Goal: Task Accomplishment & Management: Manage account settings

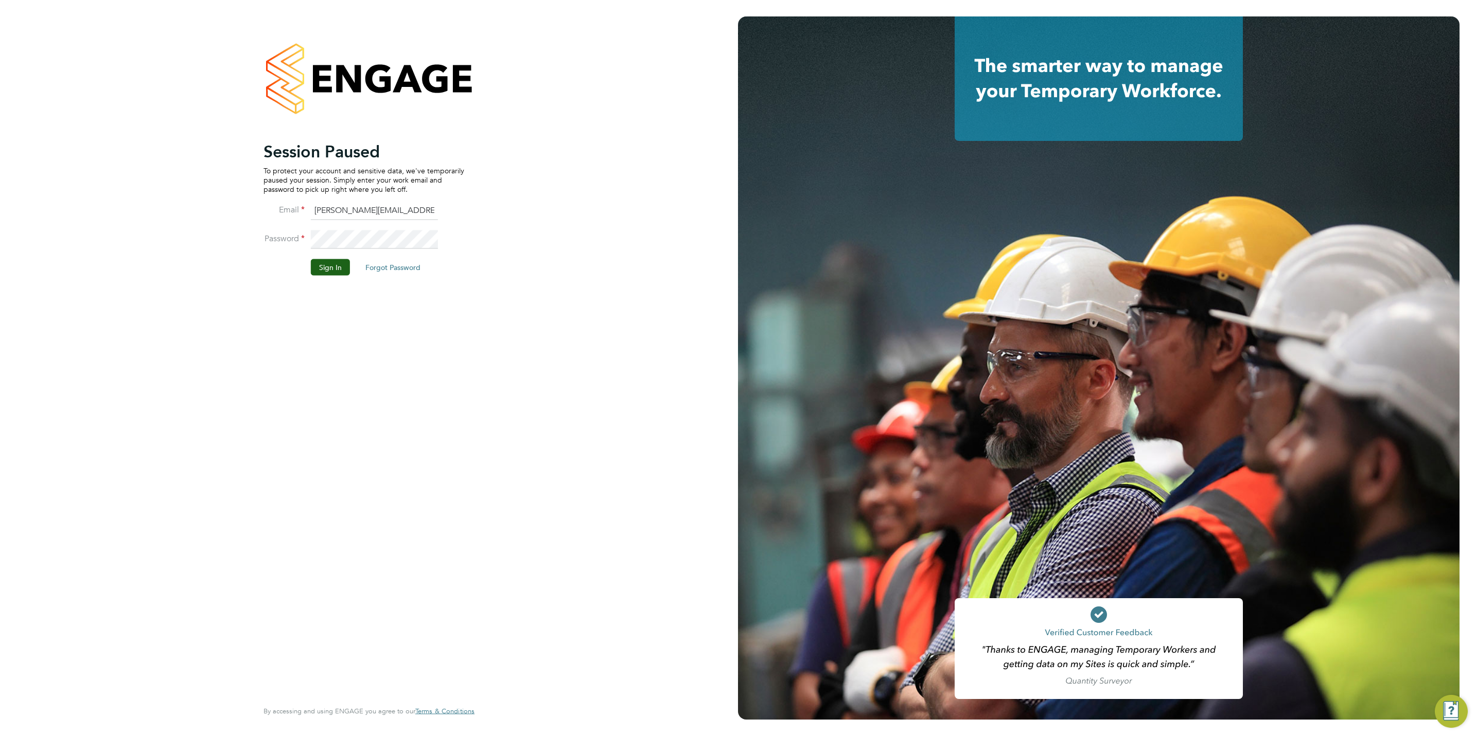
click at [333, 261] on button "Sign In" at bounding box center [330, 267] width 39 height 16
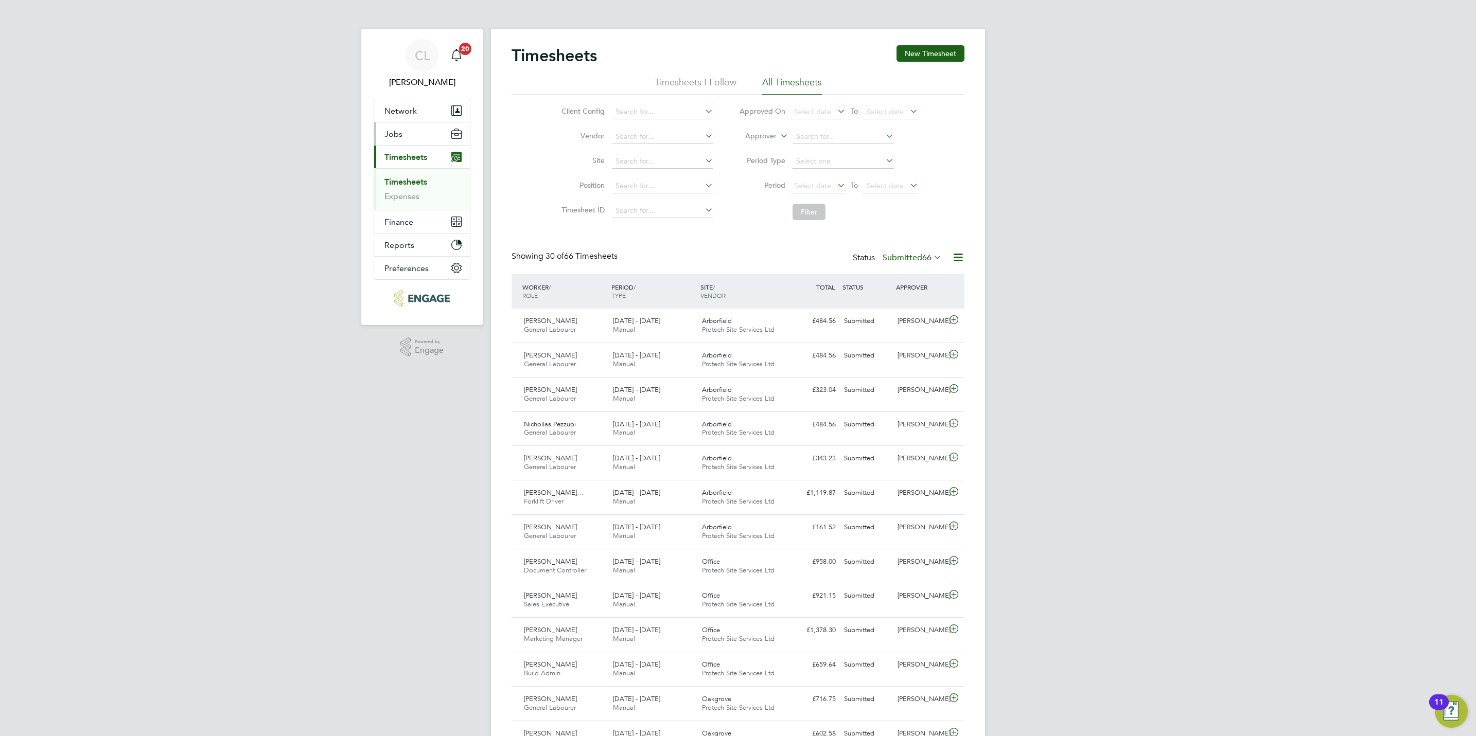
click at [408, 126] on button "Jobs" at bounding box center [422, 133] width 96 height 23
click at [428, 186] on li "Placements" at bounding box center [422, 188] width 77 height 10
click at [404, 170] on link "Vacancies" at bounding box center [402, 173] width 37 height 10
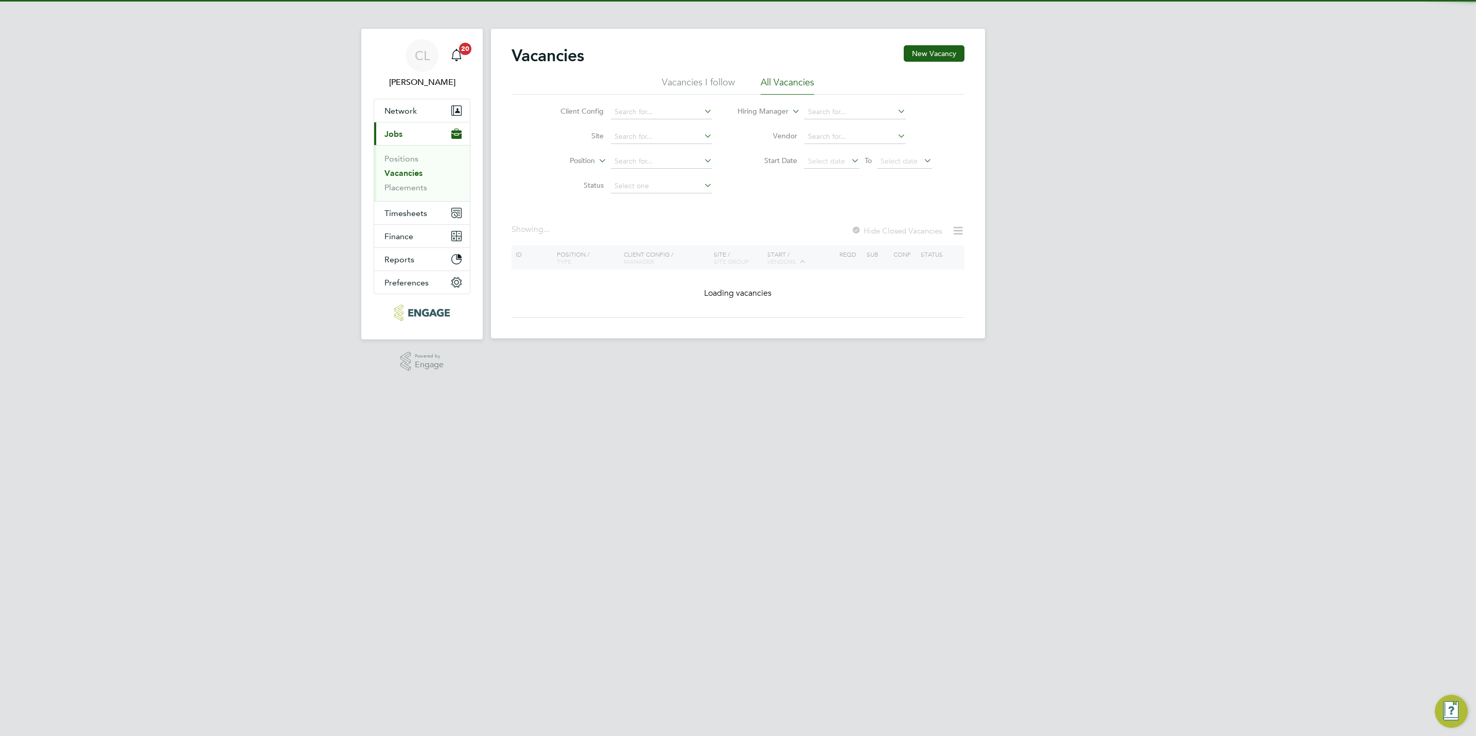
click at [412, 195] on ul "Positions Vacancies Placements" at bounding box center [422, 173] width 96 height 56
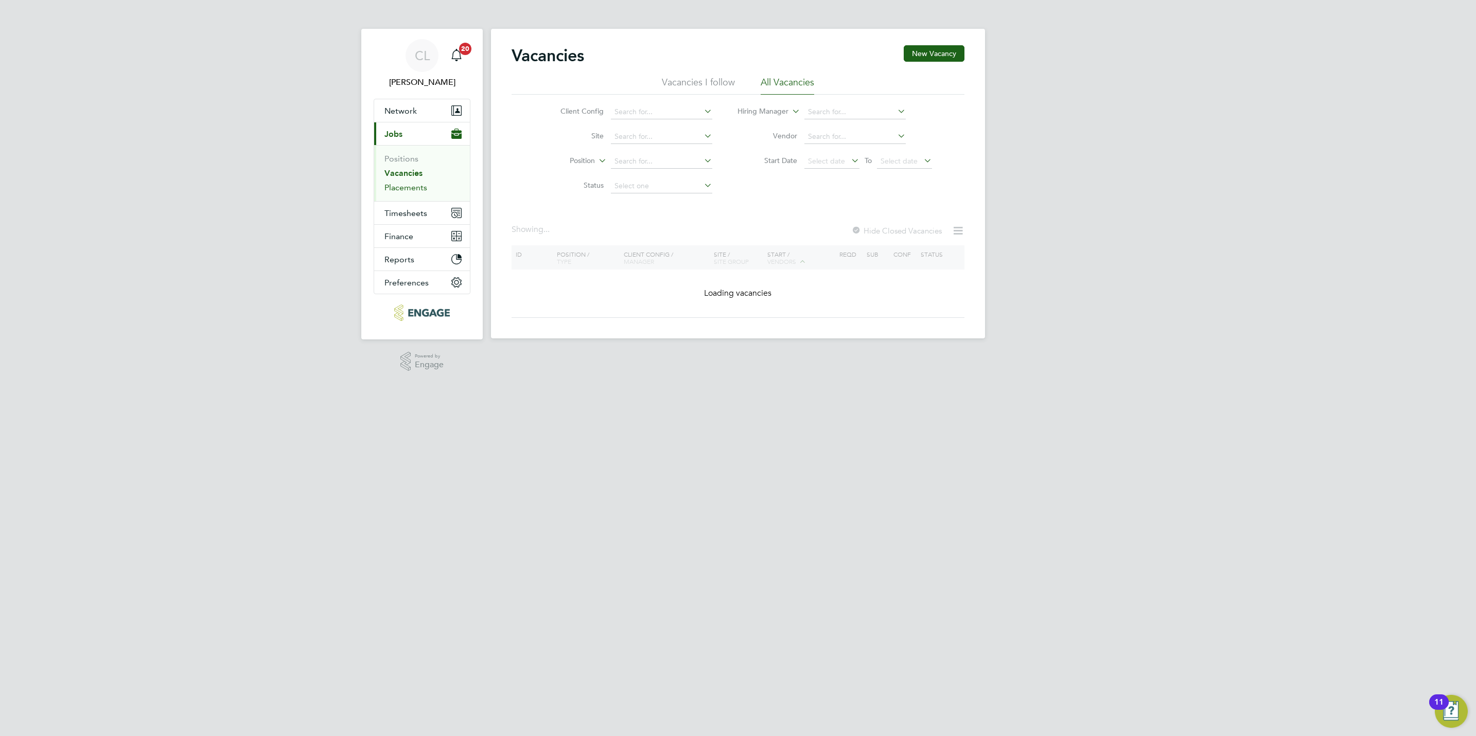
click at [412, 189] on link "Placements" at bounding box center [405, 188] width 43 height 10
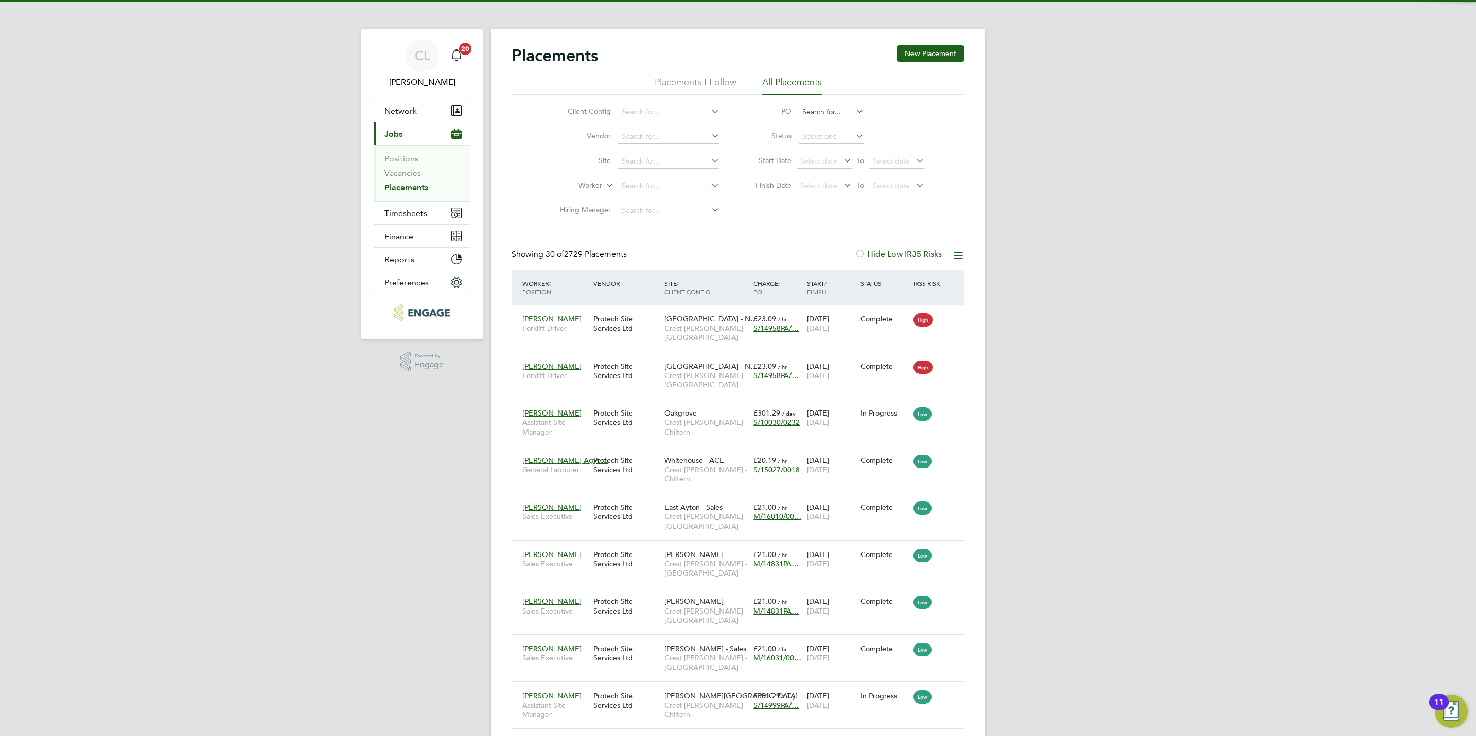
click at [817, 111] on input at bounding box center [831, 112] width 65 height 14
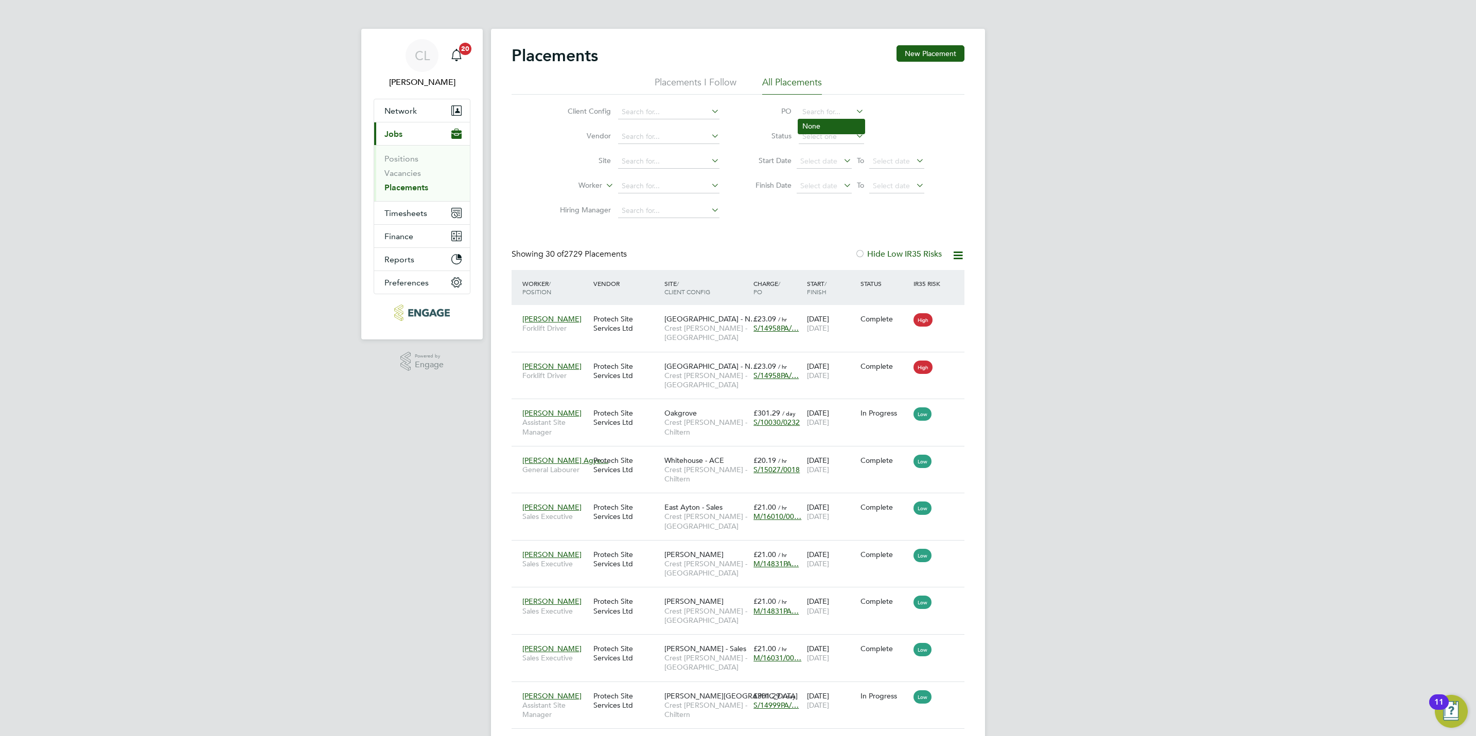
click at [808, 128] on li "None" at bounding box center [831, 126] width 66 height 14
type input "None"
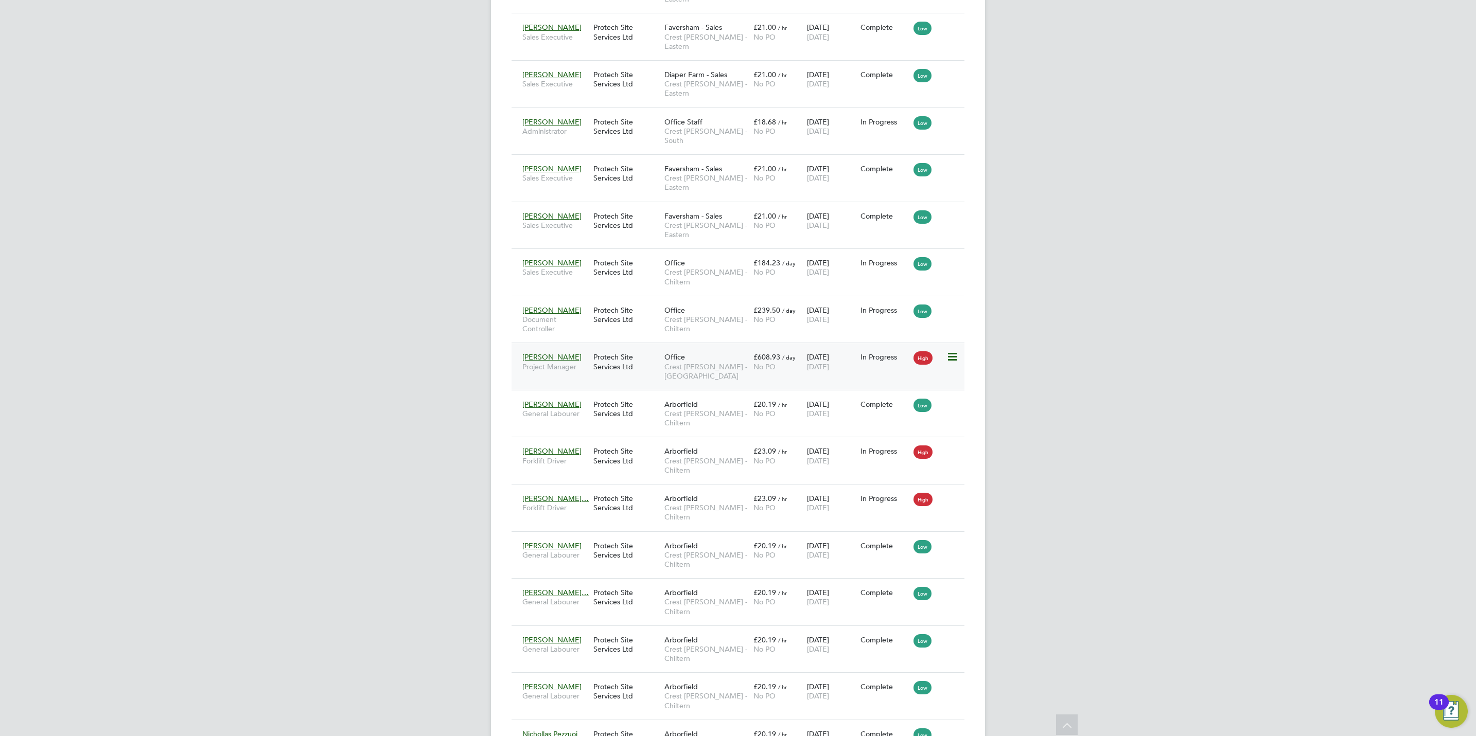
click at [678, 362] on span "Crest Nicholson - South West" at bounding box center [706, 371] width 84 height 19
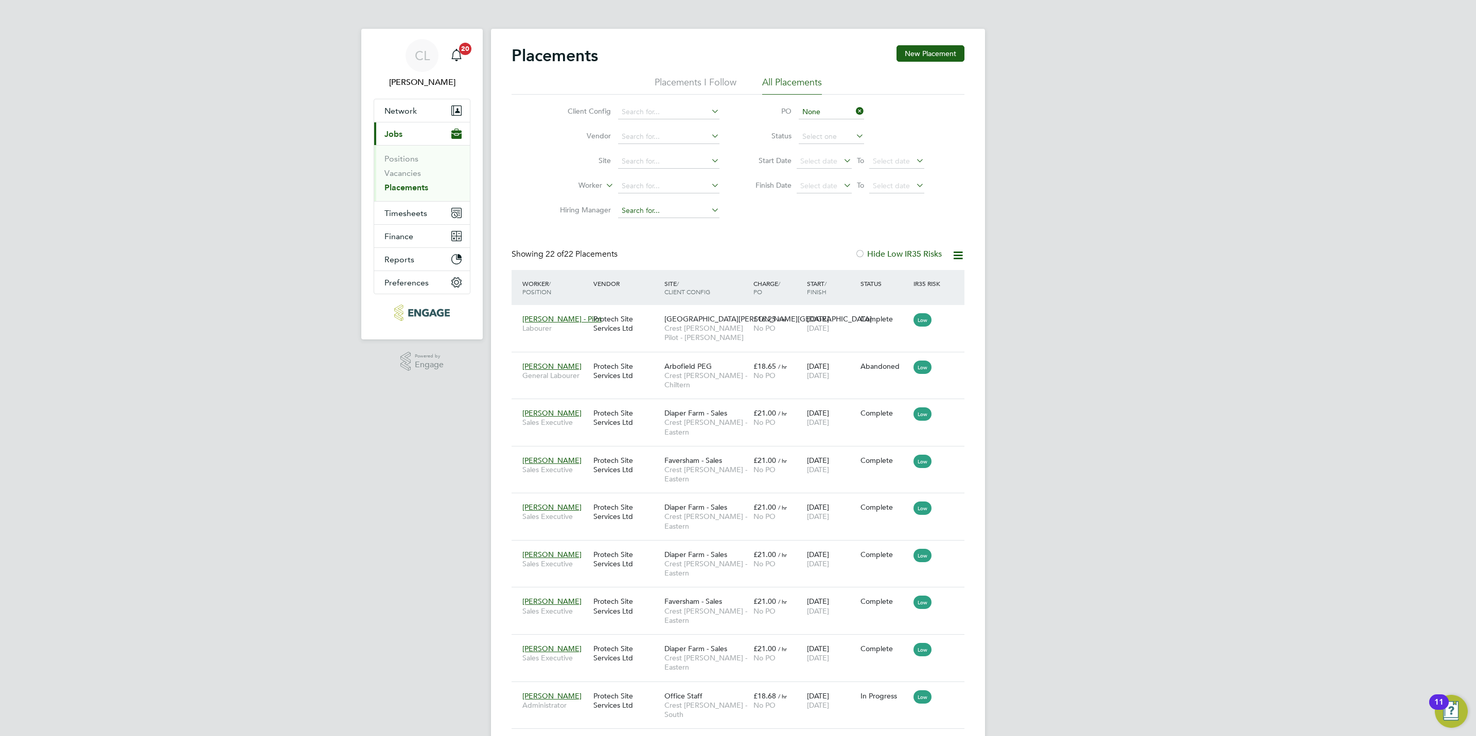
click at [635, 215] on input at bounding box center [668, 211] width 101 height 14
click at [629, 156] on input at bounding box center [668, 161] width 101 height 14
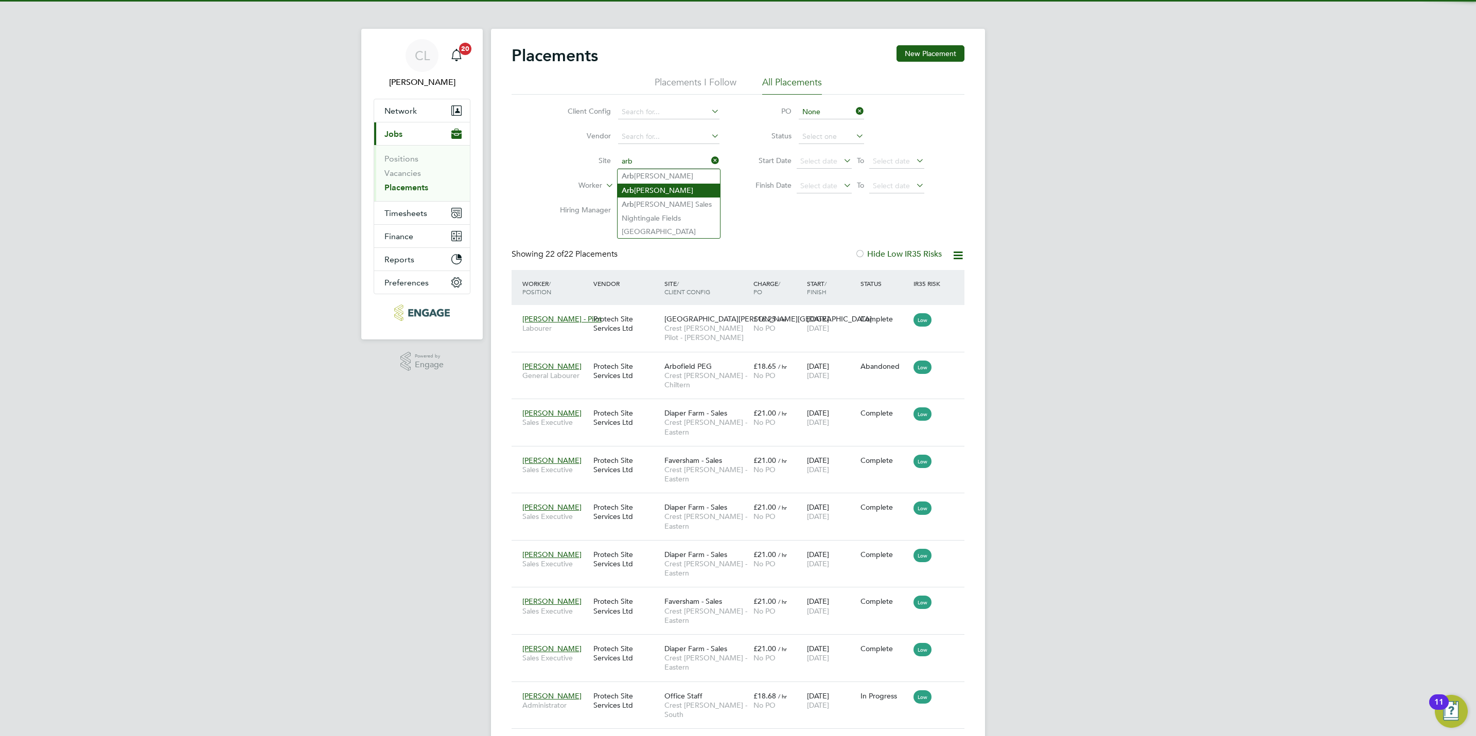
click at [661, 192] on li "Arb orfield" at bounding box center [669, 191] width 102 height 14
type input "Arborfield"
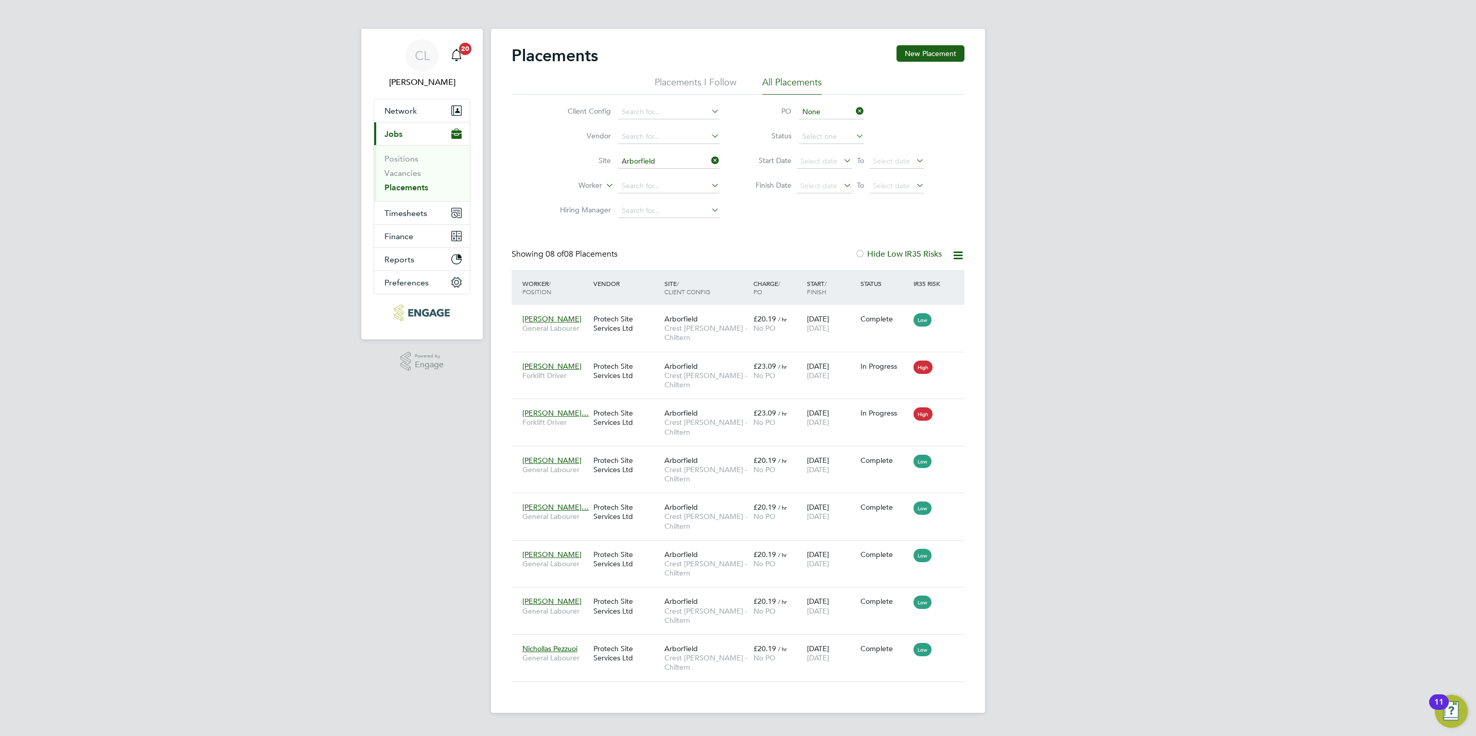
click at [854, 113] on icon at bounding box center [854, 111] width 0 height 14
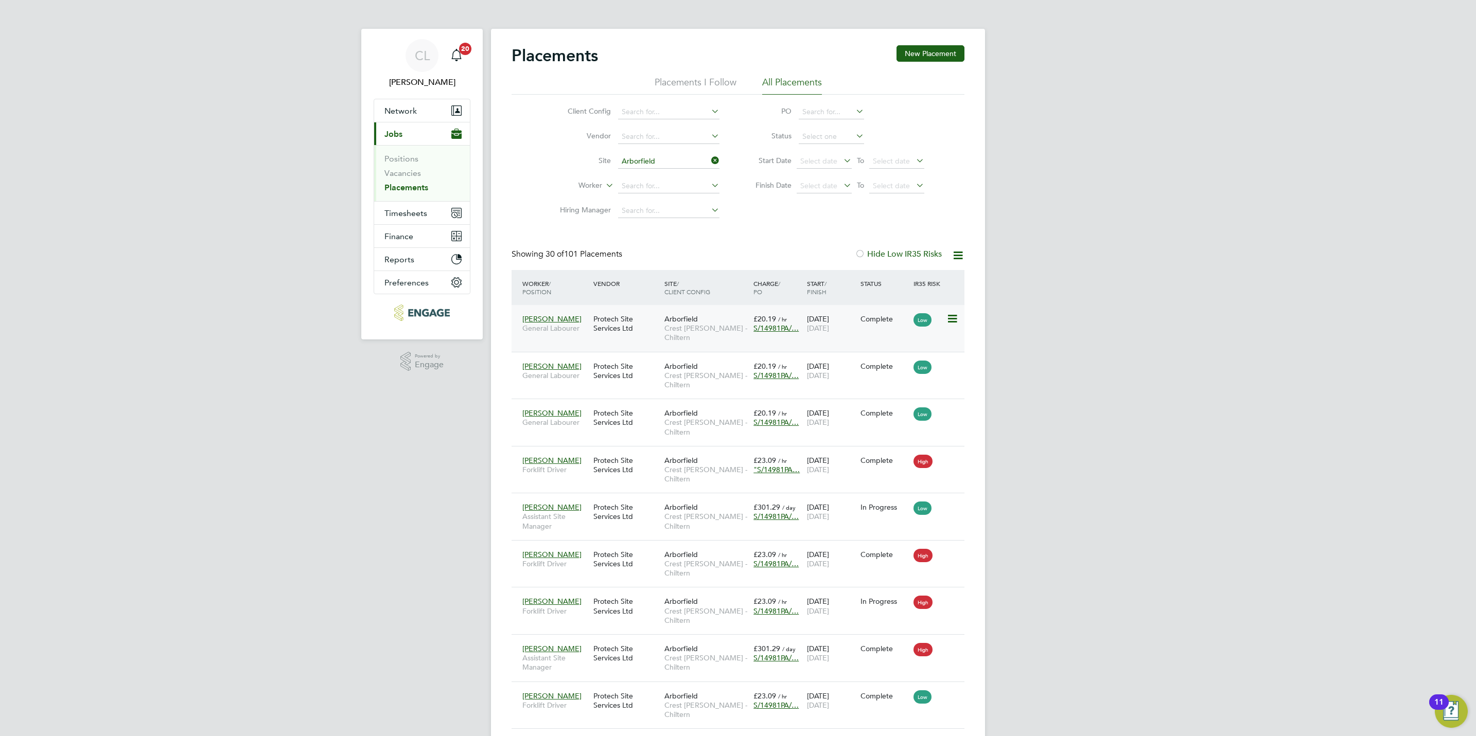
click at [779, 332] on span "S/14981PA/…" at bounding box center [775, 328] width 45 height 9
drag, startPoint x: 676, startPoint y: 386, endPoint x: 612, endPoint y: 383, distance: 64.4
click at [612, 383] on div "S/14981PA/0037 25 Mar 2024 - No Expiry" at bounding box center [775, 387] width 329 height 25
copy span "S/14981PA/0037"
drag, startPoint x: 612, startPoint y: 383, endPoint x: 899, endPoint y: 205, distance: 337.9
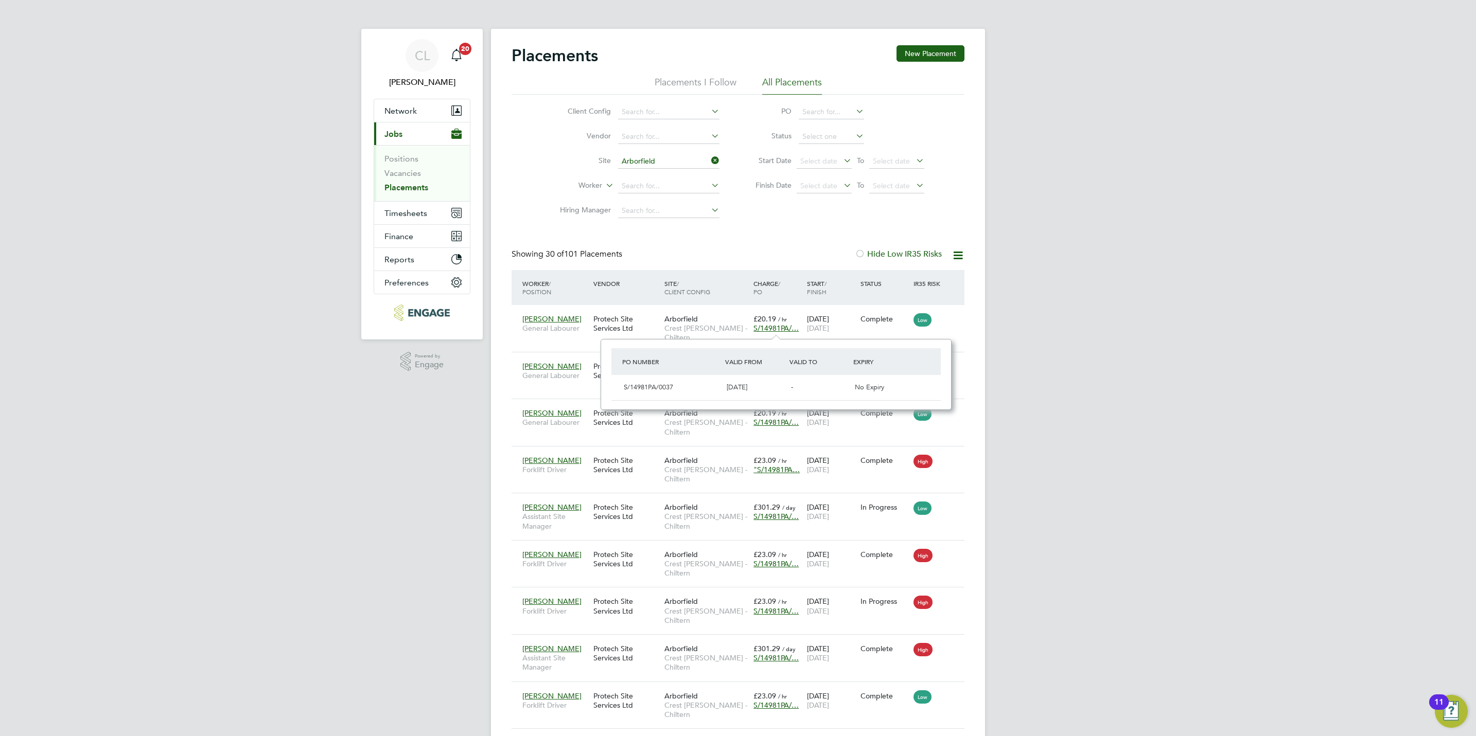
click at [899, 206] on div "Client Config Vendor Site Arborfield Worker Hiring Manager PO Status Start Date…" at bounding box center [738, 159] width 453 height 129
click at [814, 113] on input at bounding box center [831, 112] width 65 height 14
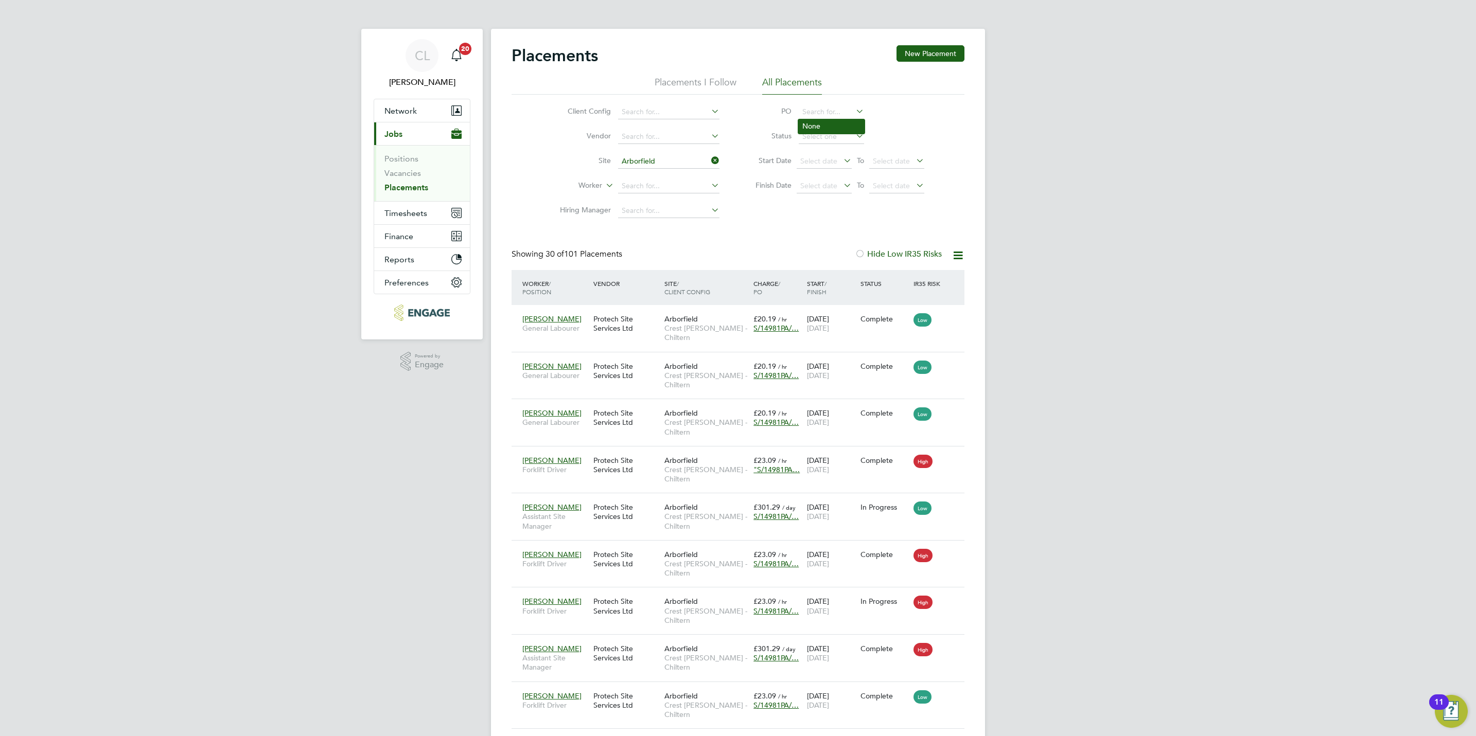
click at [815, 126] on li "None" at bounding box center [831, 126] width 66 height 14
type input "None"
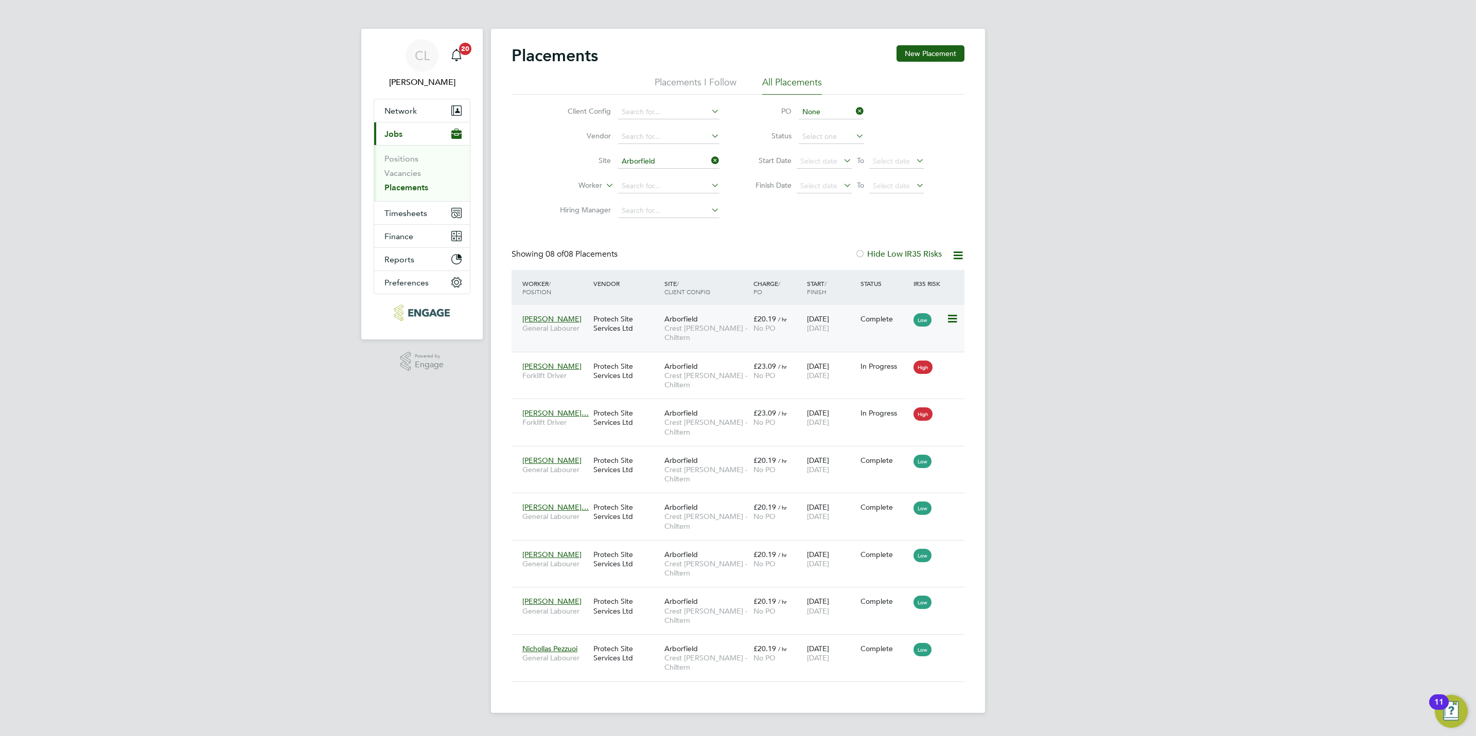
click at [738, 345] on div "Arborfield Crest Nicholson - Chiltern" at bounding box center [706, 328] width 89 height 39
click at [746, 381] on span "Crest [PERSON_NAME] - Chiltern" at bounding box center [706, 380] width 84 height 19
click at [740, 426] on span "Crest [PERSON_NAME] - Chiltern" at bounding box center [706, 427] width 84 height 19
click at [718, 472] on span "Crest [PERSON_NAME] - Chiltern" at bounding box center [706, 474] width 84 height 19
click at [701, 528] on span "Crest [PERSON_NAME] - Chiltern" at bounding box center [706, 521] width 84 height 19
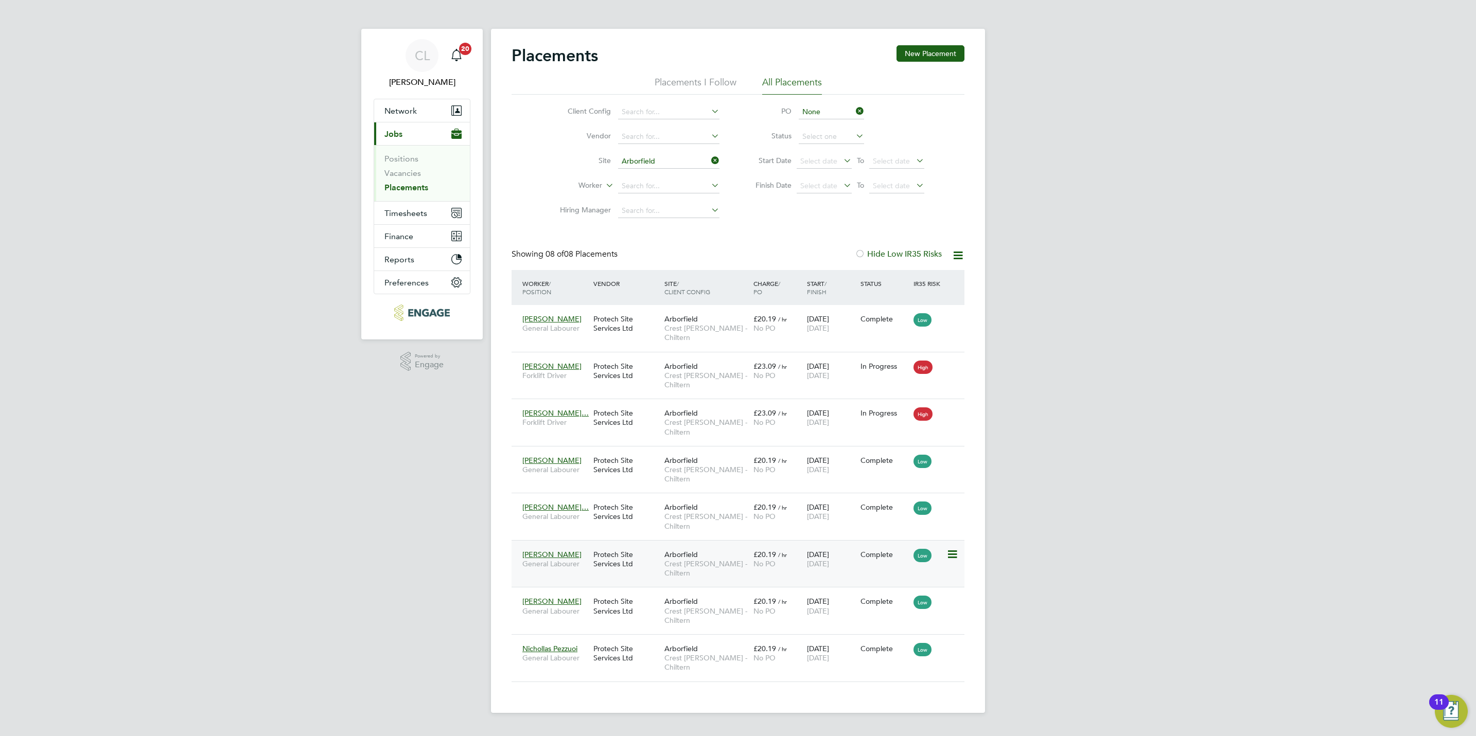
click at [695, 570] on span "Crest [PERSON_NAME] - Chiltern" at bounding box center [706, 568] width 84 height 19
click at [685, 623] on span "Crest [PERSON_NAME] - Chiltern" at bounding box center [706, 616] width 84 height 19
click at [693, 672] on span "Crest [PERSON_NAME] - Chiltern" at bounding box center [706, 663] width 84 height 19
click at [854, 113] on icon at bounding box center [854, 111] width 0 height 14
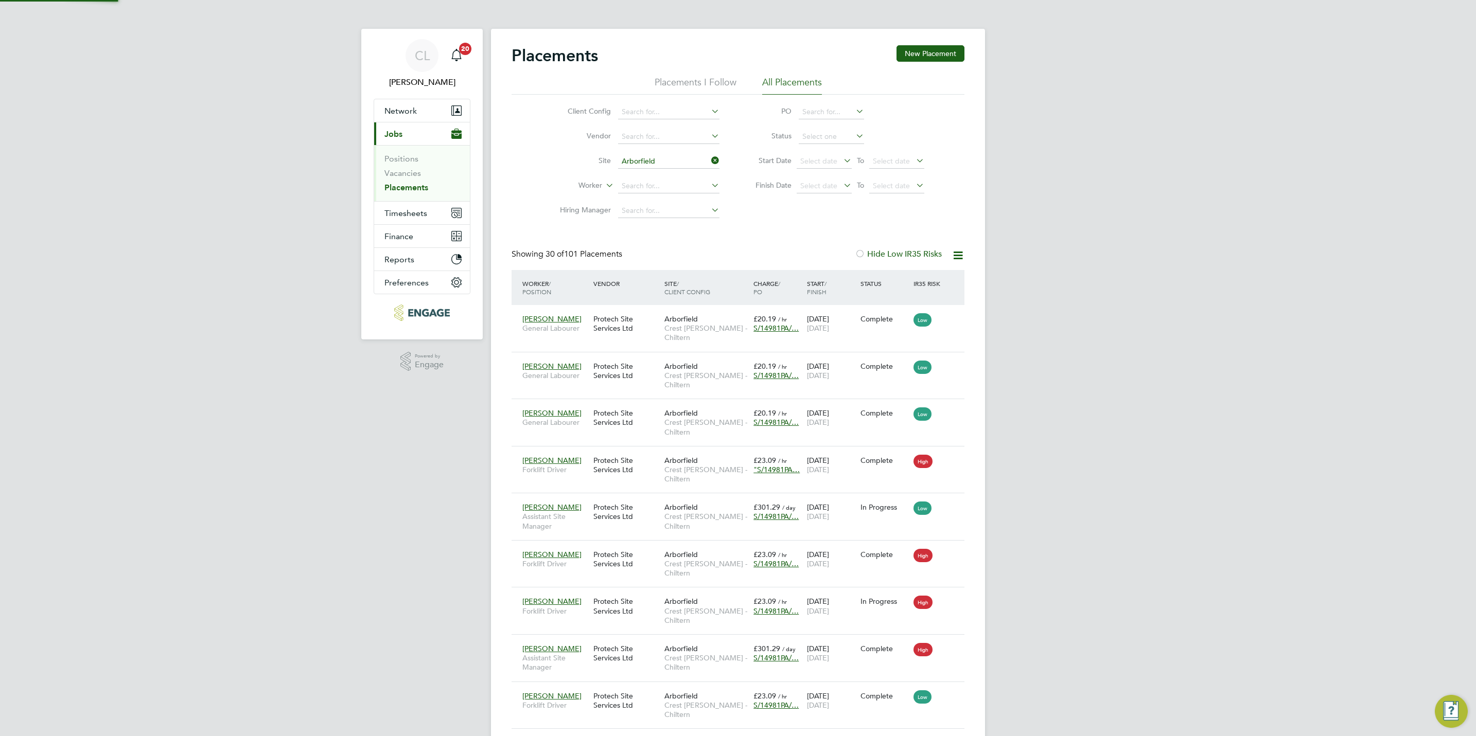
scroll to position [39, 90]
click at [709, 161] on icon at bounding box center [709, 160] width 0 height 14
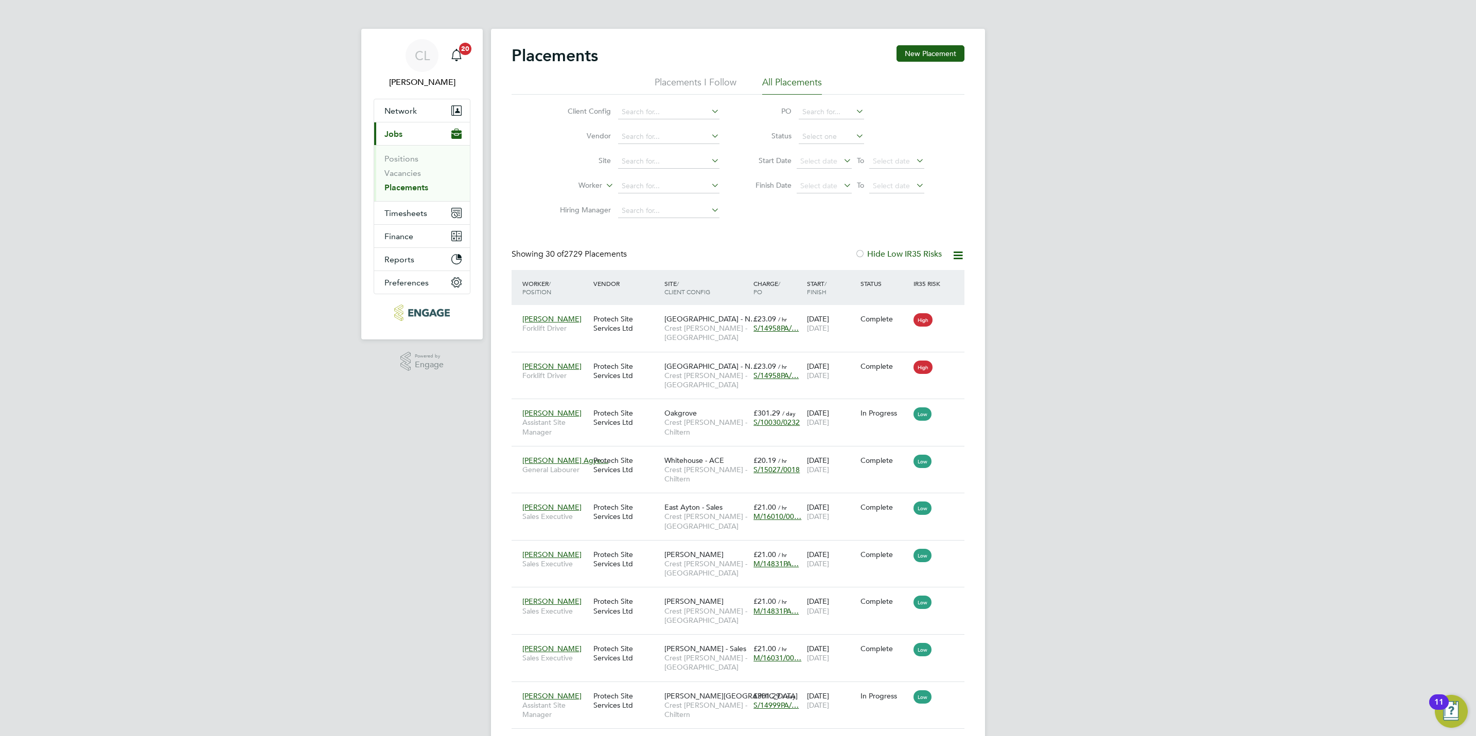
click at [828, 124] on li "None" at bounding box center [831, 126] width 66 height 14
type input "None"
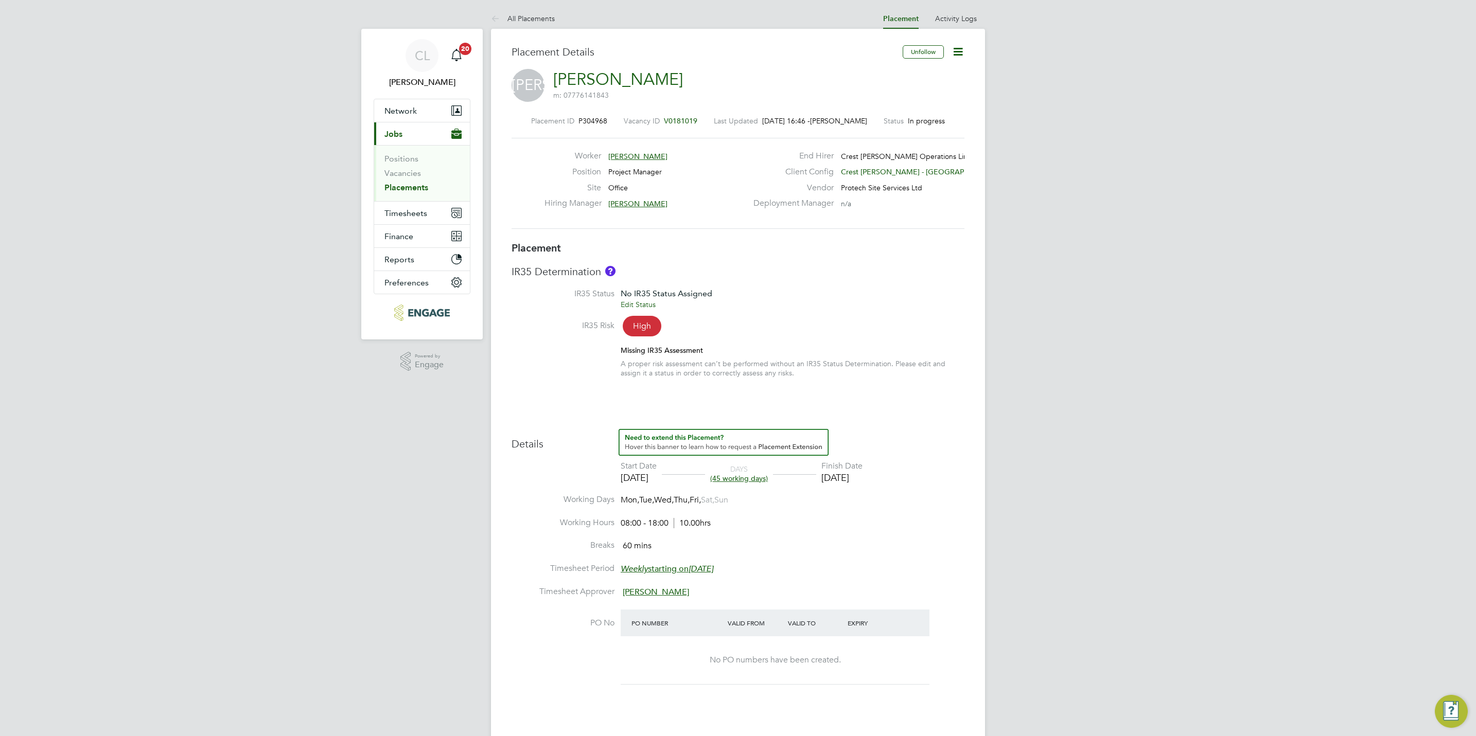
click at [959, 48] on icon at bounding box center [957, 51] width 13 height 13
click at [902, 79] on li "Edit Placement e" at bounding box center [909, 76] width 106 height 14
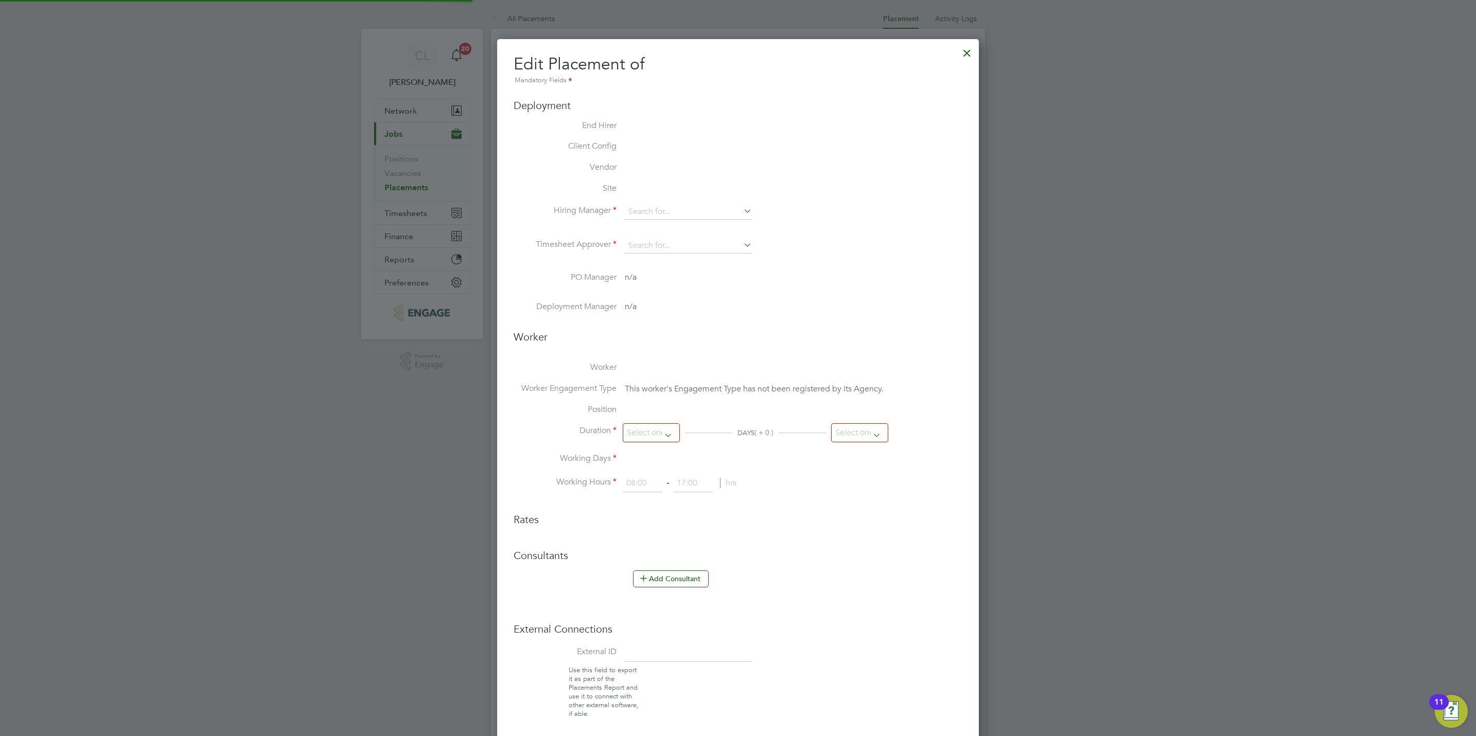
type input "Stefan Fernandez"
type input "[DATE]"
type input "22 Nov 2025"
type input "08:00"
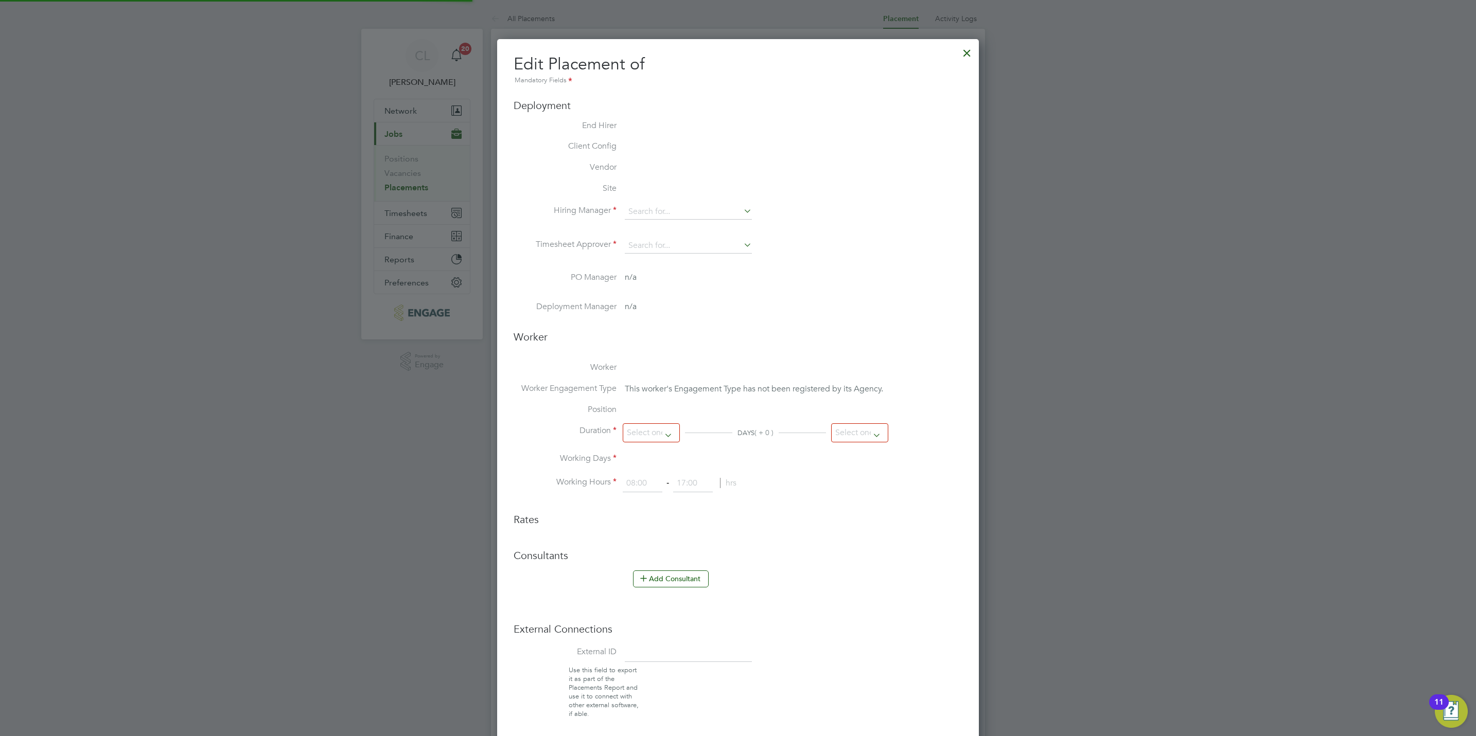
type input "18:00"
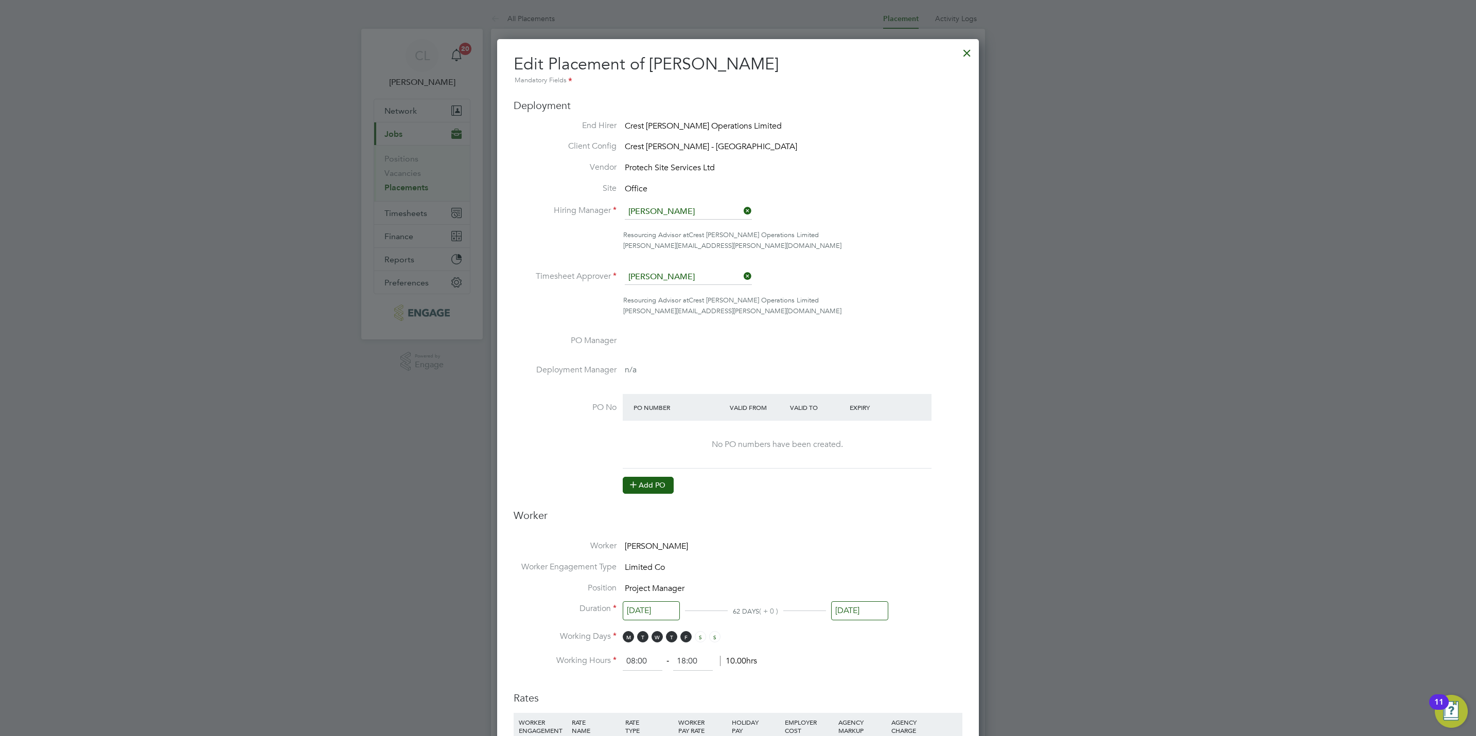
click at [641, 489] on button "Add PO" at bounding box center [648, 485] width 51 height 16
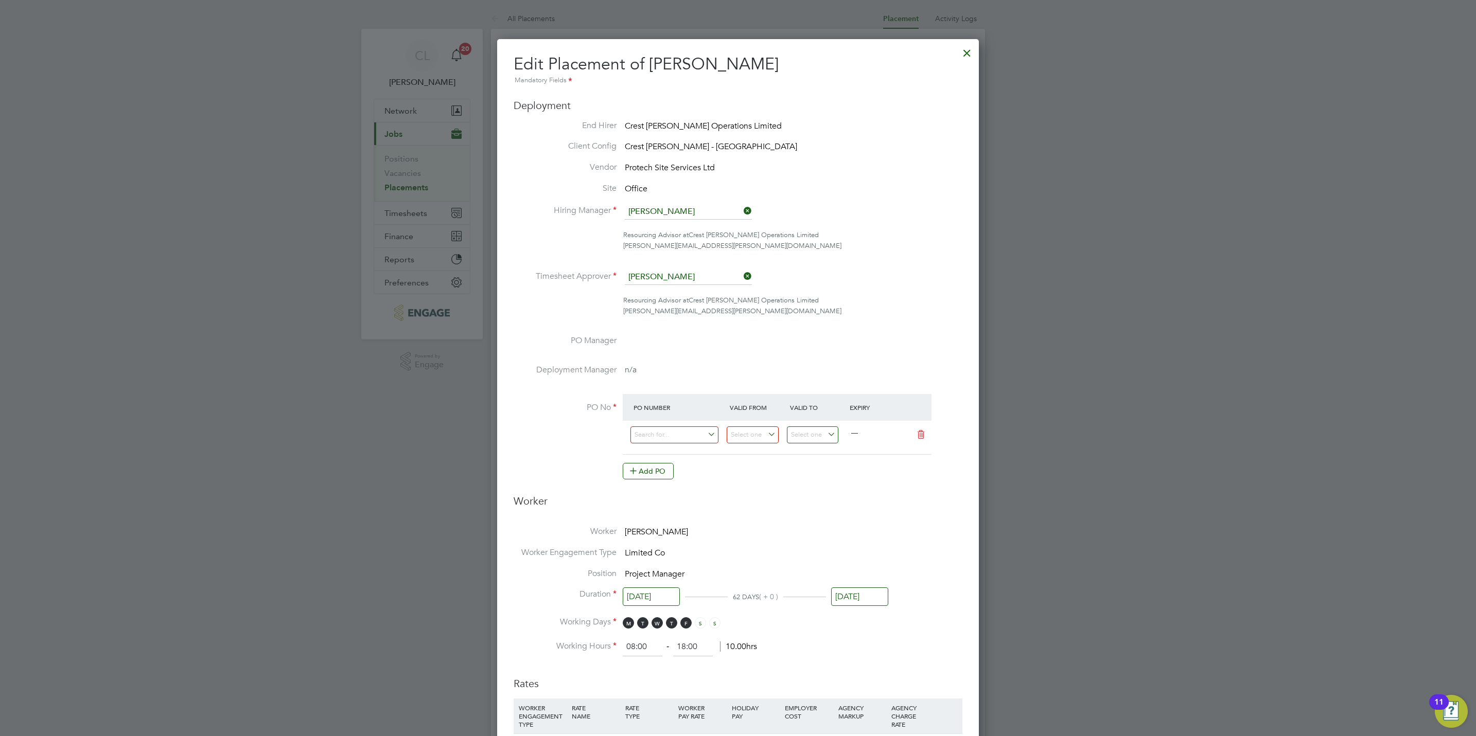
click at [700, 421] on div "—" at bounding box center [777, 437] width 309 height 33
click at [697, 438] on input at bounding box center [674, 435] width 88 height 17
paste input "S/81008PF/0009"
type input "S/81008PF/0009"
click at [694, 467] on li "Use "S/81008PF/0009"" at bounding box center [674, 464] width 89 height 14
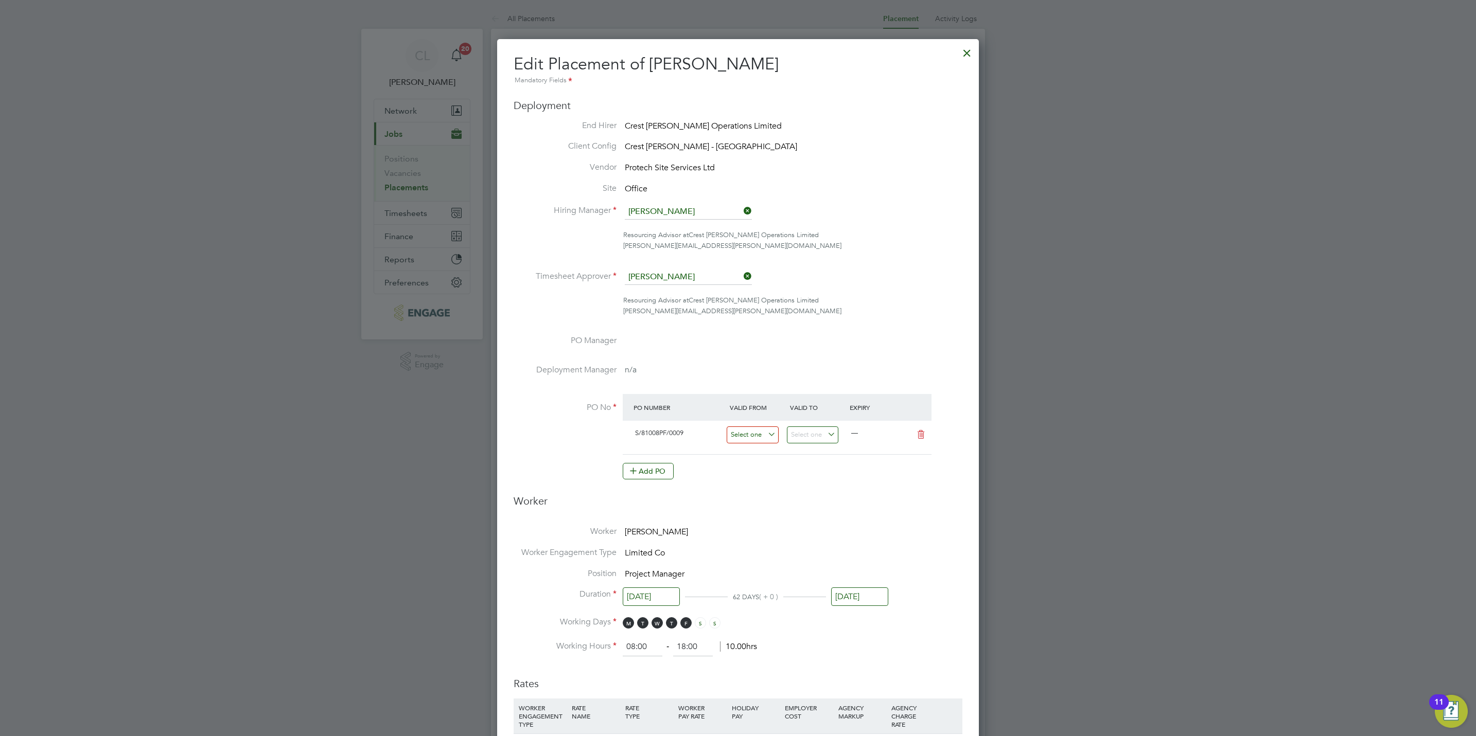
click at [756, 439] on input at bounding box center [753, 435] width 52 height 17
click at [743, 350] on span "15" at bounding box center [744, 342] width 20 height 20
type input "15 Sep 2025"
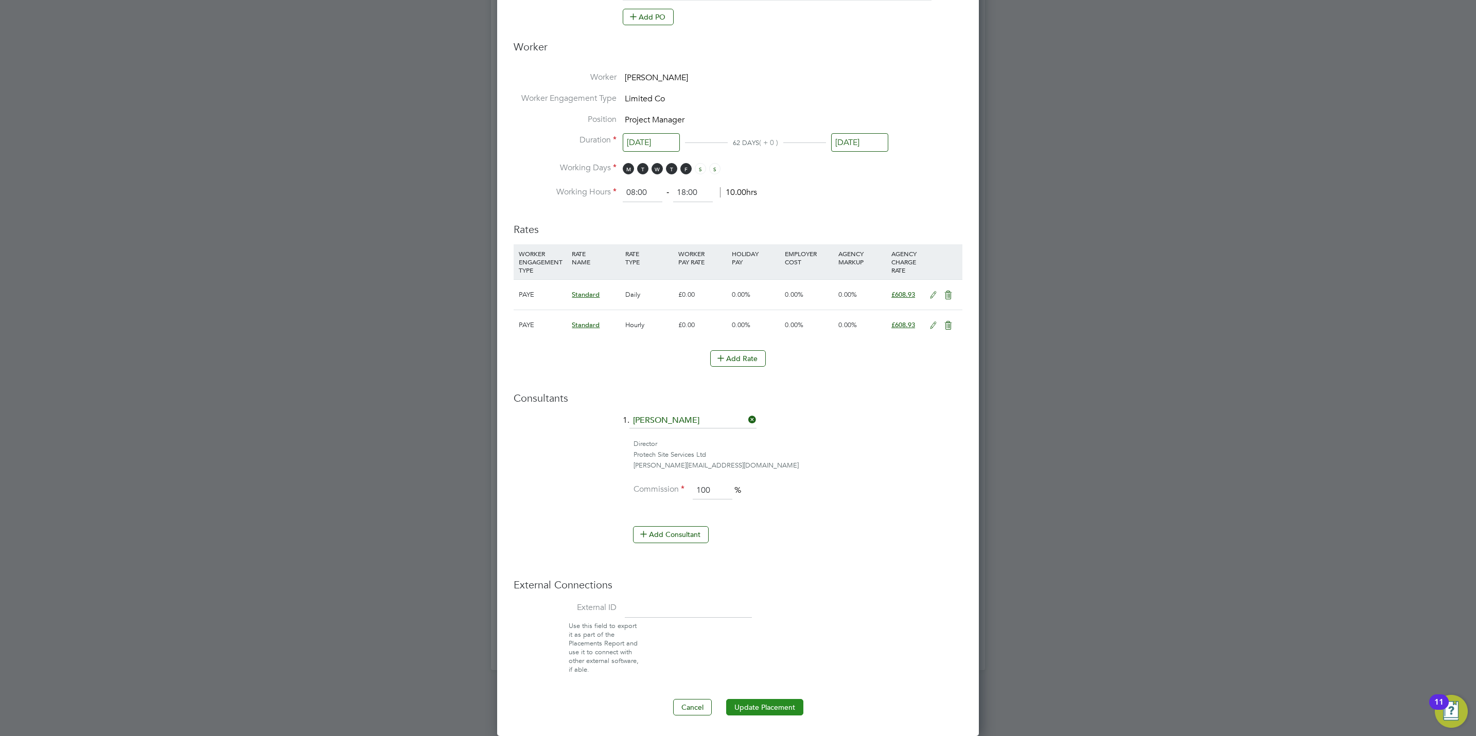
click at [780, 706] on button "Update Placement" at bounding box center [764, 707] width 77 height 16
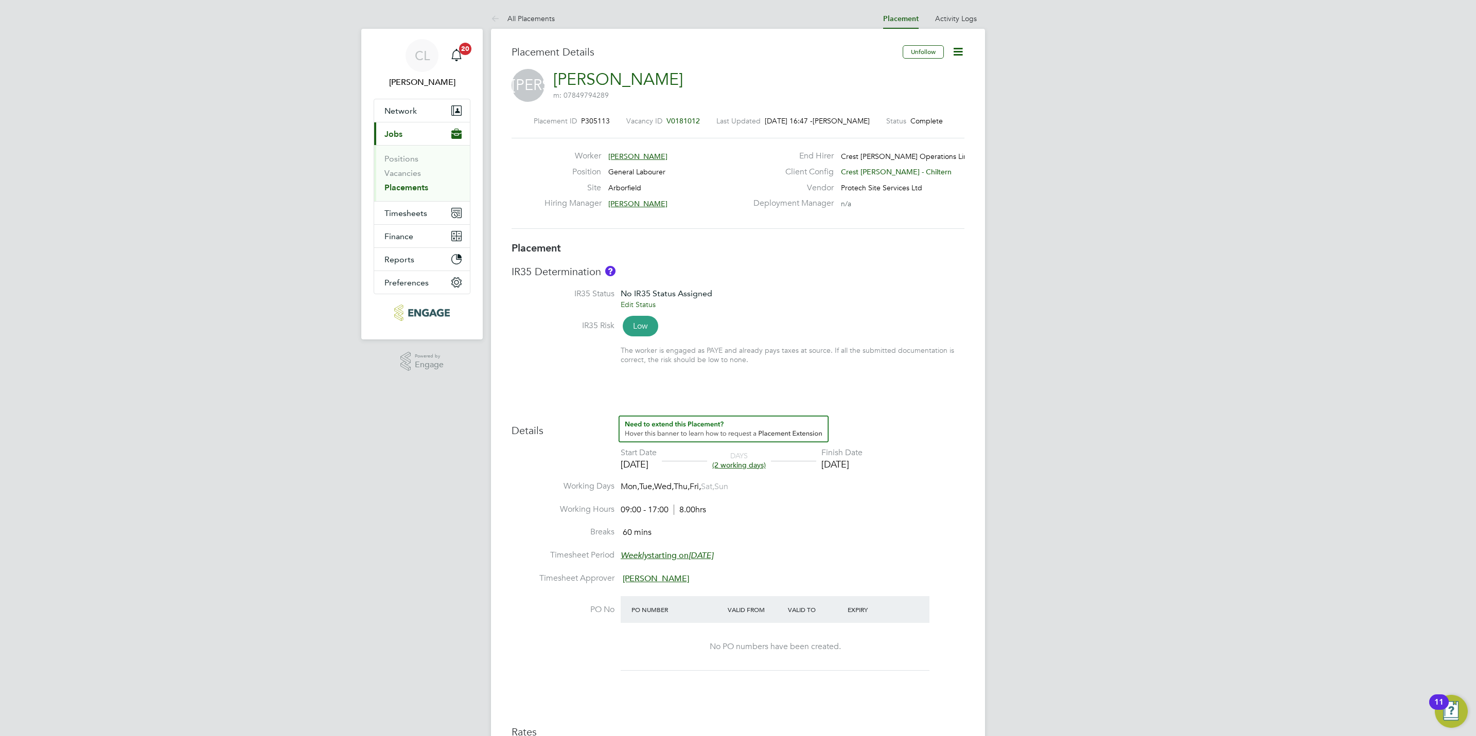
click at [959, 55] on icon at bounding box center [957, 51] width 13 height 13
click at [897, 73] on li "Edit Placement e" at bounding box center [909, 76] width 106 height 14
type input "[PERSON_NAME]"
type input "Mark Allen"
type input "19 Sep 2025"
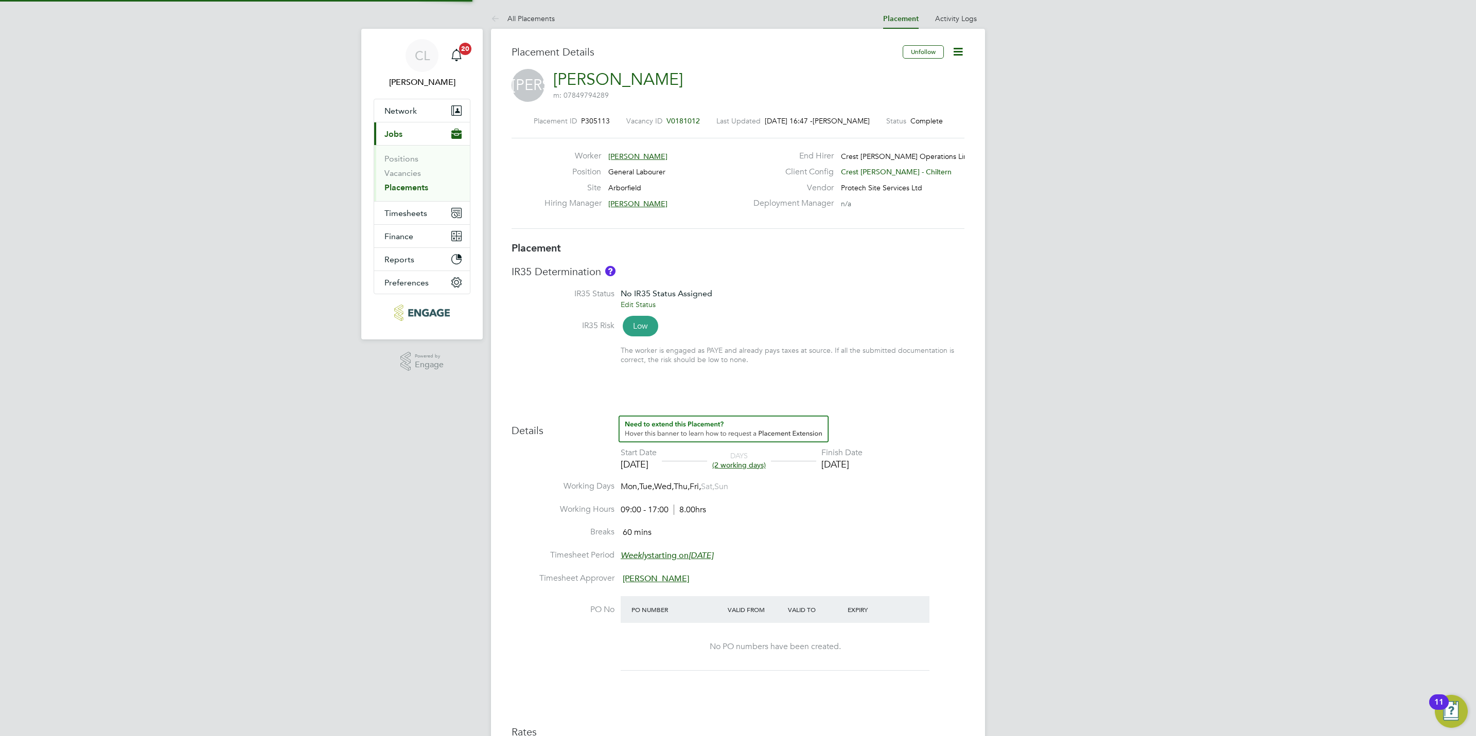
type input "[DATE]"
type input "09:00"
type input "17:00"
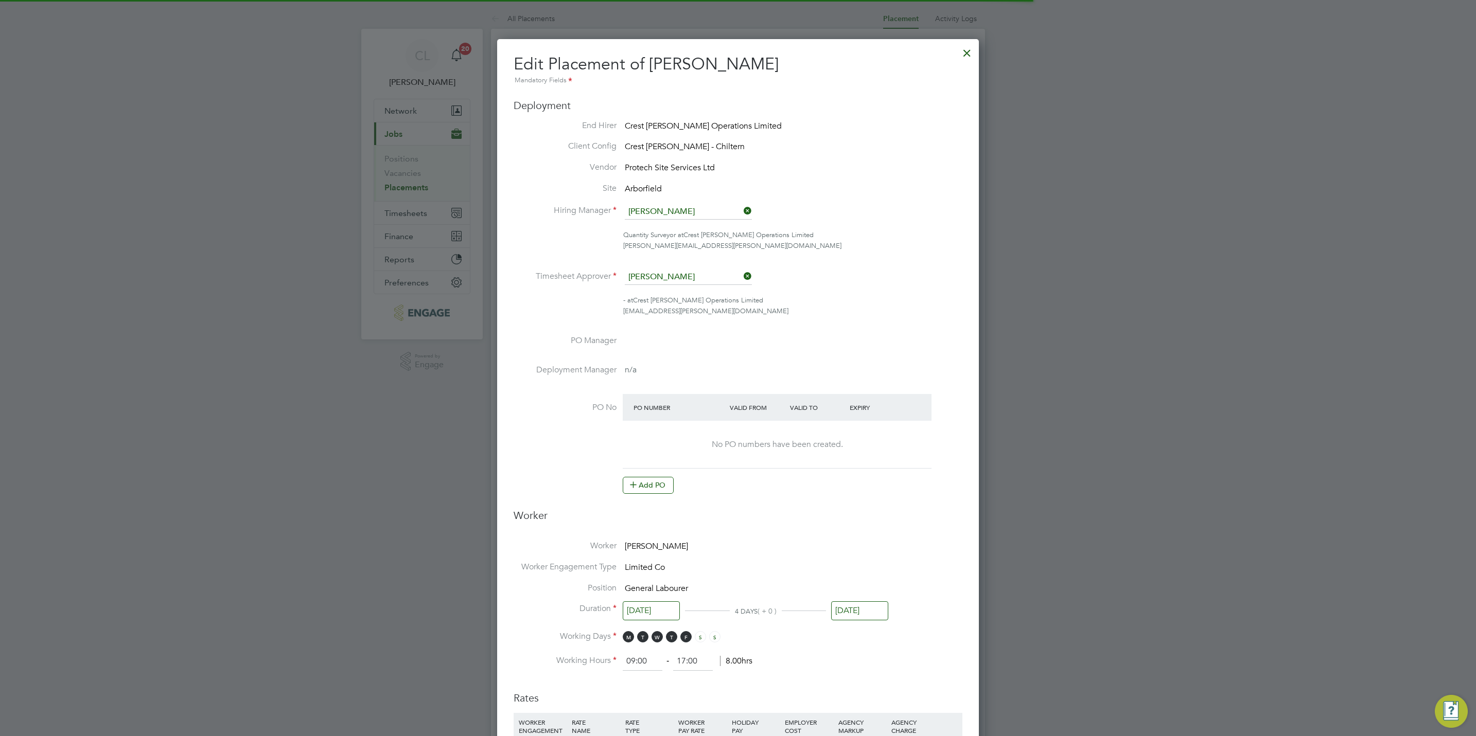
scroll to position [5, 5]
click at [643, 493] on button "Add PO" at bounding box center [648, 485] width 51 height 16
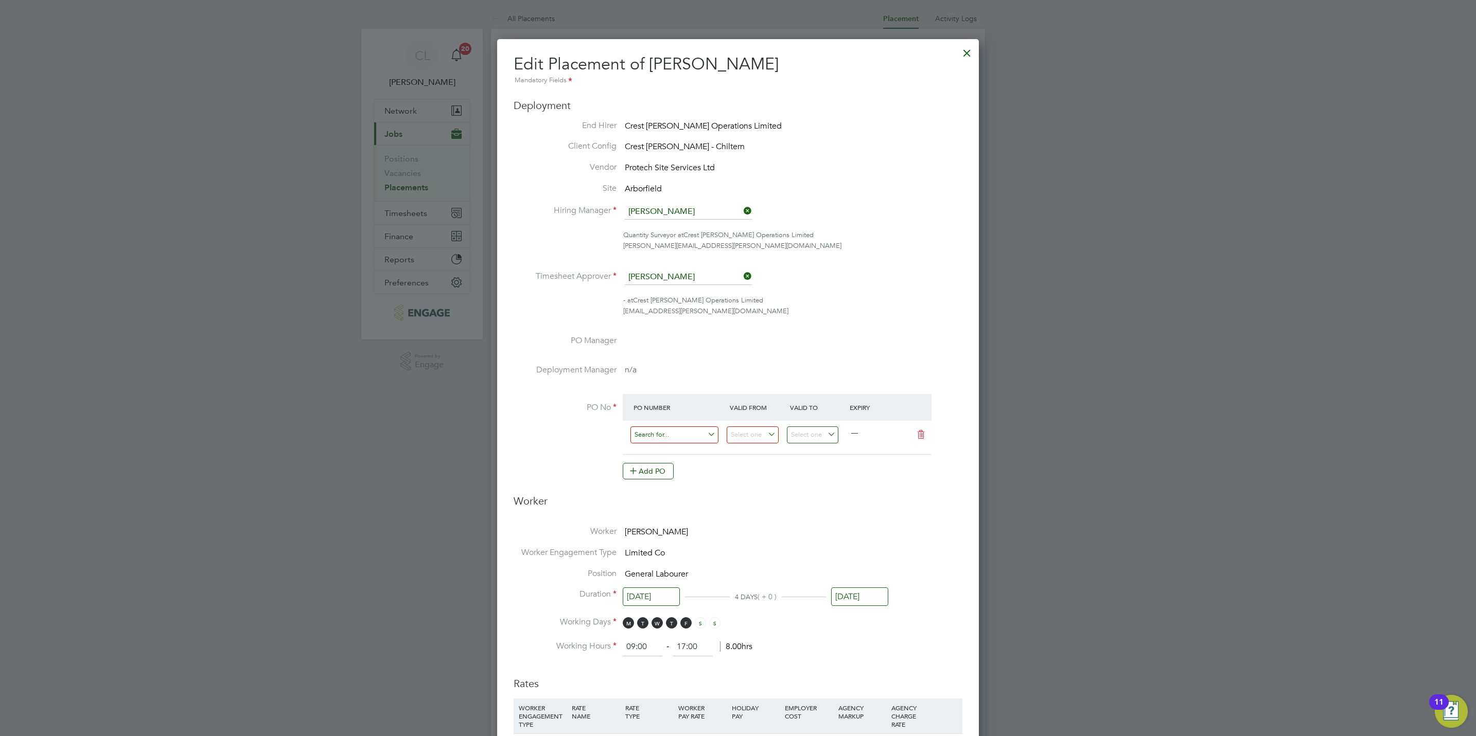
click at [680, 439] on input at bounding box center [674, 435] width 88 height 17
paste input "S/14981PA/0037"
type input "S/14981PA/0037"
click at [684, 462] on b "S/14981PA/0037" at bounding box center [661, 464] width 55 height 9
type input "[DATE]"
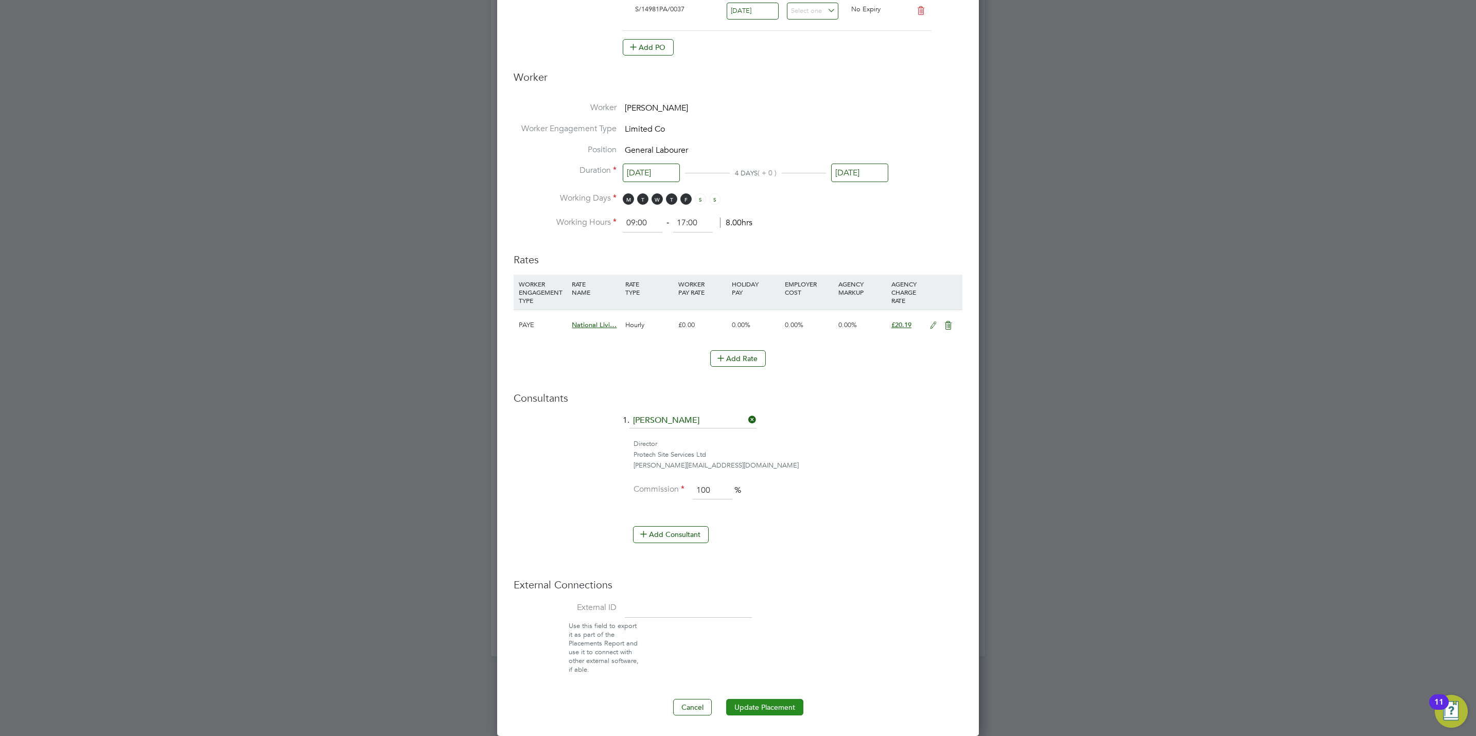
click at [749, 699] on button "Update Placement" at bounding box center [764, 707] width 77 height 16
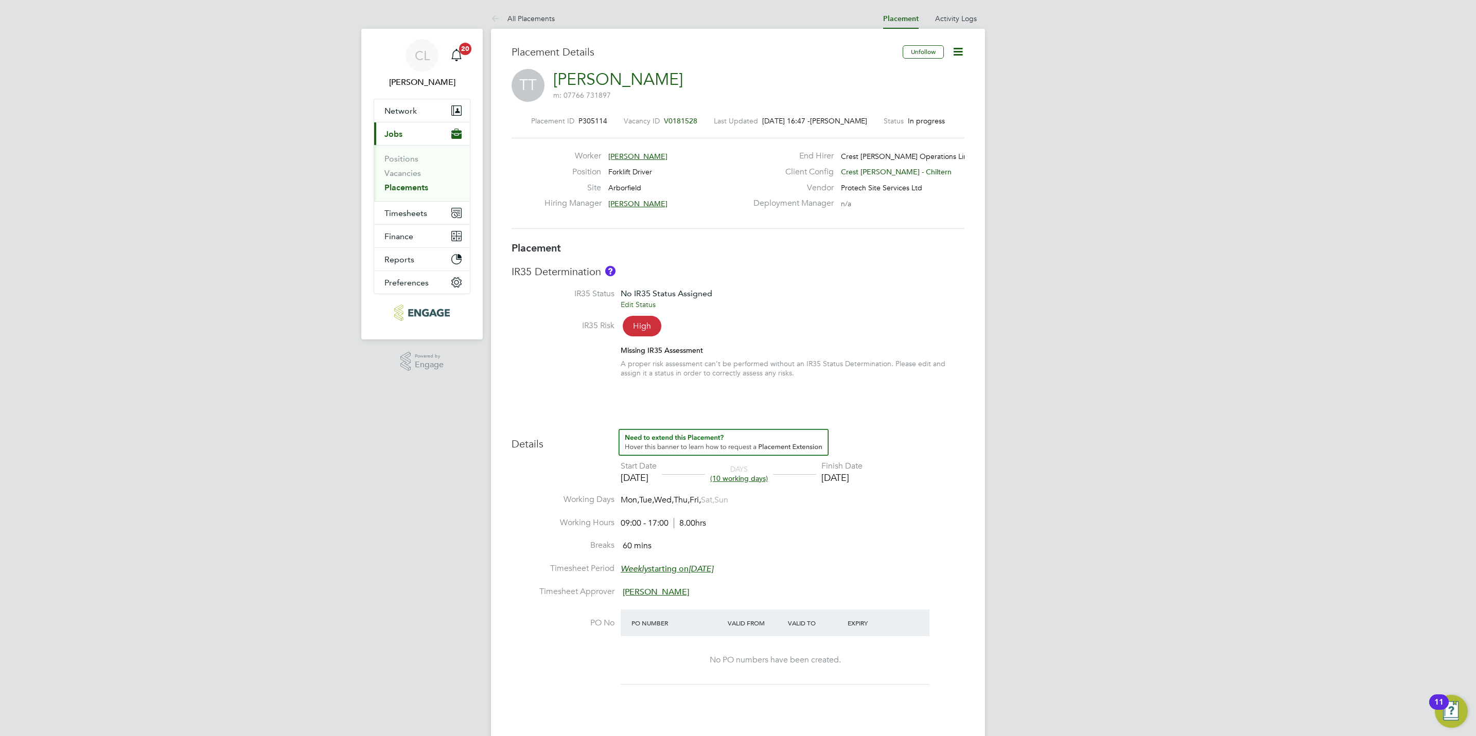
click at [959, 49] on icon at bounding box center [957, 51] width 13 height 13
click at [893, 76] on li "Edit Placement e" at bounding box center [909, 76] width 106 height 14
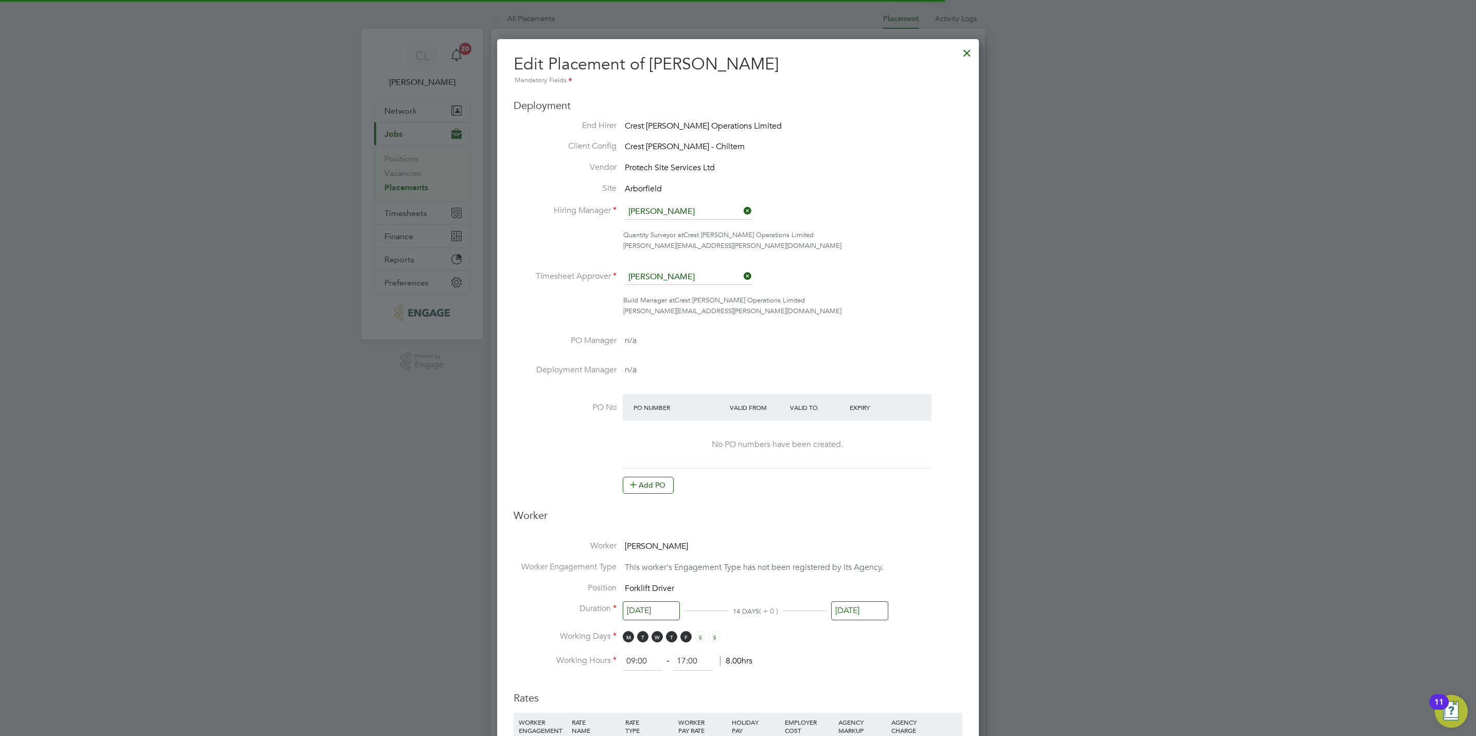
scroll to position [5, 5]
click at [661, 483] on button "Add PO" at bounding box center [648, 485] width 51 height 16
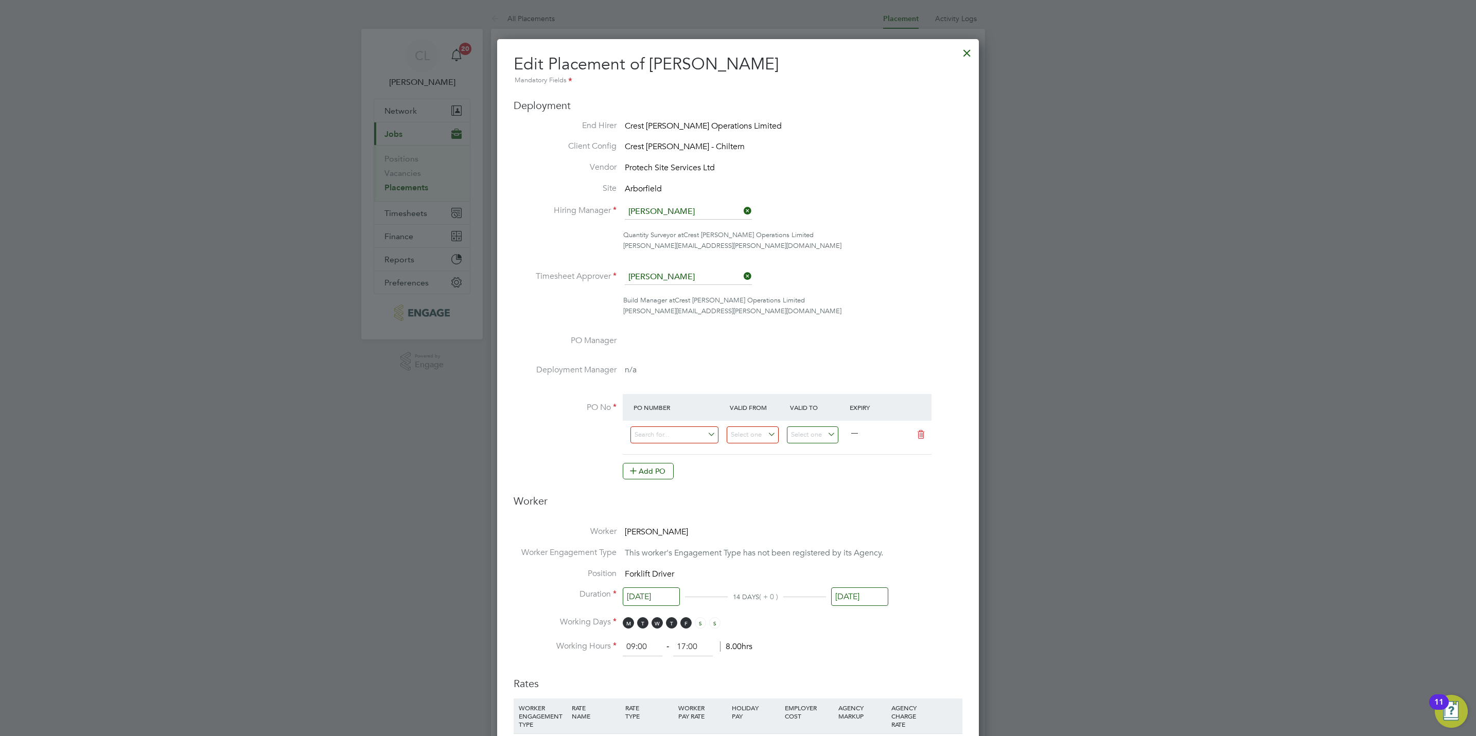
click at [660, 414] on div "PO Number" at bounding box center [679, 407] width 96 height 19
click at [672, 443] on div "All Placements Placement Activity Logs Placement Activity Logs All Placements P…" at bounding box center [738, 551] width 494 height 1086
paste input "S/14981PA/0037"
type input "S/14981PA/0037"
click at [675, 464] on b "S/14981PA/0037" at bounding box center [661, 464] width 55 height 9
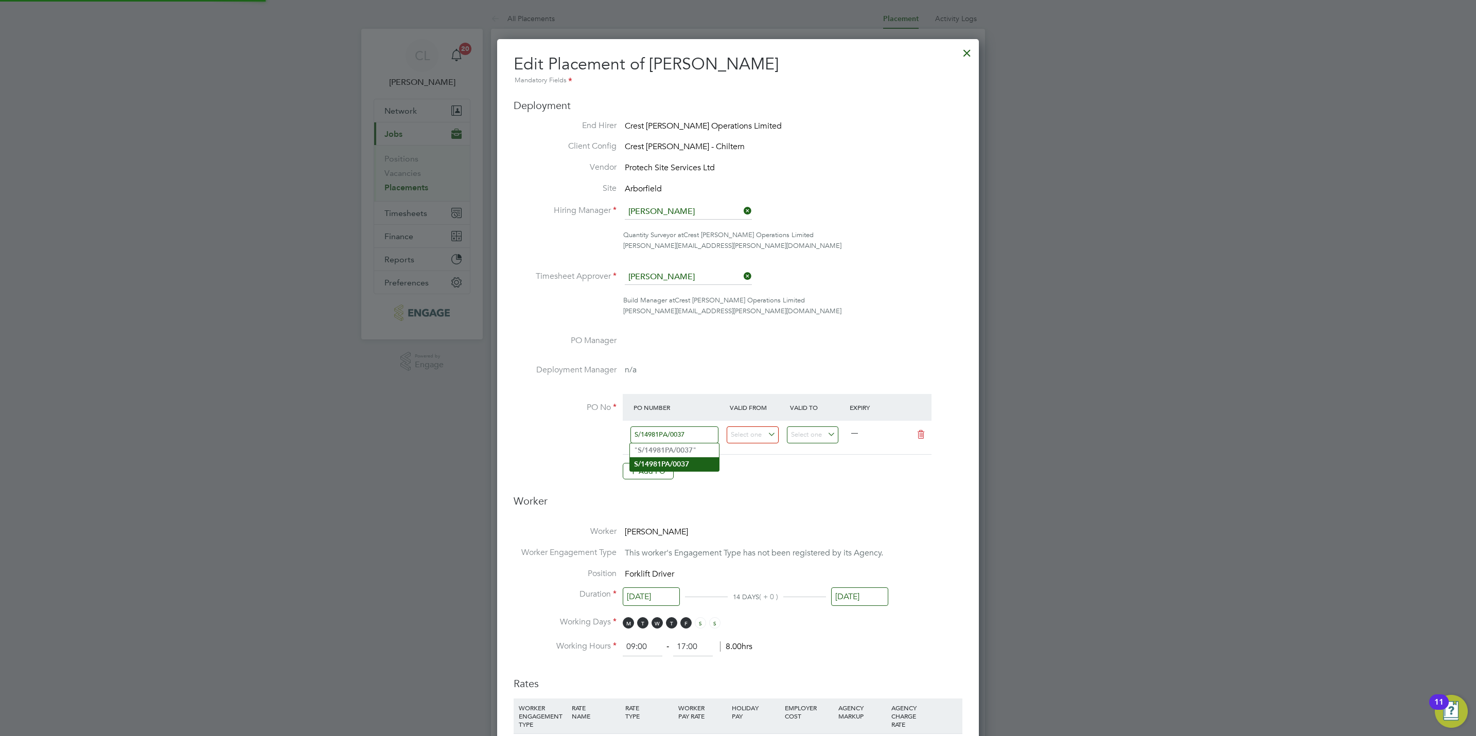
type input "[DATE]"
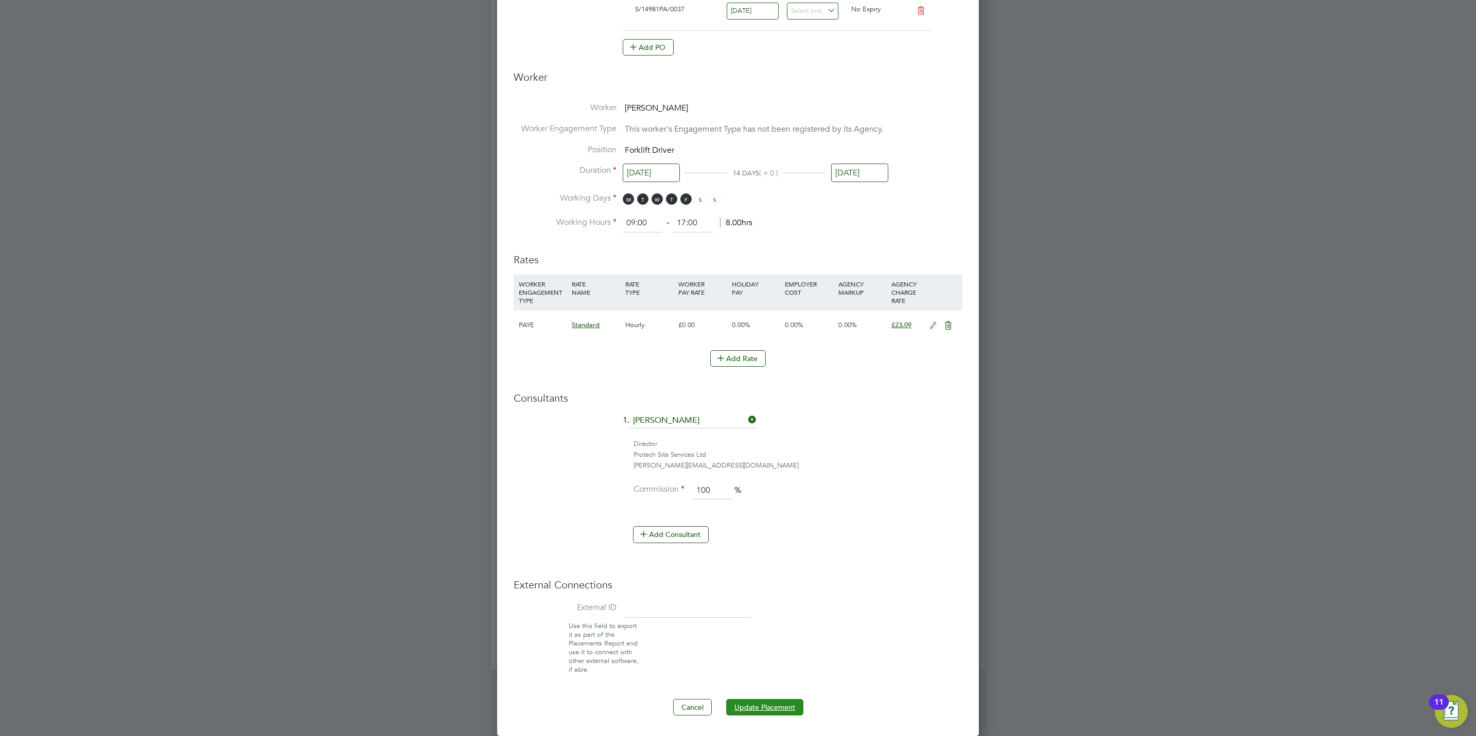
click at [786, 715] on button "Update Placement" at bounding box center [764, 707] width 77 height 16
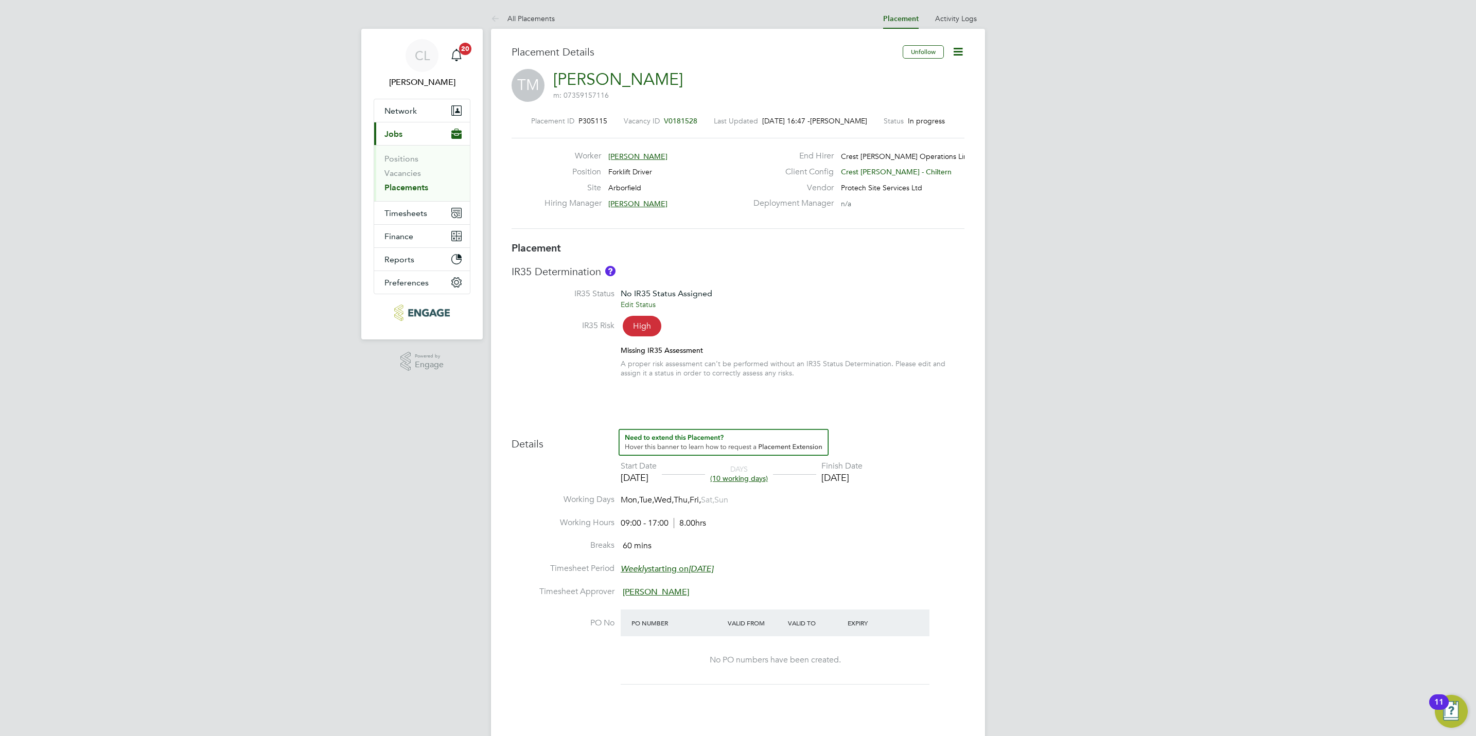
click at [958, 47] on icon at bounding box center [957, 51] width 13 height 13
click at [883, 69] on li "Edit Placement e" at bounding box center [909, 76] width 106 height 14
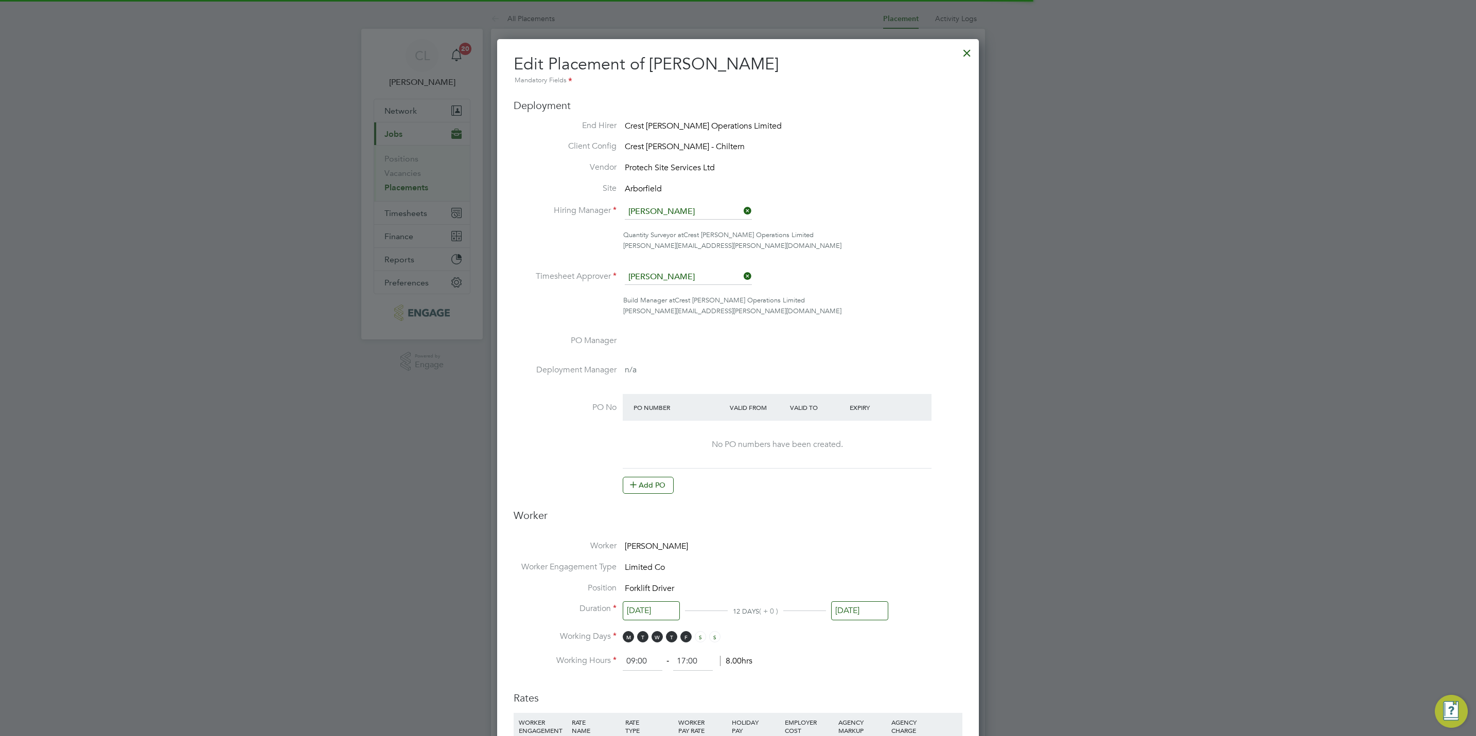
scroll to position [5, 5]
click at [641, 486] on button "Add PO" at bounding box center [648, 485] width 51 height 16
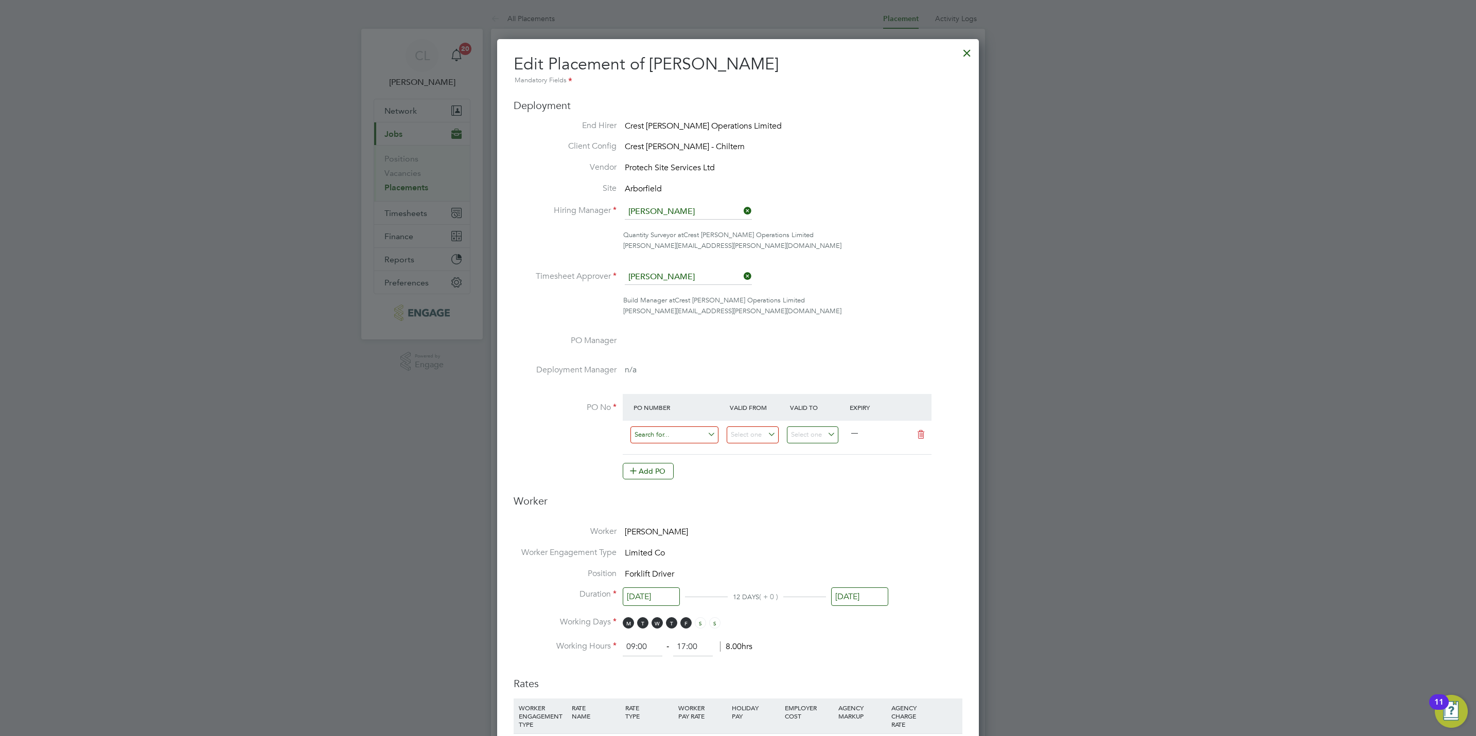
click at [644, 437] on input at bounding box center [674, 435] width 88 height 17
paste input "S/14981PA/0037"
type input "S/14981PA/0037"
click at [667, 462] on b "S/14981PA/0037" at bounding box center [661, 464] width 55 height 9
type input "[DATE]"
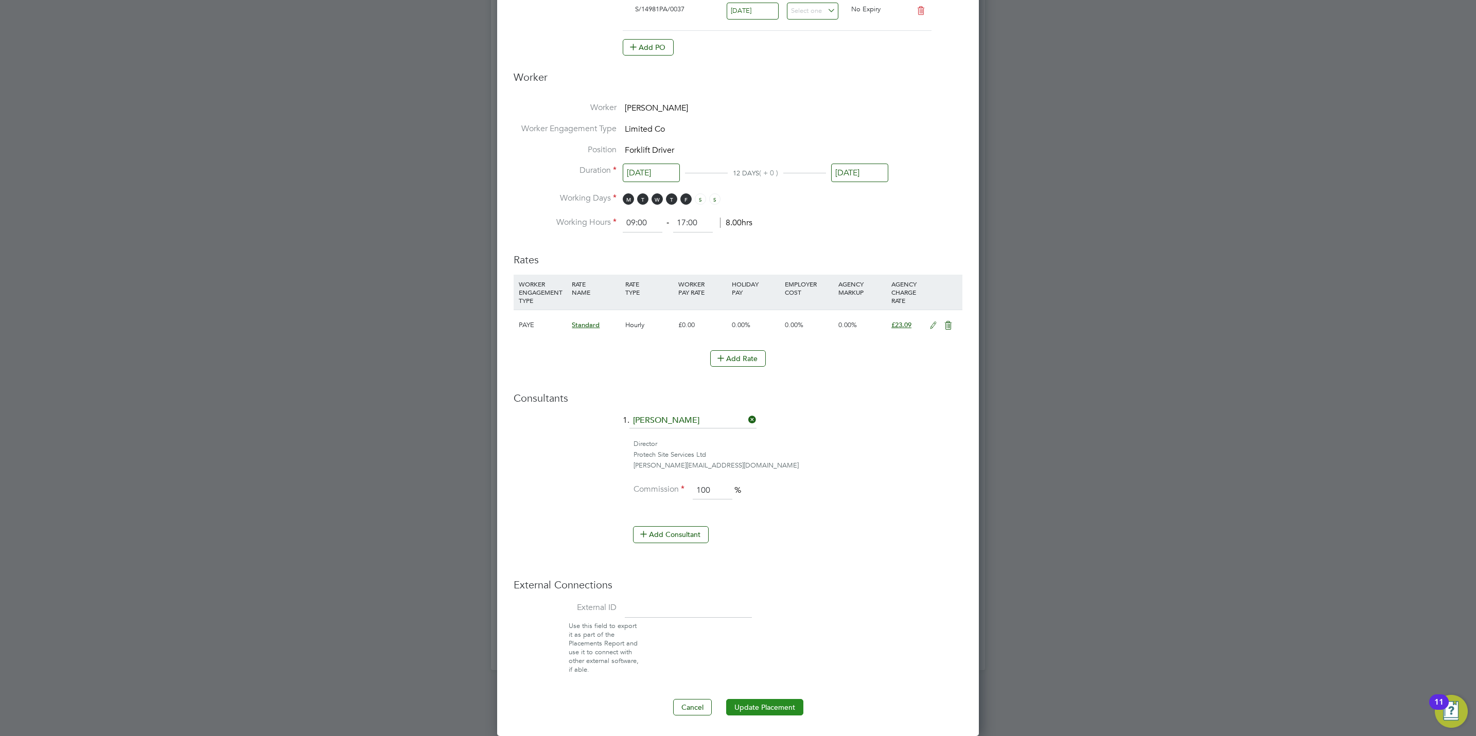
click at [781, 704] on button "Update Placement" at bounding box center [764, 707] width 77 height 16
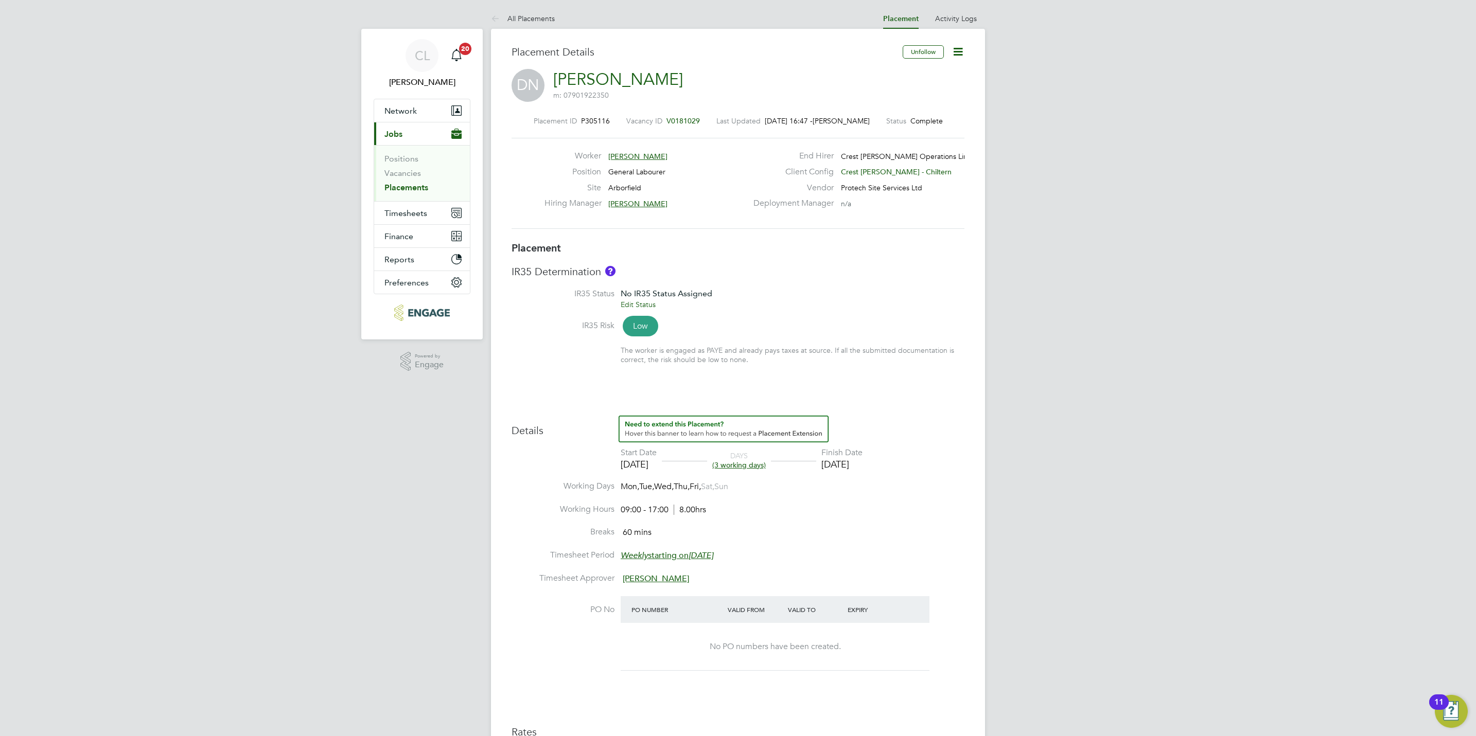
click at [956, 46] on icon at bounding box center [957, 51] width 13 height 13
click at [885, 73] on li "Edit Placement e" at bounding box center [909, 76] width 106 height 14
type input "[PERSON_NAME]"
type input "[DATE]"
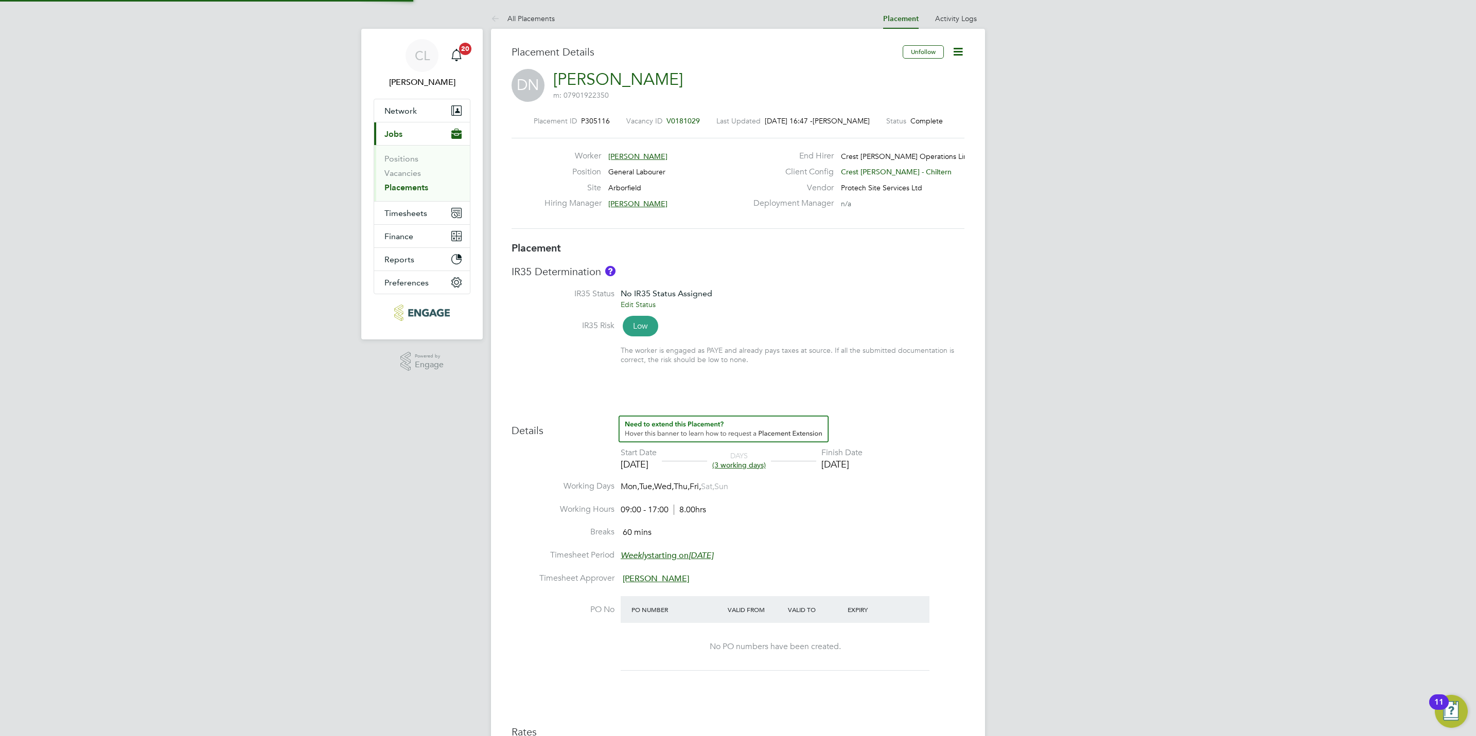
type input "[DATE]"
type input "09:00"
type input "17:00"
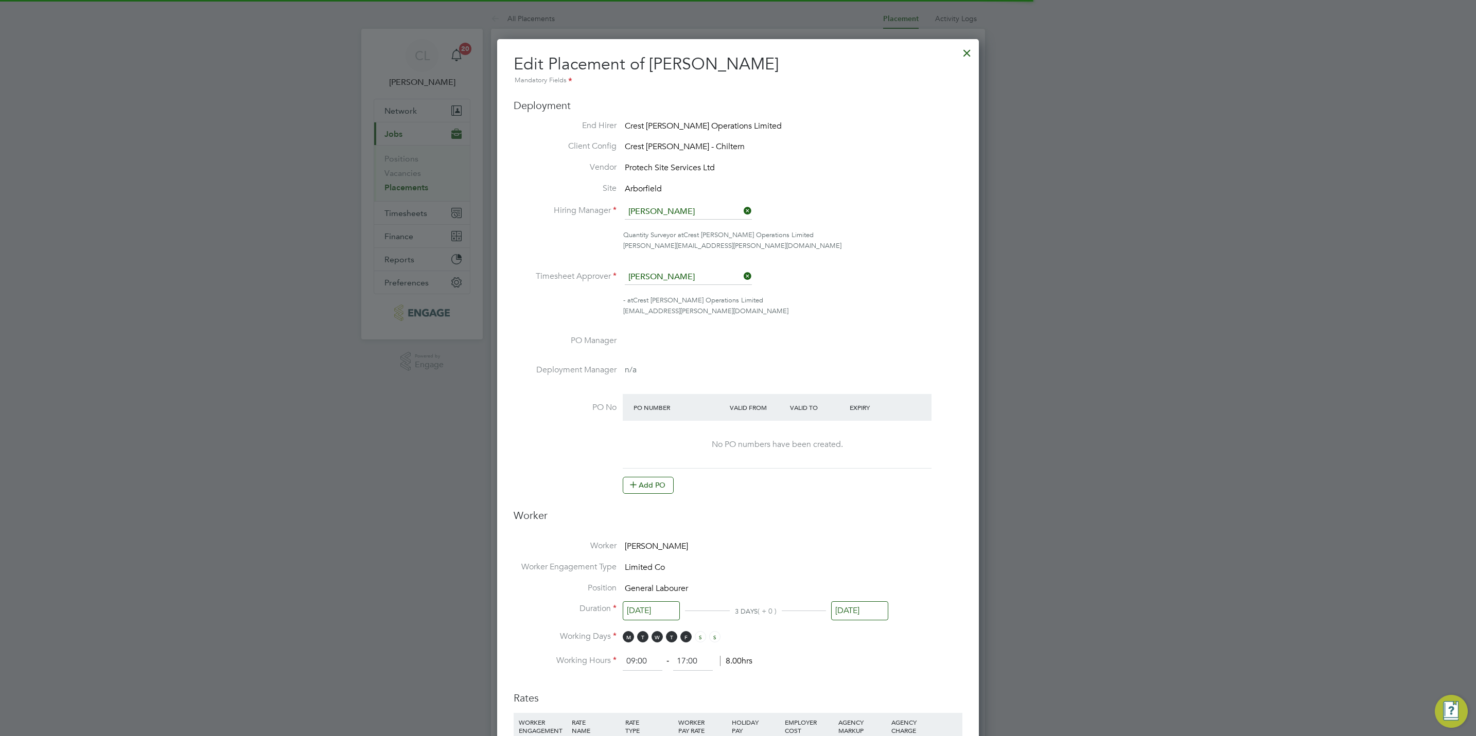
scroll to position [5, 5]
click at [644, 492] on button "Add PO" at bounding box center [648, 485] width 51 height 16
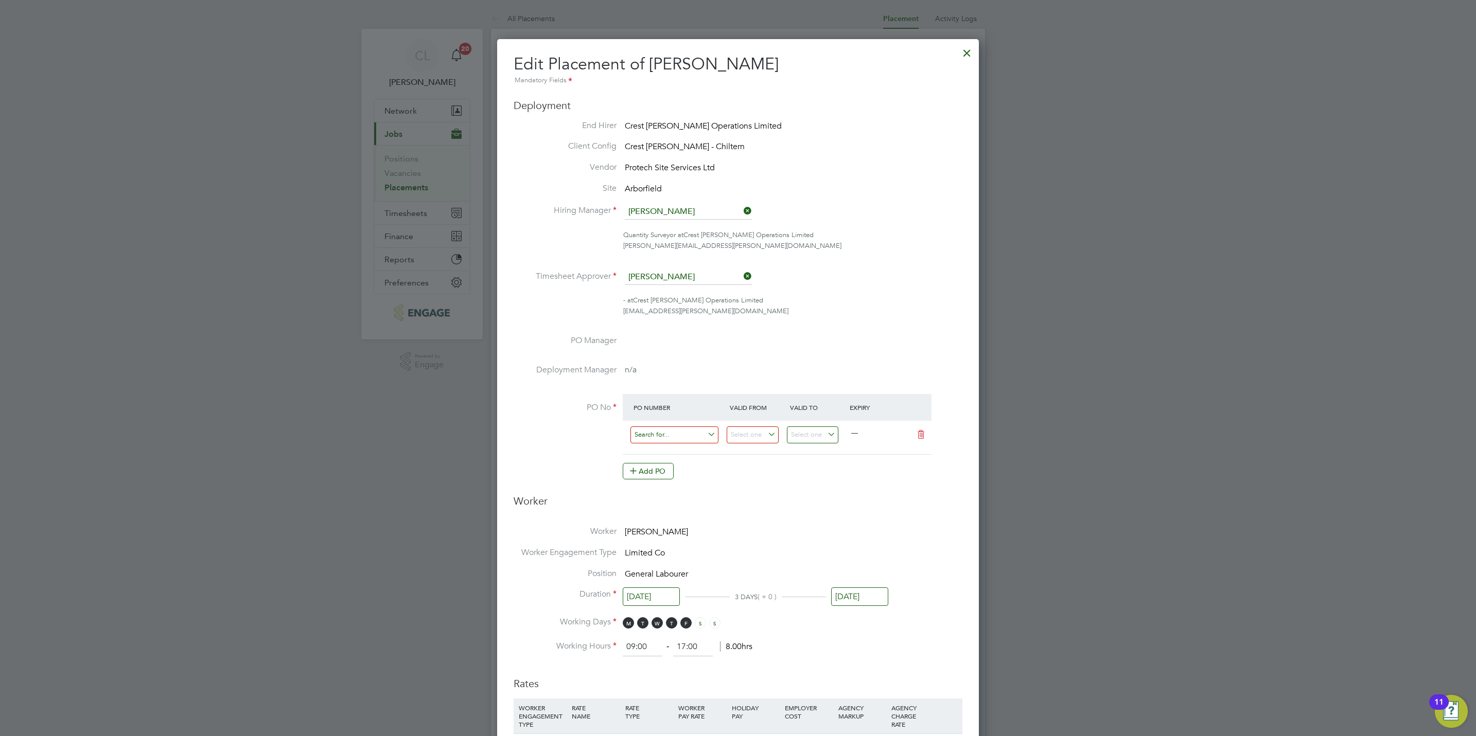
click at [647, 437] on input at bounding box center [674, 435] width 88 height 17
paste input "S/14981PA/0037"
type input "S/14981PA/0037"
click at [661, 460] on b "S/14981PA/0037" at bounding box center [661, 464] width 55 height 9
type input "[DATE]"
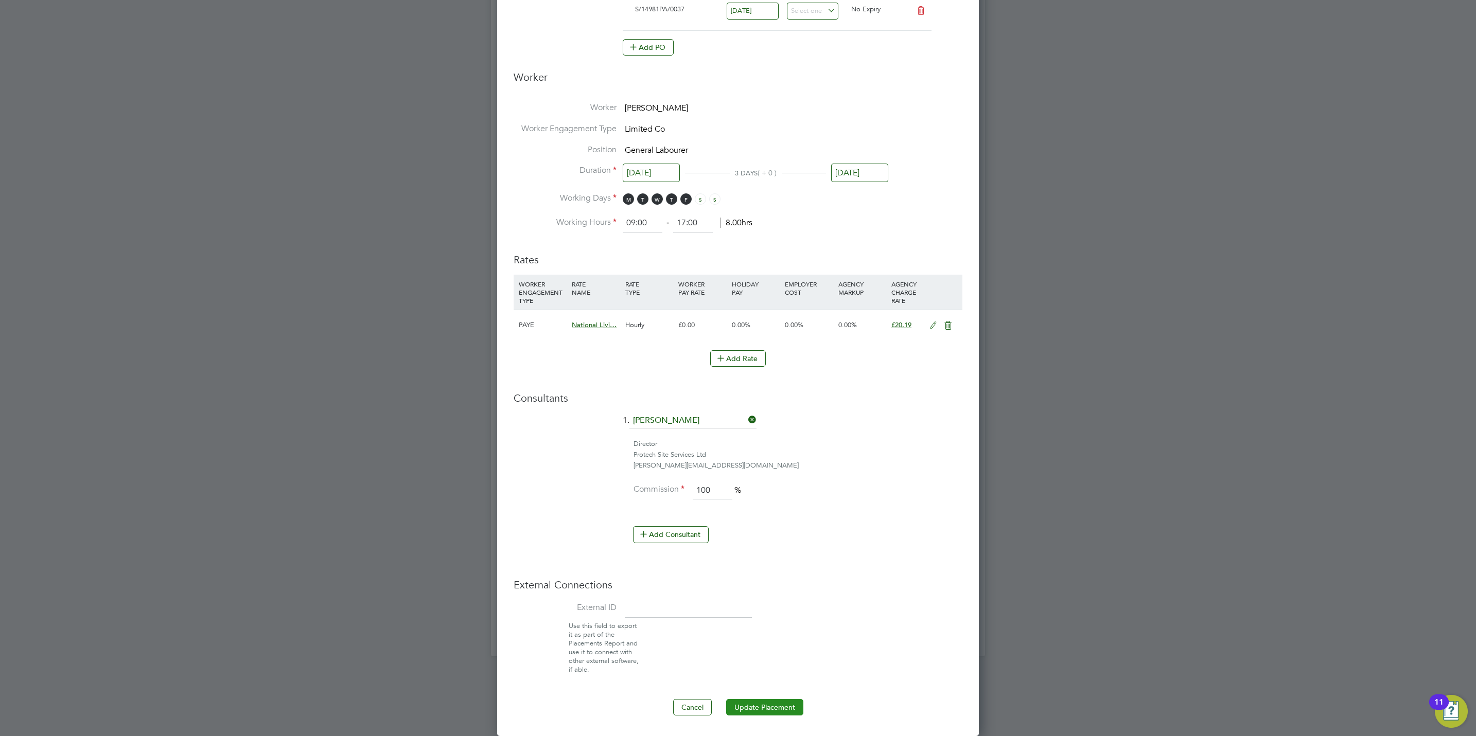
click at [769, 714] on button "Update Placement" at bounding box center [764, 707] width 77 height 16
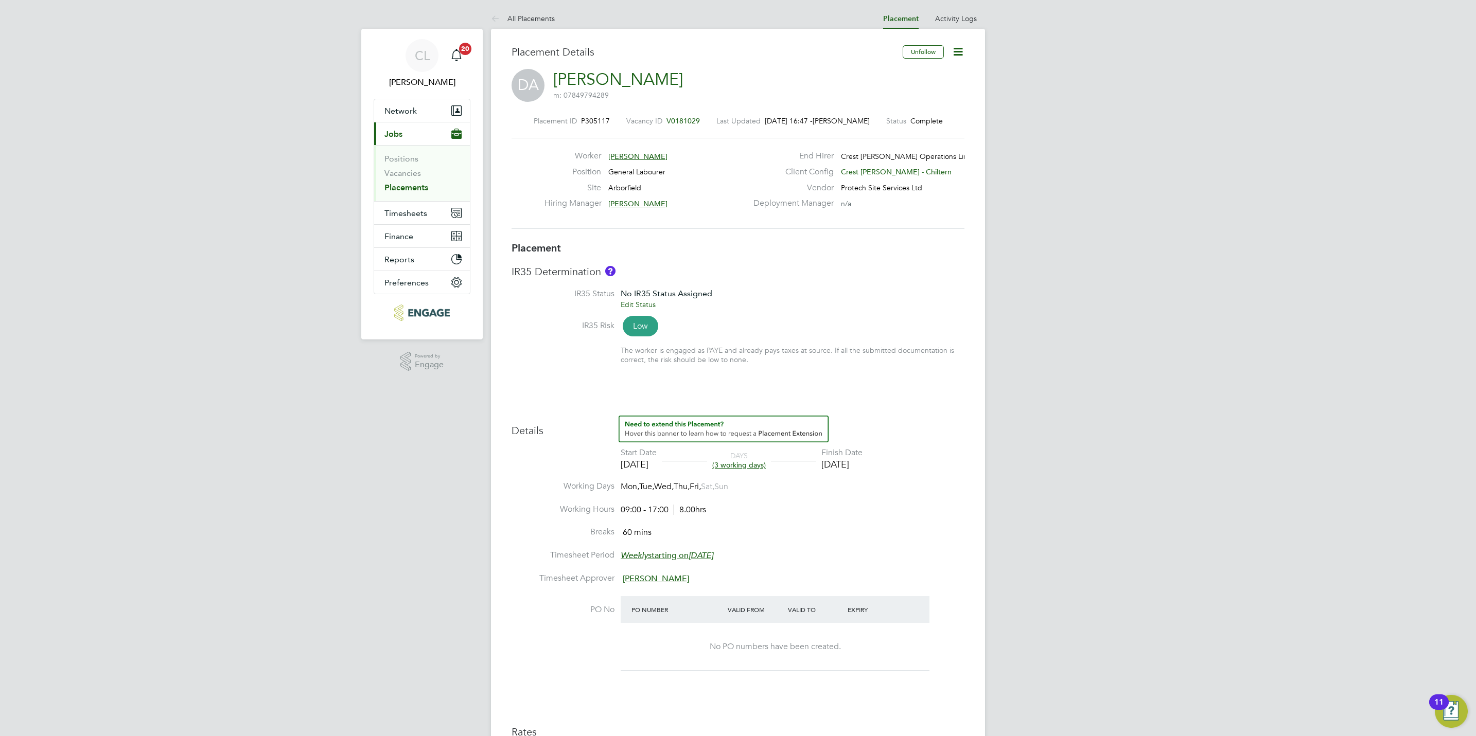
click at [963, 49] on icon at bounding box center [957, 51] width 13 height 13
click at [894, 75] on li "Edit Placement e" at bounding box center [909, 76] width 106 height 14
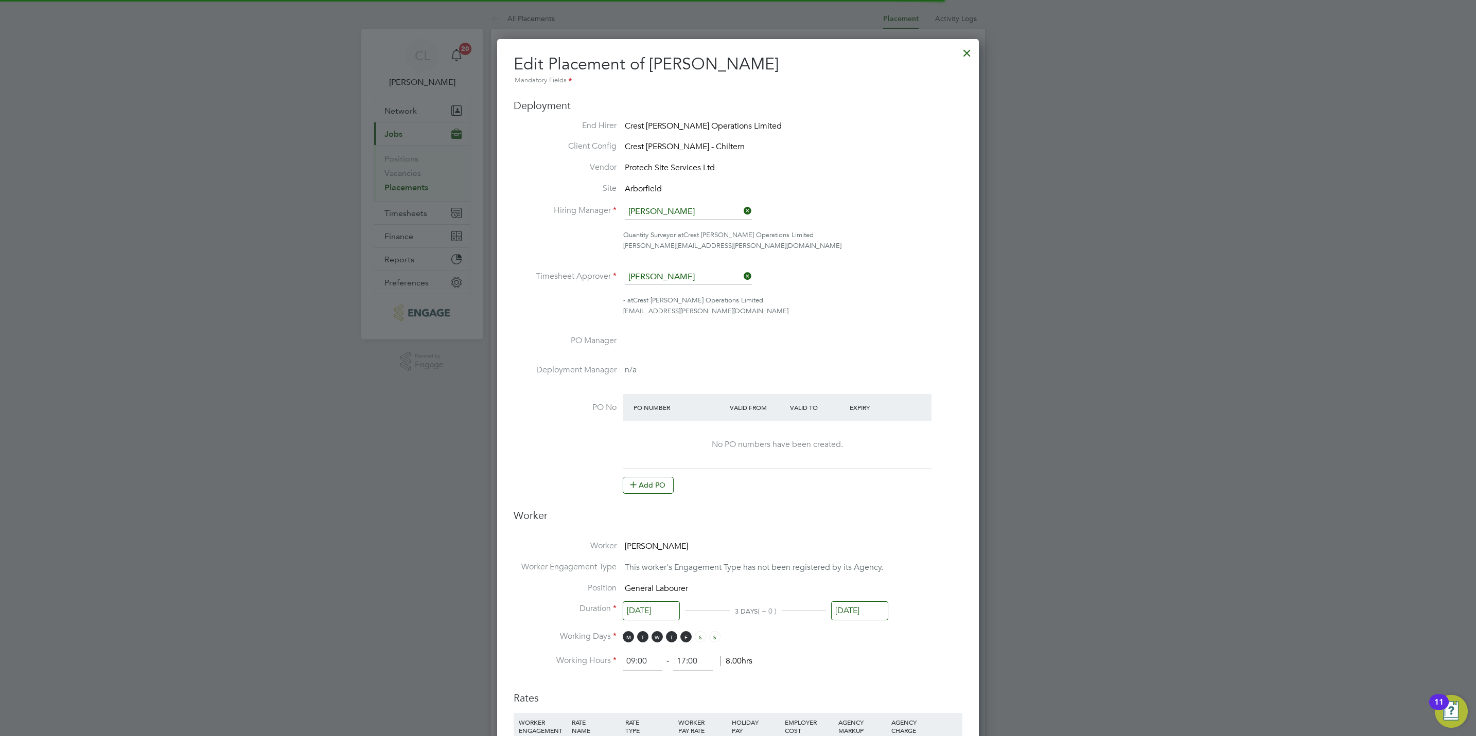
scroll to position [5, 5]
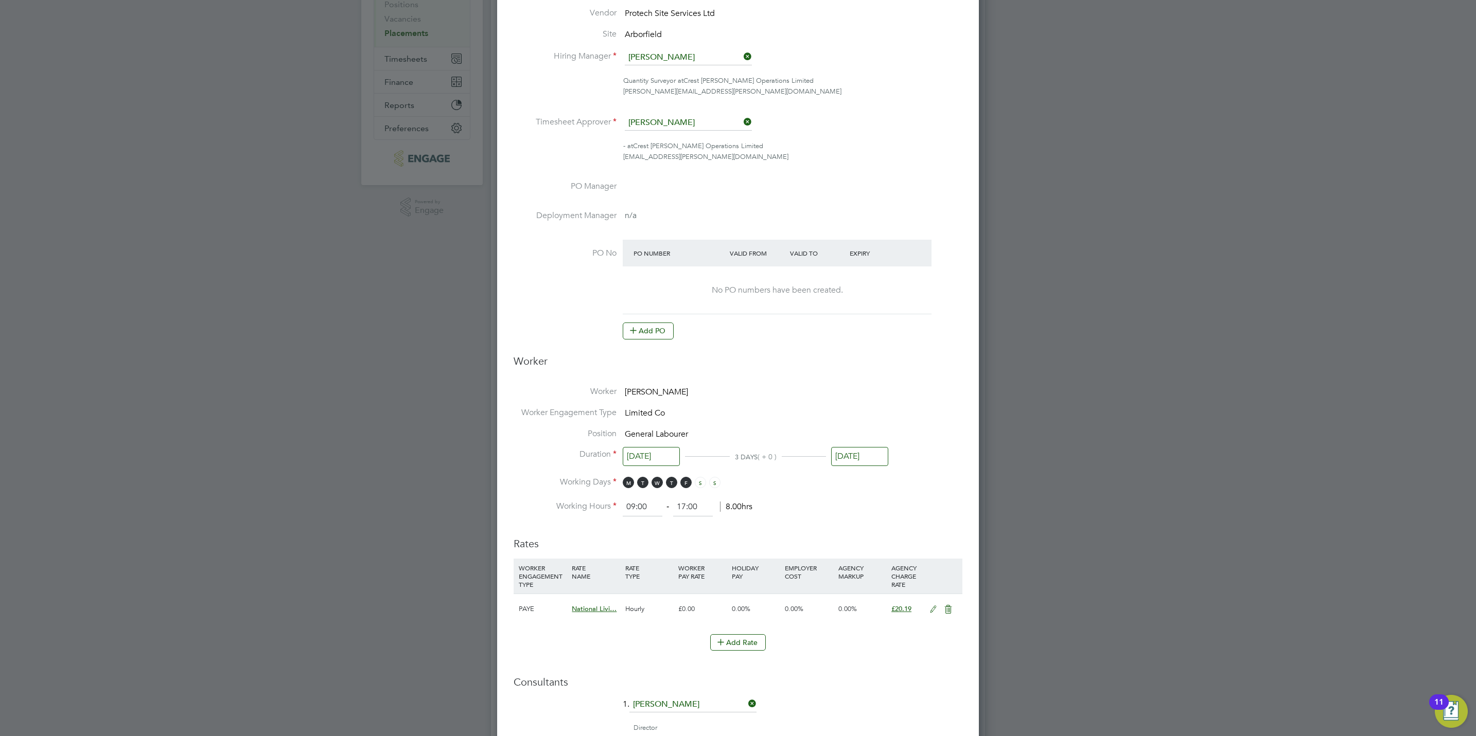
click at [658, 322] on at-purchase-order-table "PO Number Valid From Valid To Expiry No PO numbers have been created. Add PO" at bounding box center [777, 290] width 309 height 100
click at [657, 324] on button "Add PO" at bounding box center [648, 331] width 51 height 16
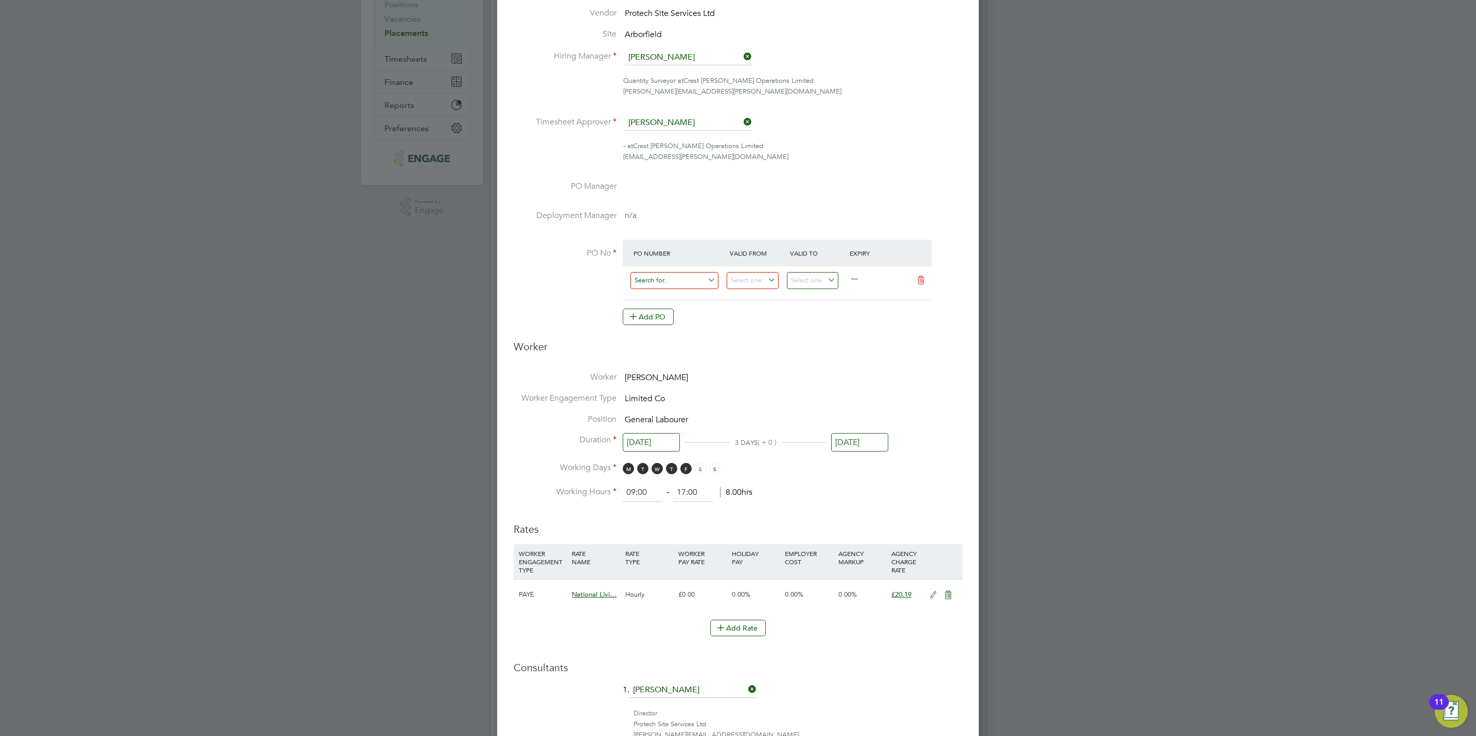
click at [667, 279] on input at bounding box center [674, 280] width 88 height 17
paste input "S/14981PA/0037"
type input "S/14981PA/0037"
click at [681, 309] on b "S/14981PA/0037" at bounding box center [661, 310] width 55 height 9
type input "[DATE]"
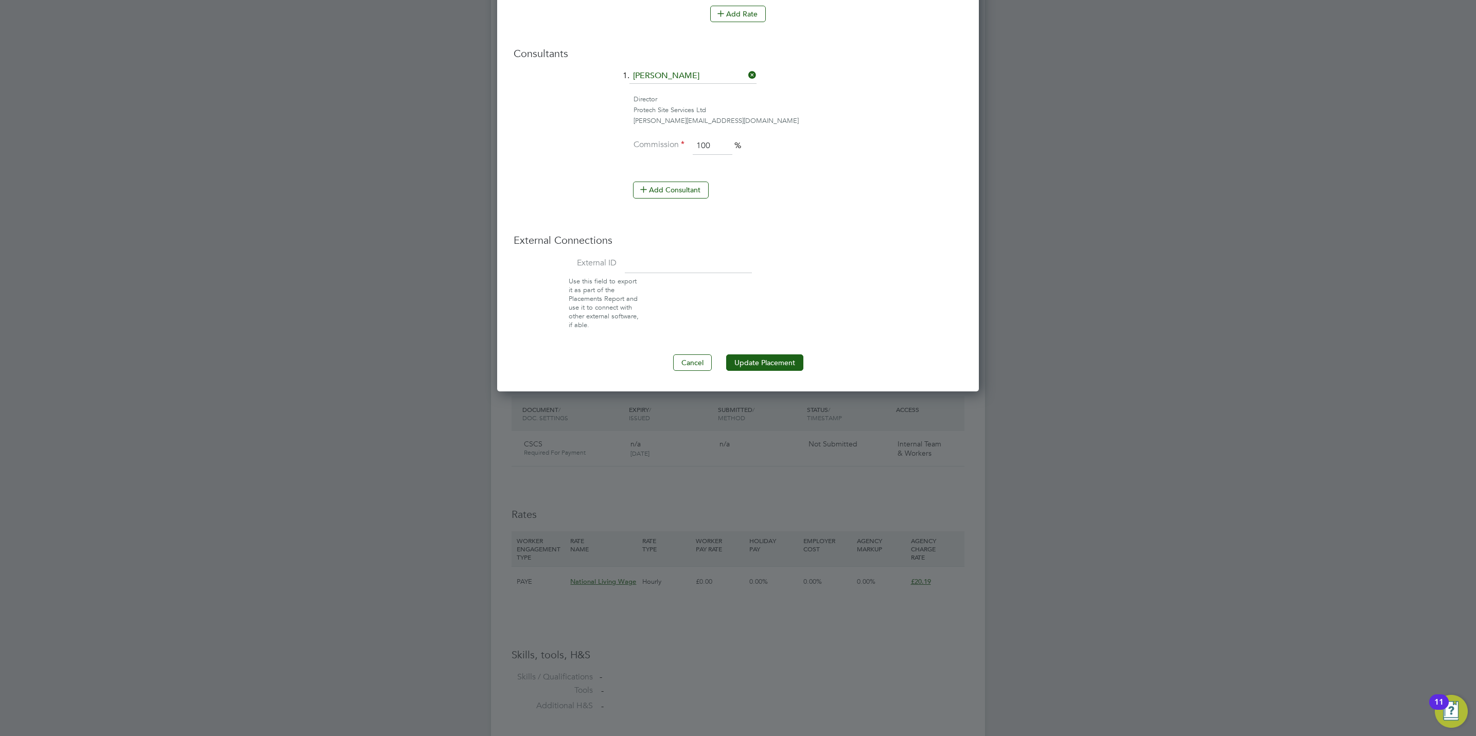
scroll to position [1003, 0]
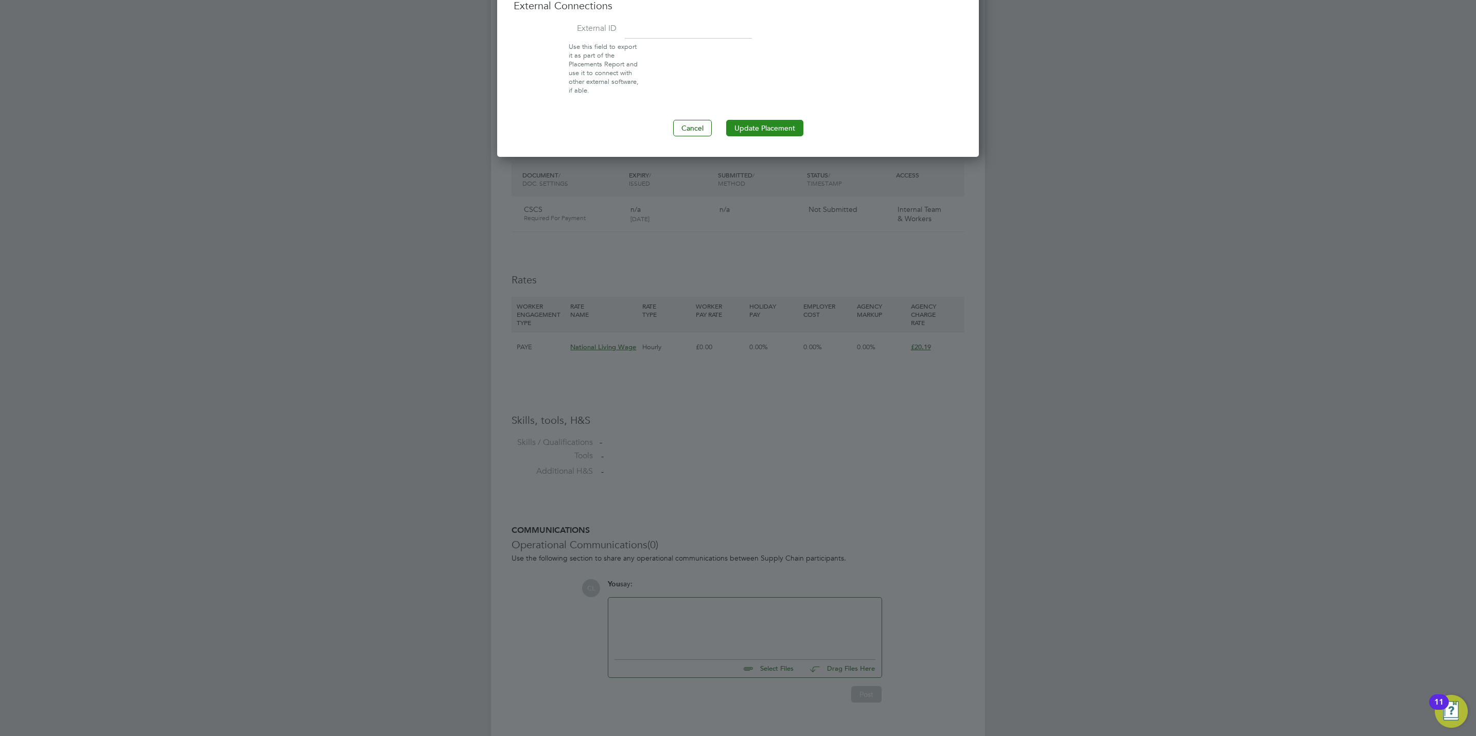
click at [755, 124] on button "Update Placement" at bounding box center [764, 128] width 77 height 16
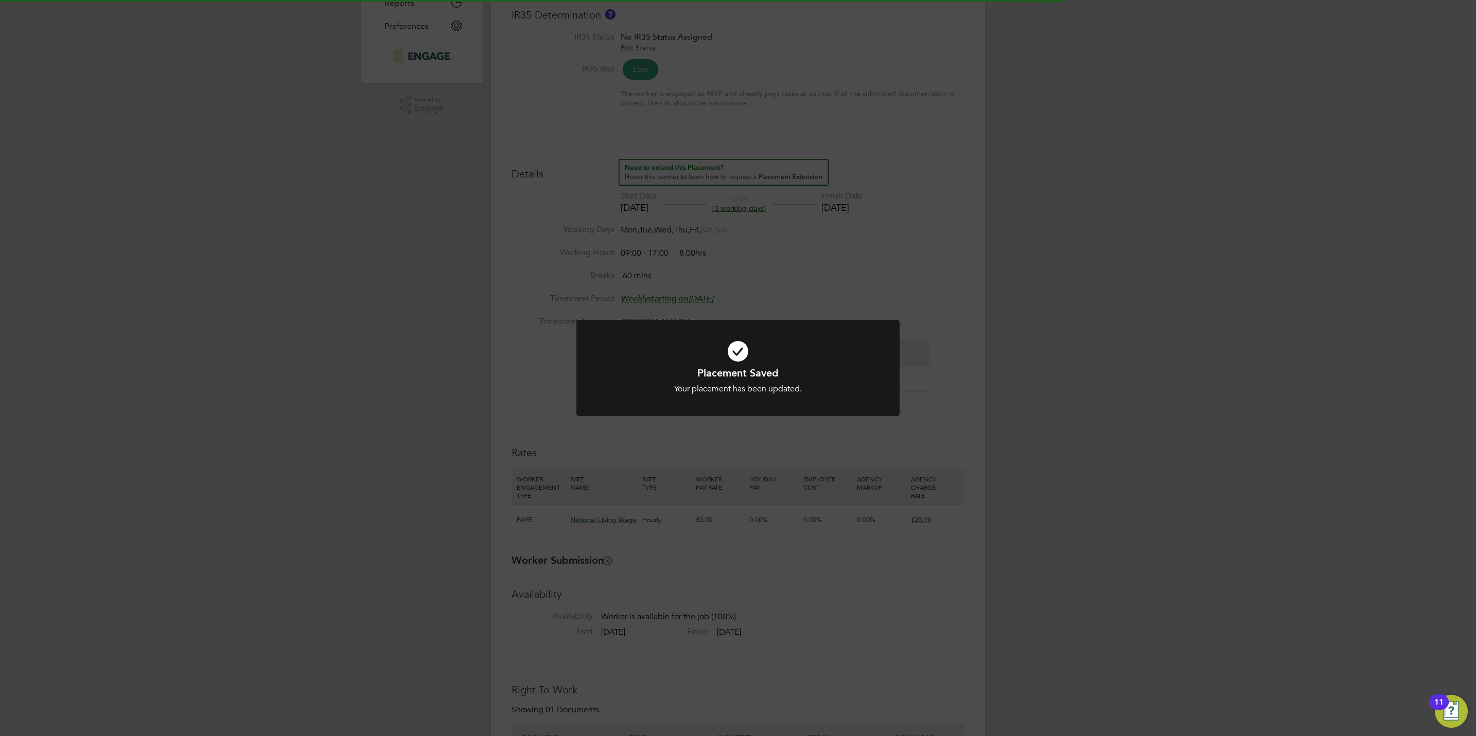
scroll to position [0, 0]
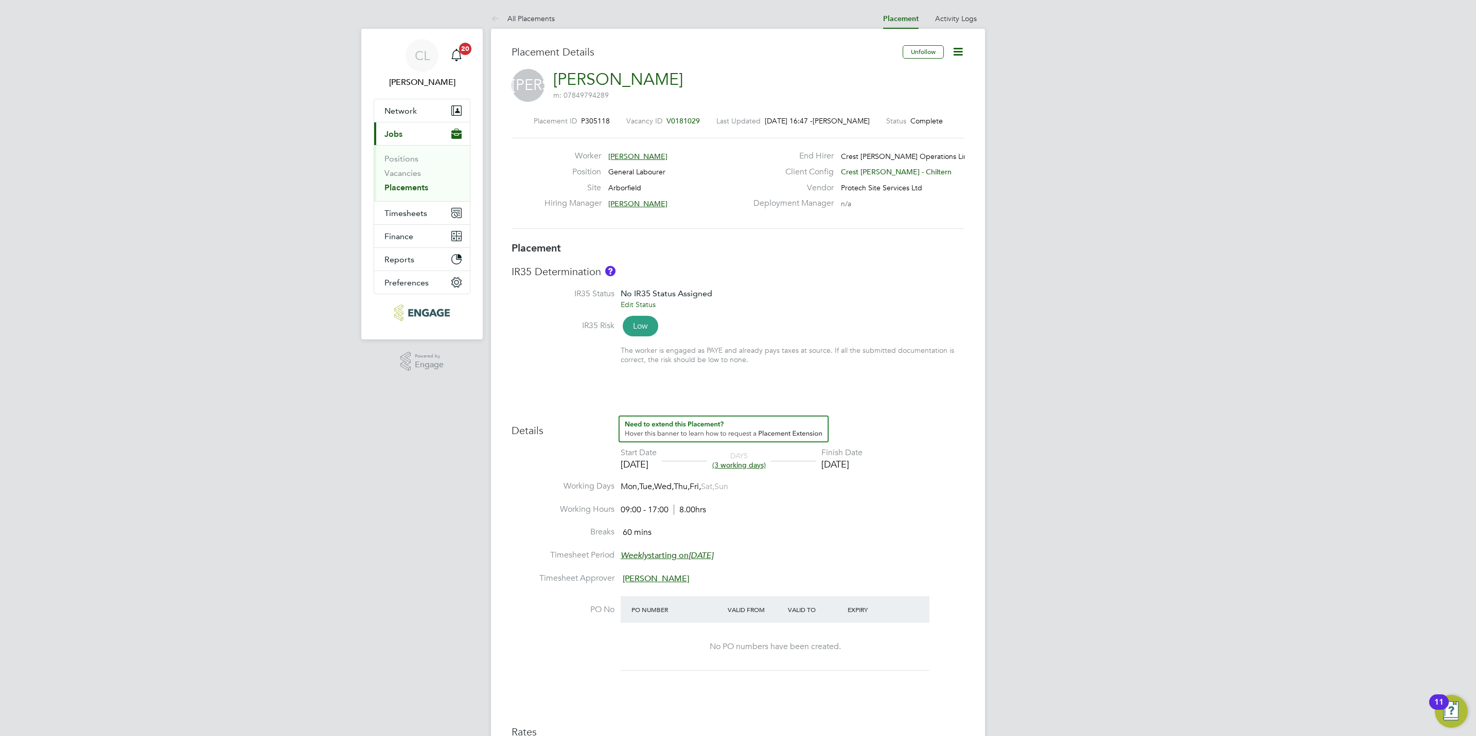
click at [958, 56] on icon at bounding box center [957, 51] width 13 height 13
click at [905, 76] on li "Edit Placement e" at bounding box center [909, 76] width 106 height 14
type input "[PERSON_NAME]"
type input "[DATE]"
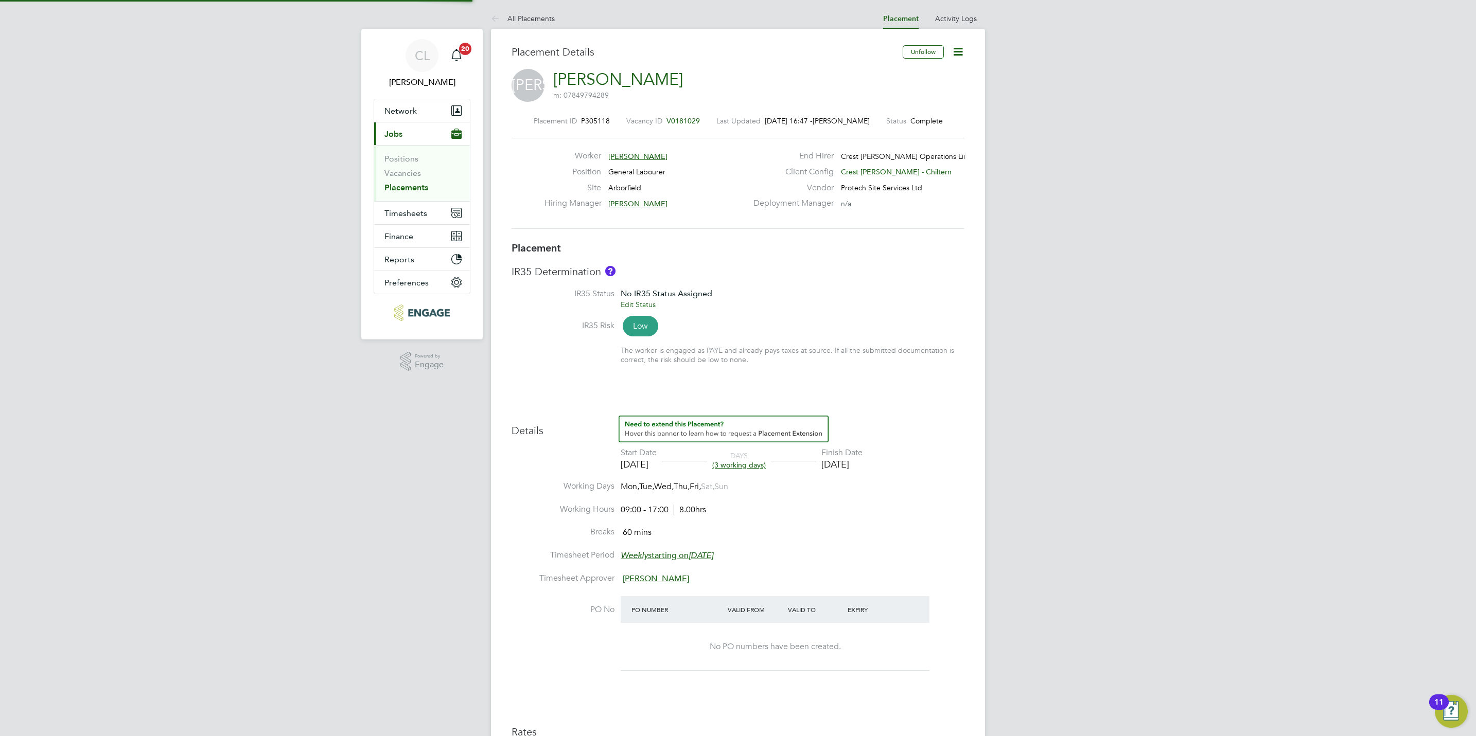
type input "[DATE]"
type input "09:00"
type input "17:00"
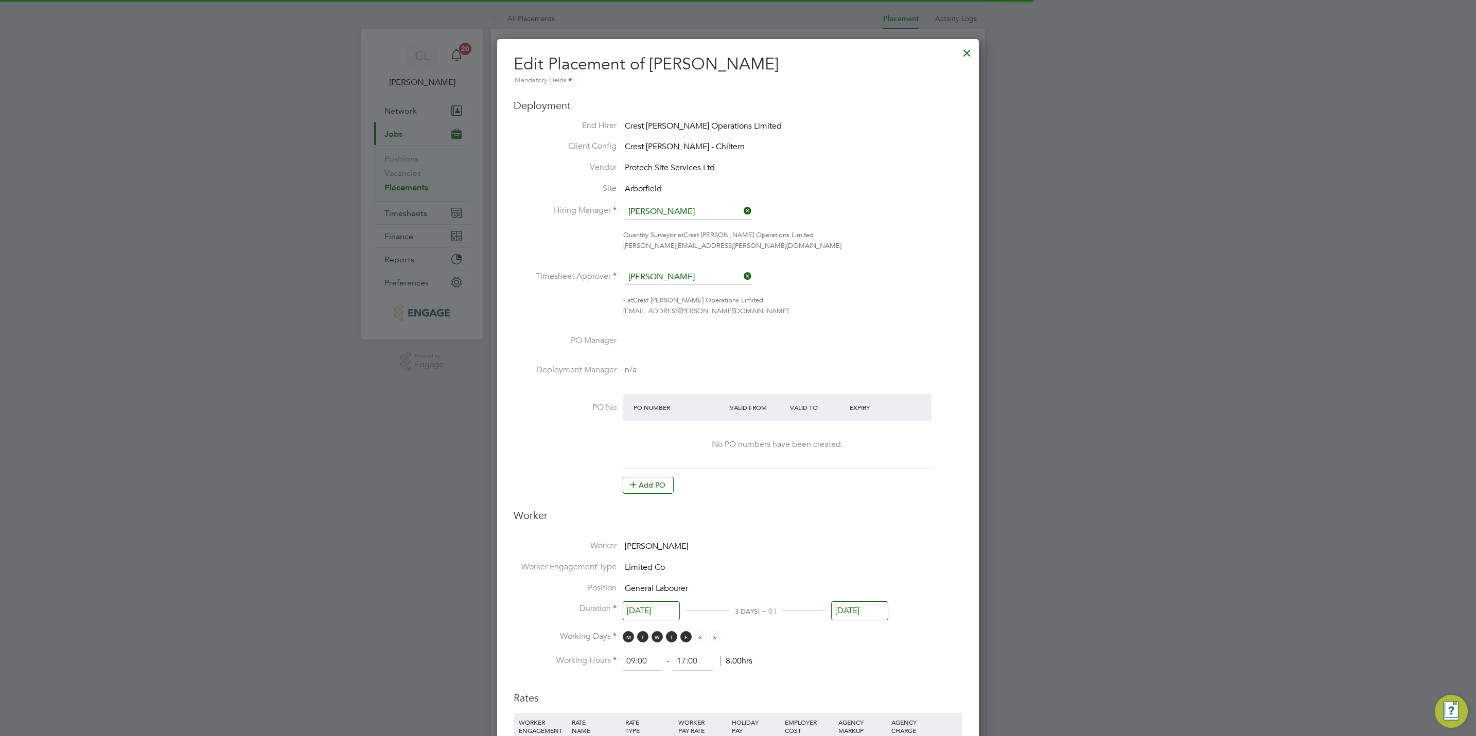
scroll to position [22, 449]
click at [647, 484] on button "Add PO" at bounding box center [648, 485] width 51 height 16
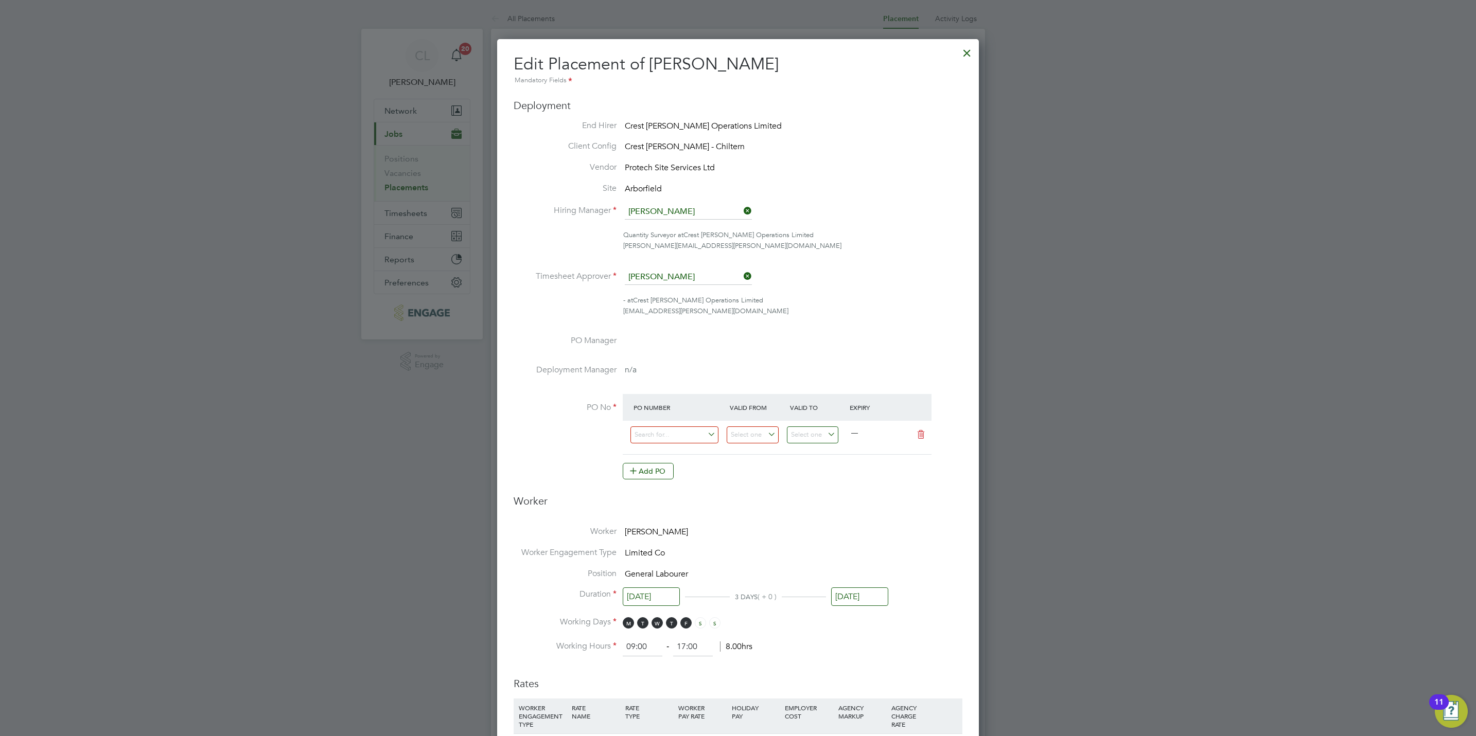
scroll to position [1124, 482]
click at [659, 448] on div at bounding box center [679, 437] width 96 height 25
click at [663, 439] on input at bounding box center [674, 435] width 88 height 17
paste input "S/14981PA/0037"
type input "S/14981PA/0037"
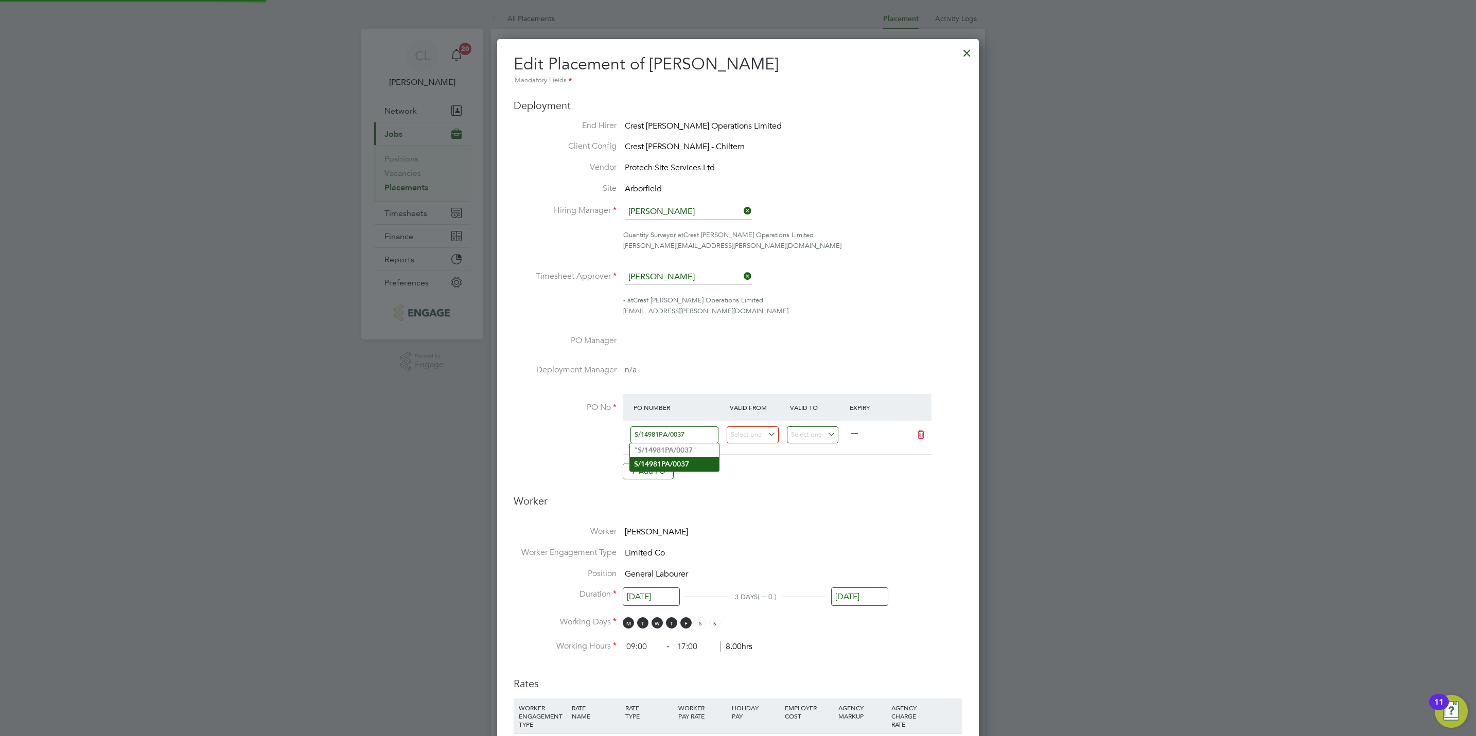
click at [679, 462] on b "S/14981PA/0037" at bounding box center [661, 464] width 55 height 9
type input "[DATE]"
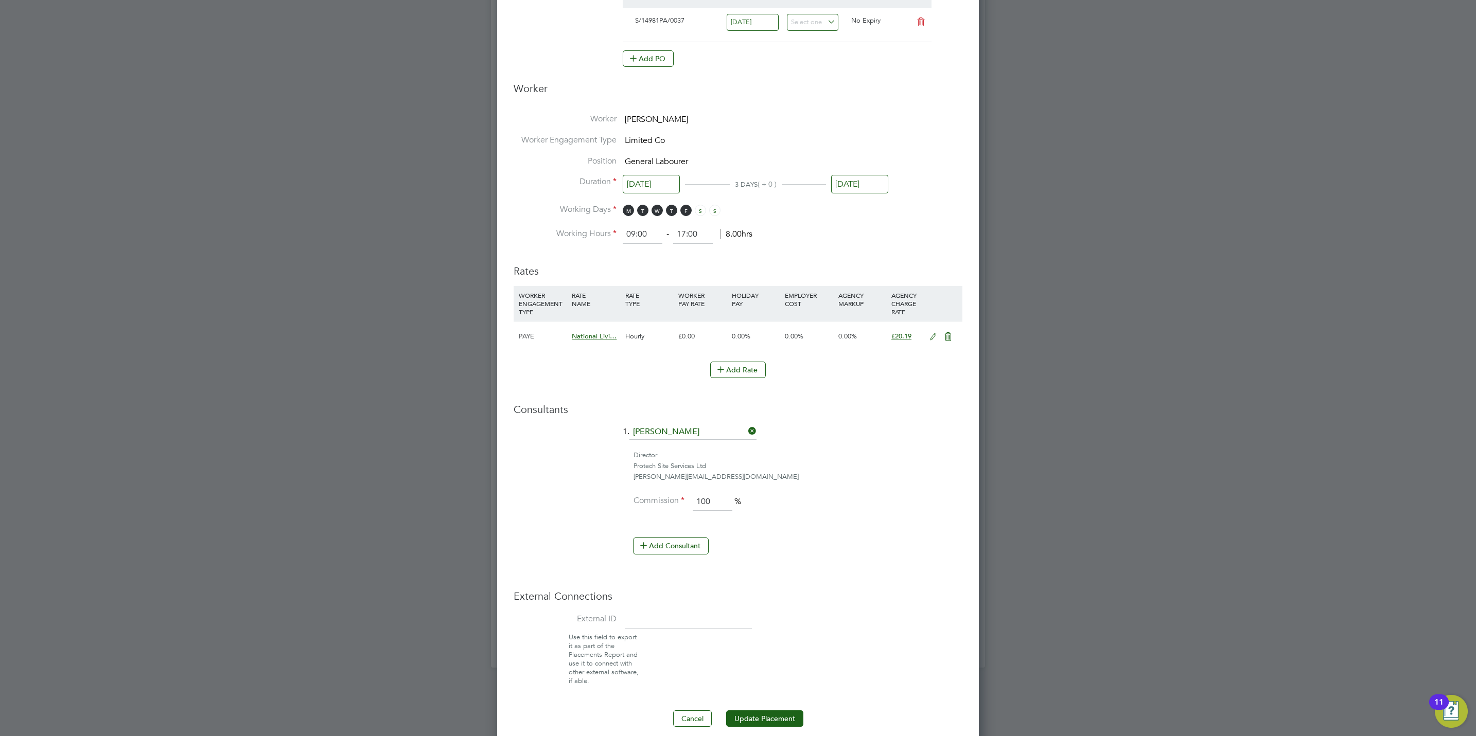
scroll to position [428, 0]
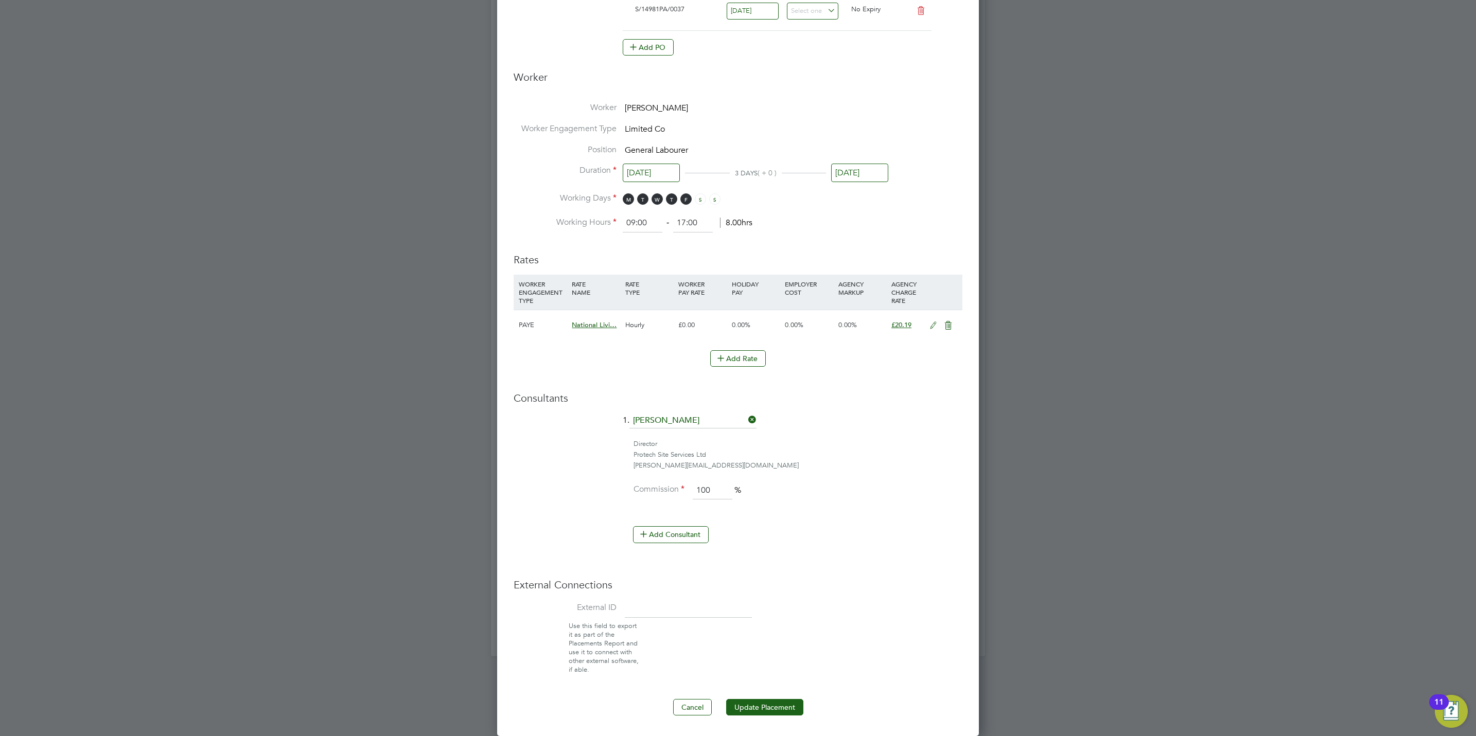
click at [752, 718] on div "Edit Placement of Jasur Ortikov Mandatory Fields Deployment End Hirer Crest Nic…" at bounding box center [738, 175] width 482 height 1121
click at [758, 708] on button "Update Placement" at bounding box center [764, 707] width 77 height 16
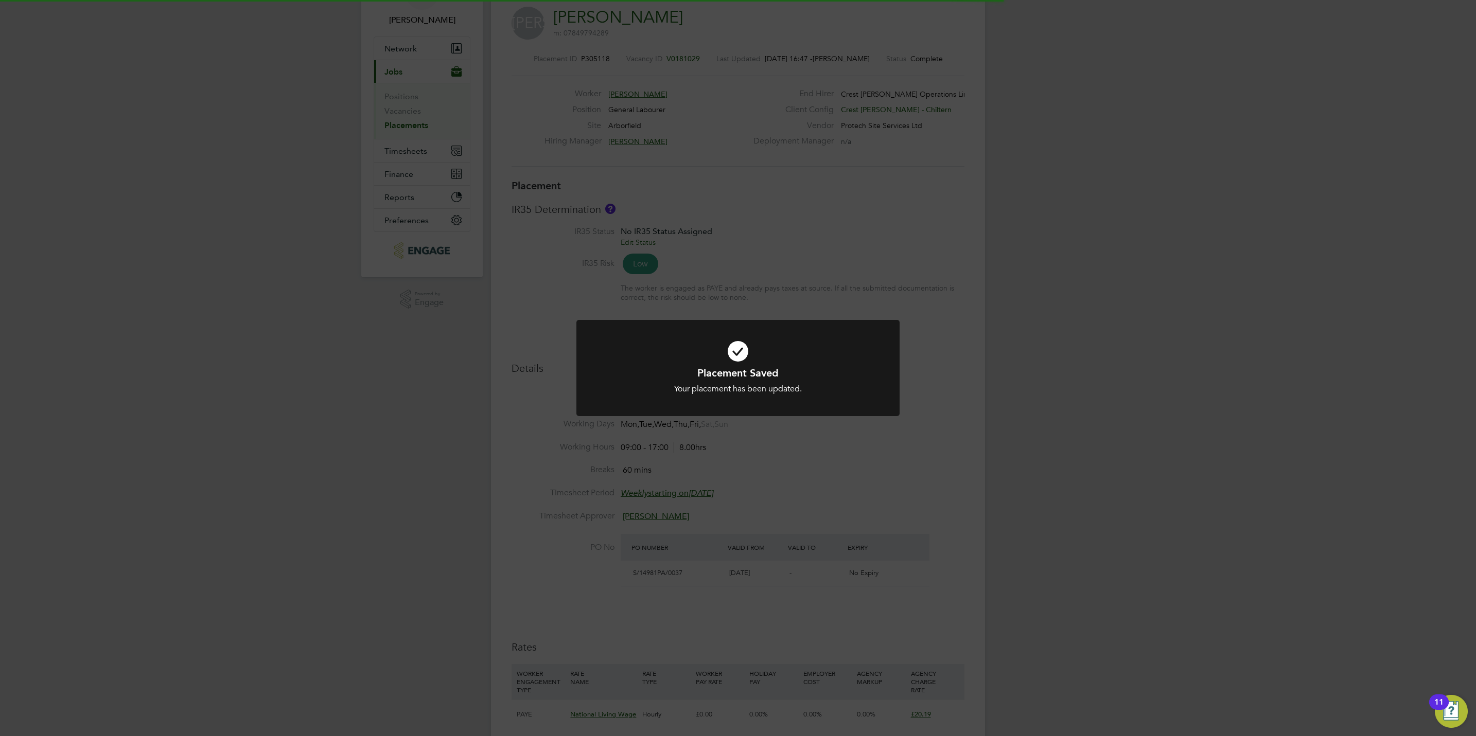
scroll to position [2, 0]
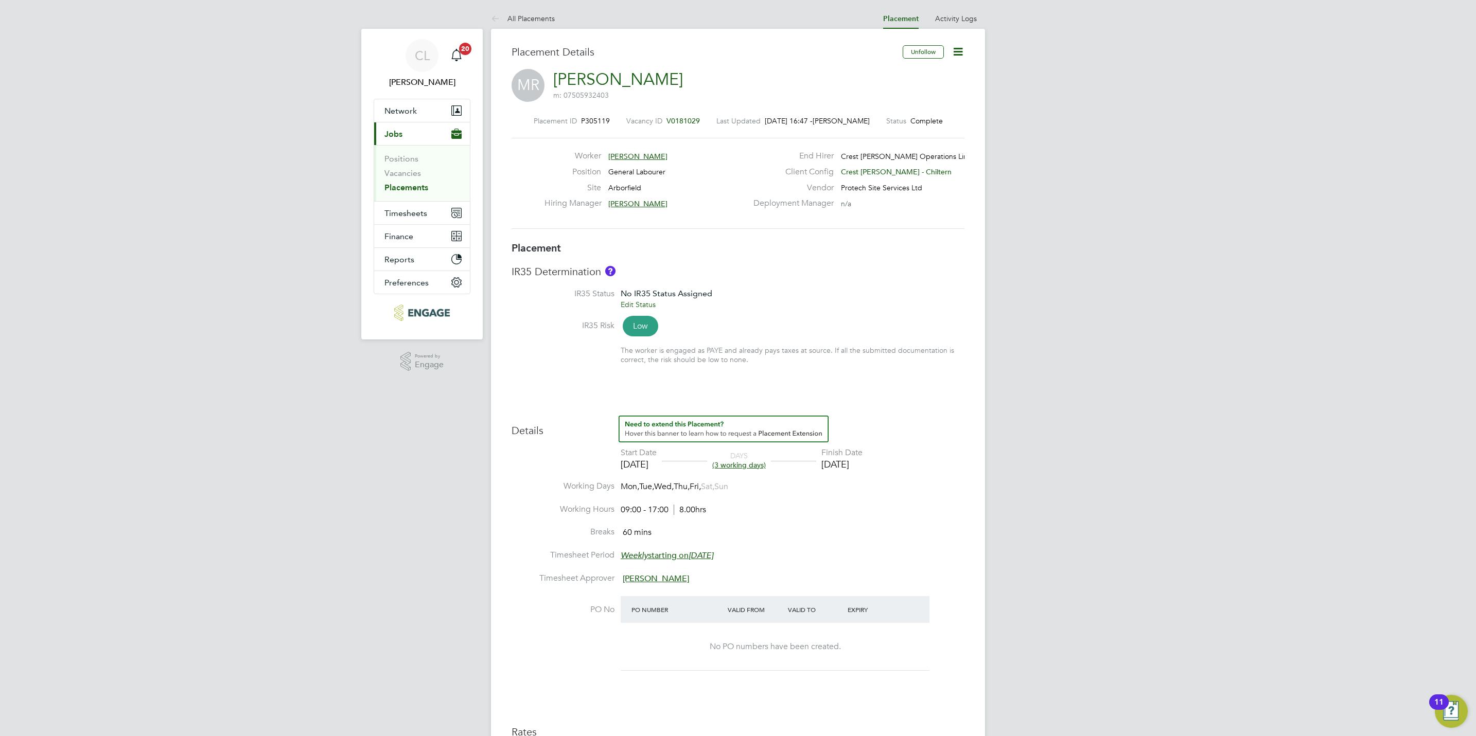
click at [957, 53] on icon at bounding box center [957, 51] width 13 height 13
click at [901, 73] on li "Edit Placement e" at bounding box center [909, 76] width 106 height 14
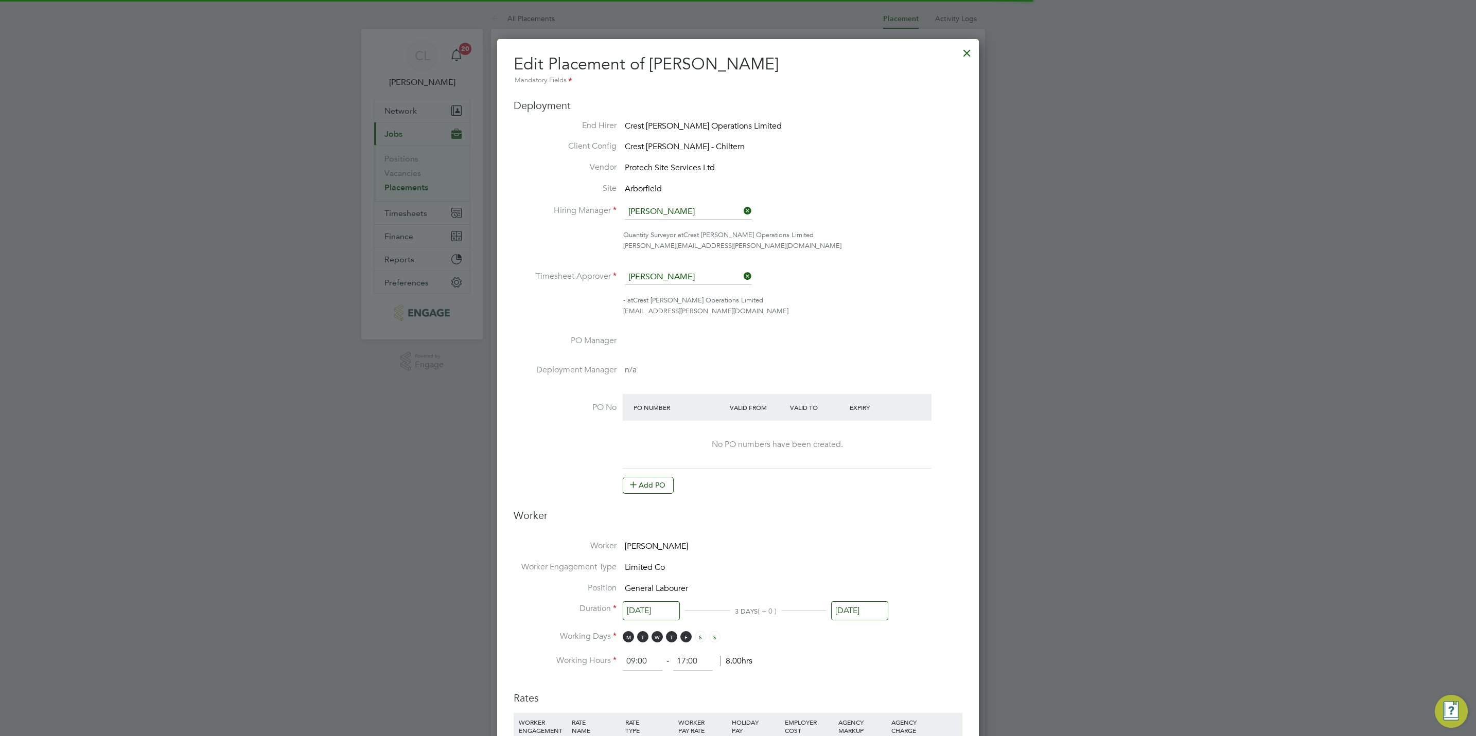
scroll to position [13, 449]
click at [640, 485] on button "Add PO" at bounding box center [648, 485] width 51 height 16
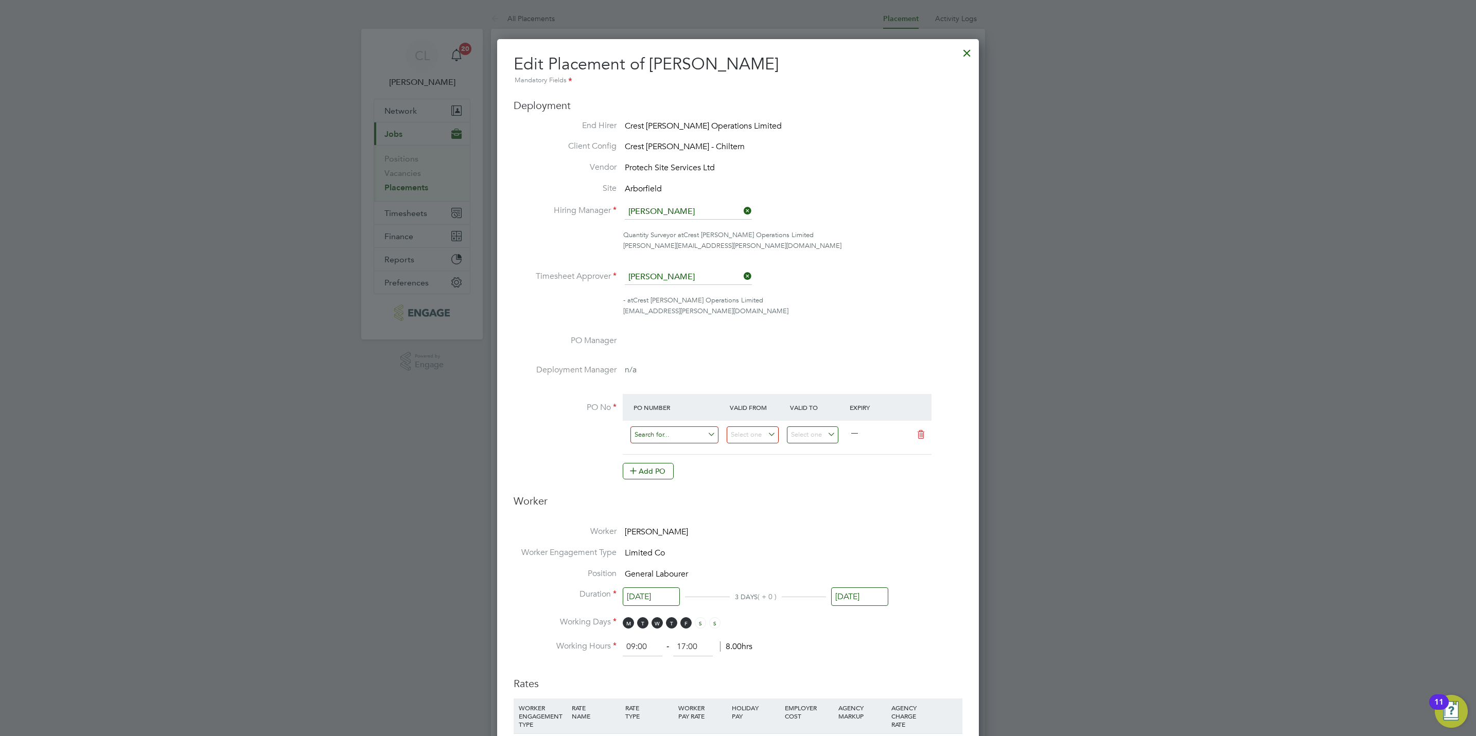
click at [678, 437] on input at bounding box center [674, 435] width 88 height 17
paste input "S/14981PA/0037"
type input "S/14981PA/0037"
click at [681, 463] on b "S/14981PA/0037" at bounding box center [661, 464] width 55 height 9
type input "[DATE]"
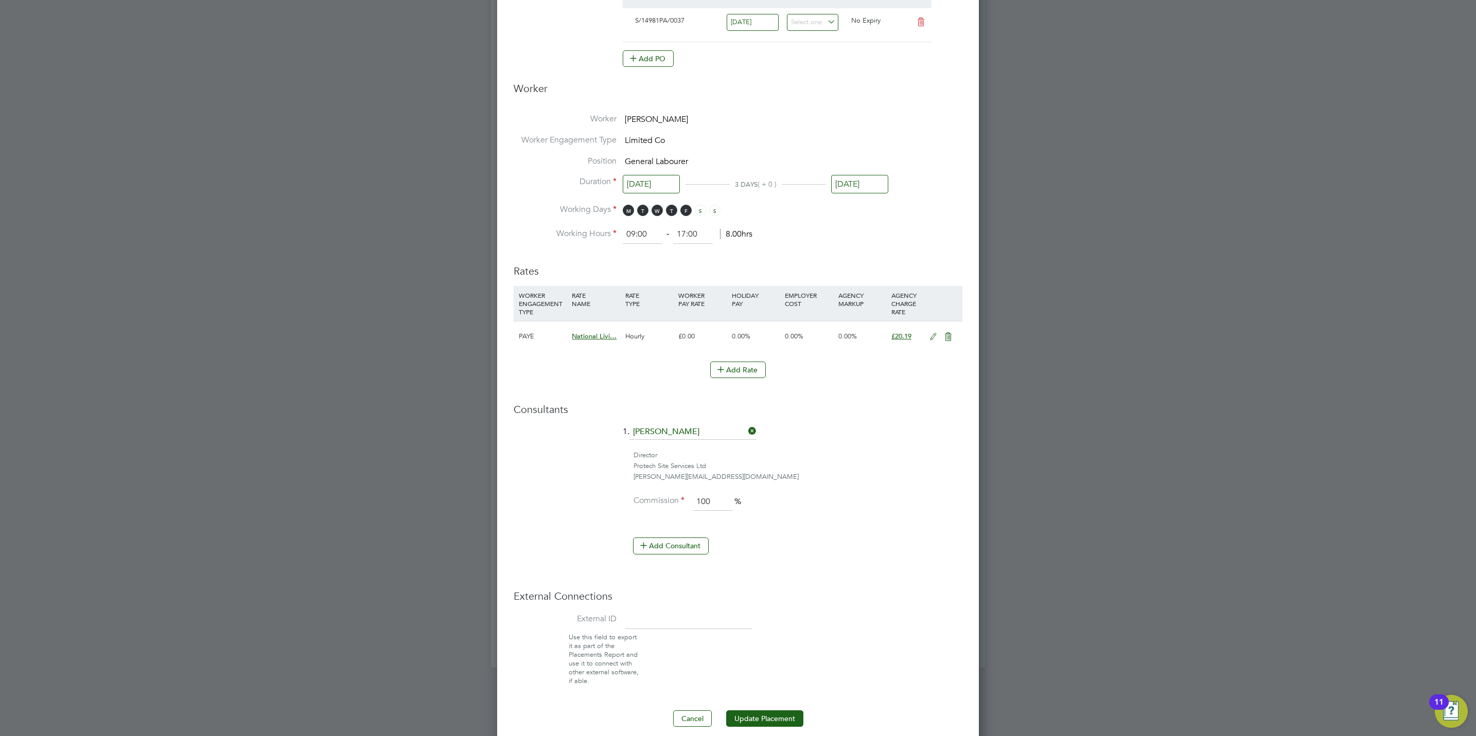
scroll to position [428, 0]
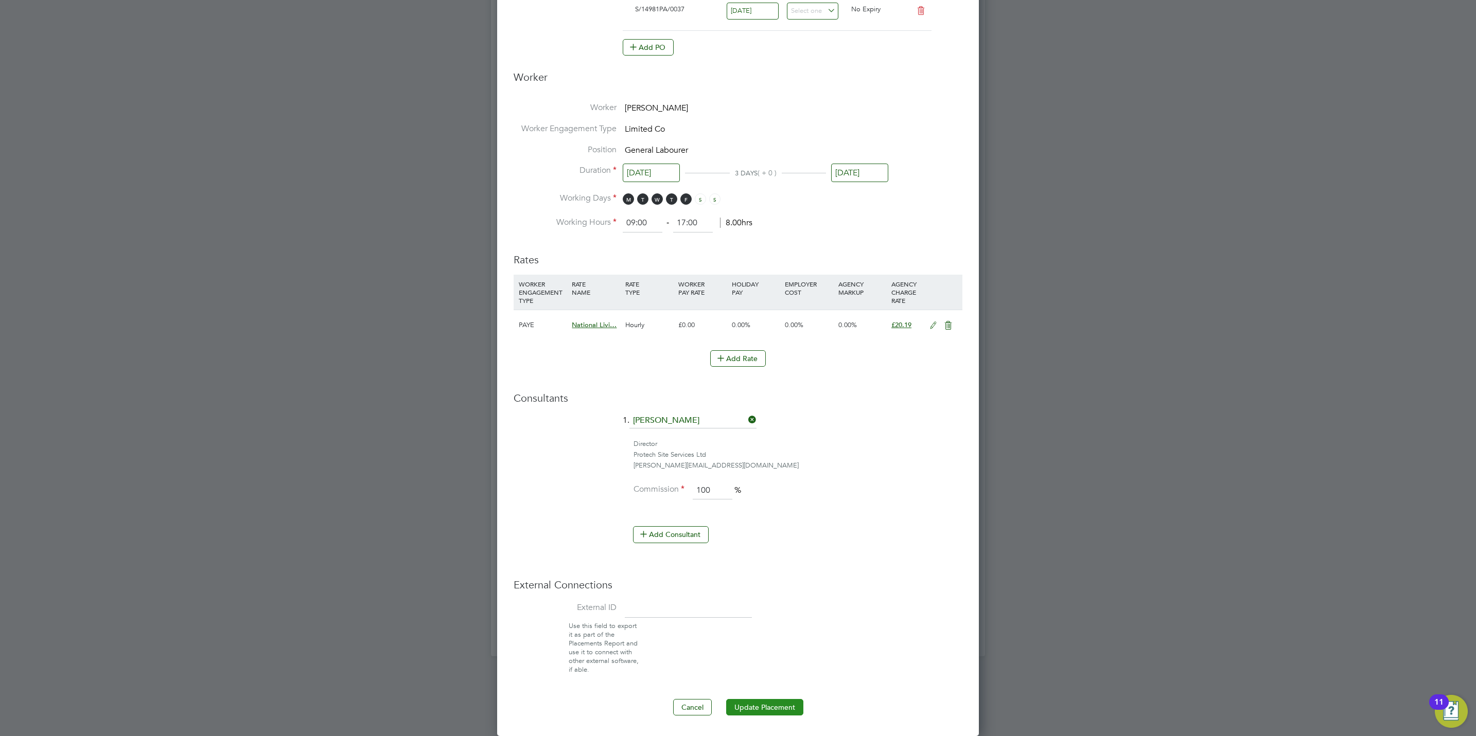
click at [779, 706] on button "Update Placement" at bounding box center [764, 707] width 77 height 16
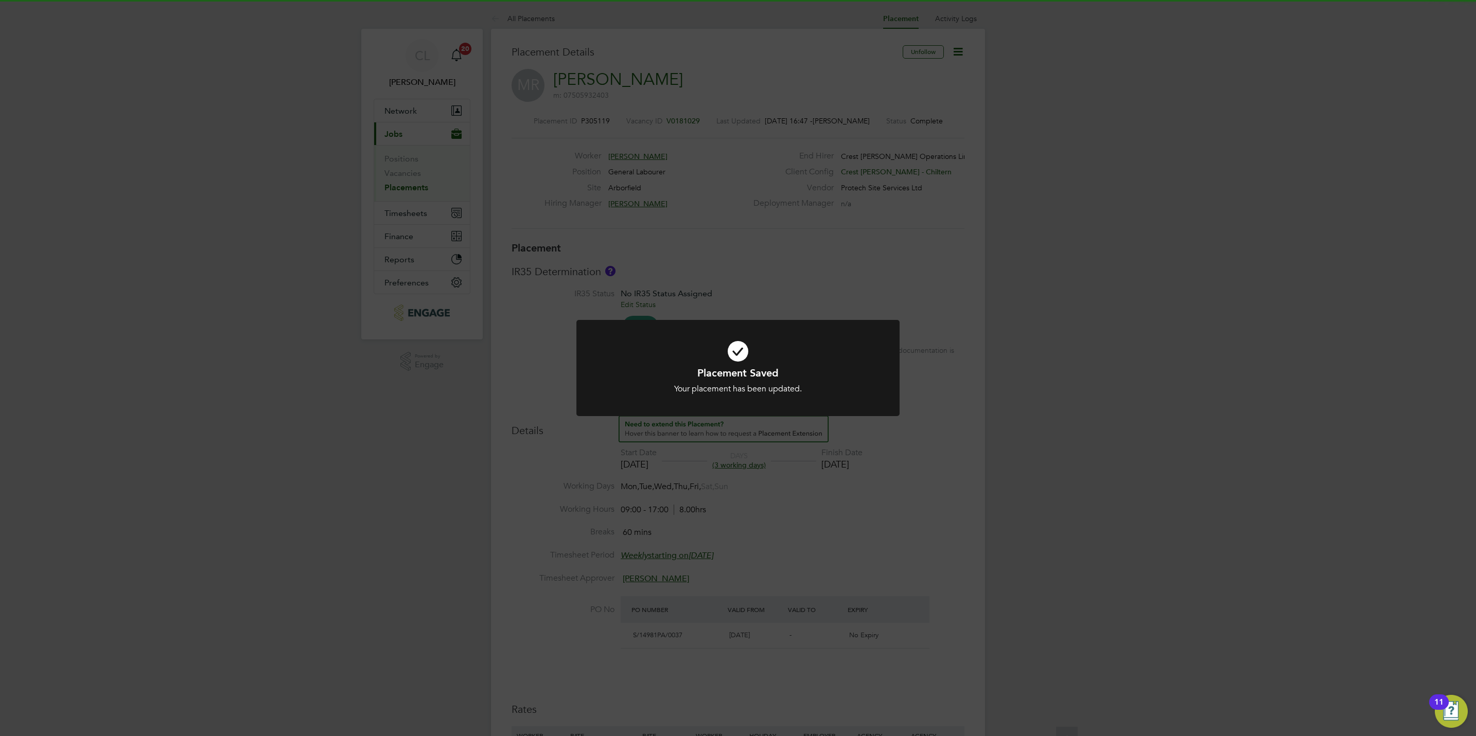
scroll to position [5, 5]
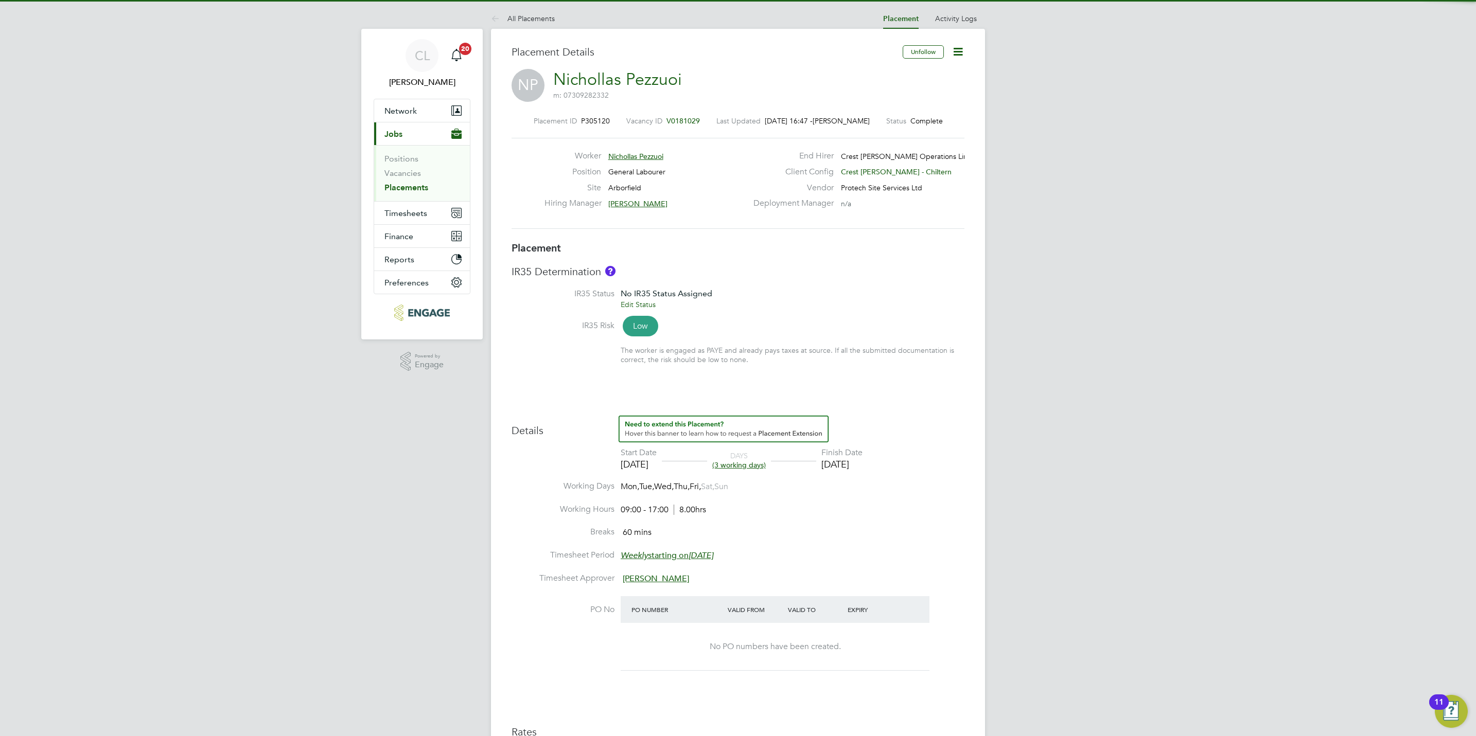
click at [964, 55] on icon at bounding box center [957, 51] width 13 height 13
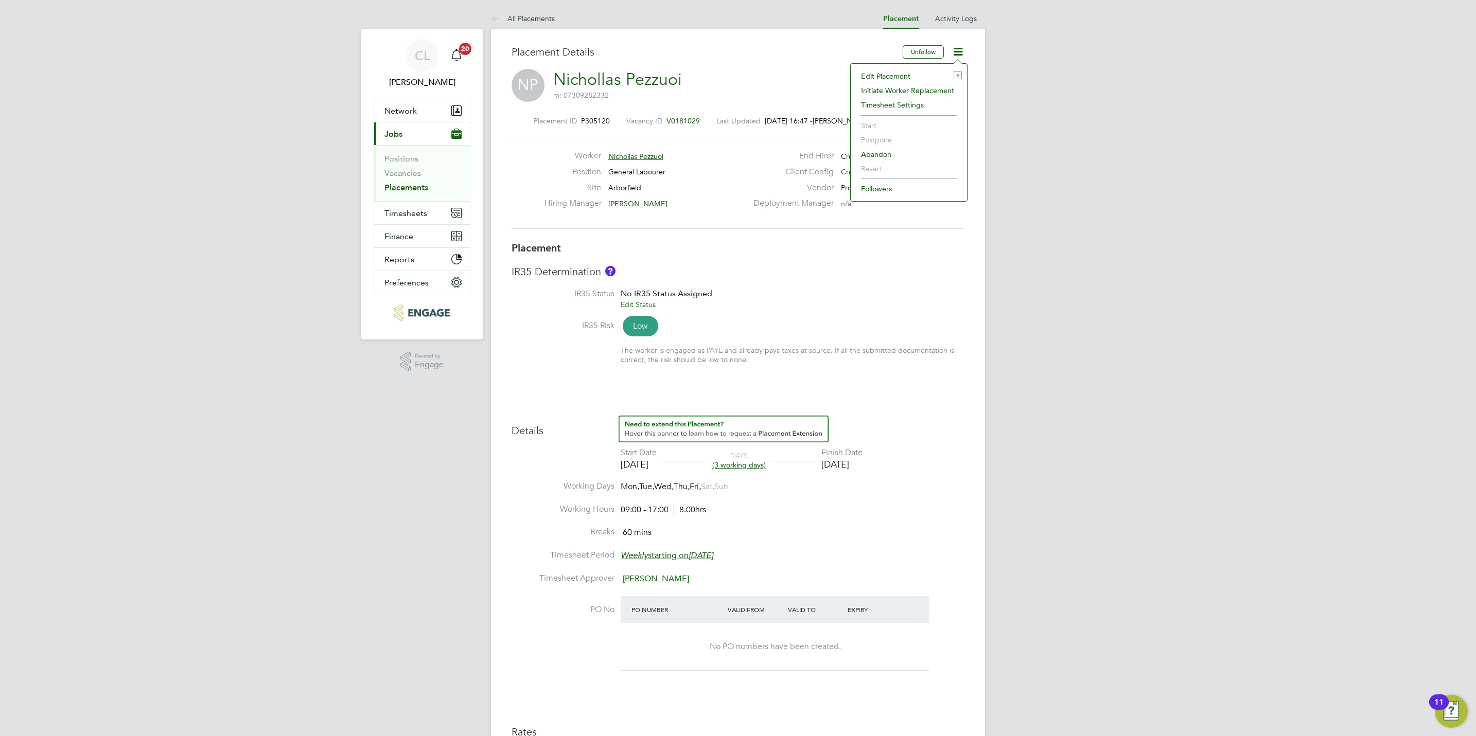
click at [902, 79] on li "Edit Placement e" at bounding box center [909, 76] width 106 height 14
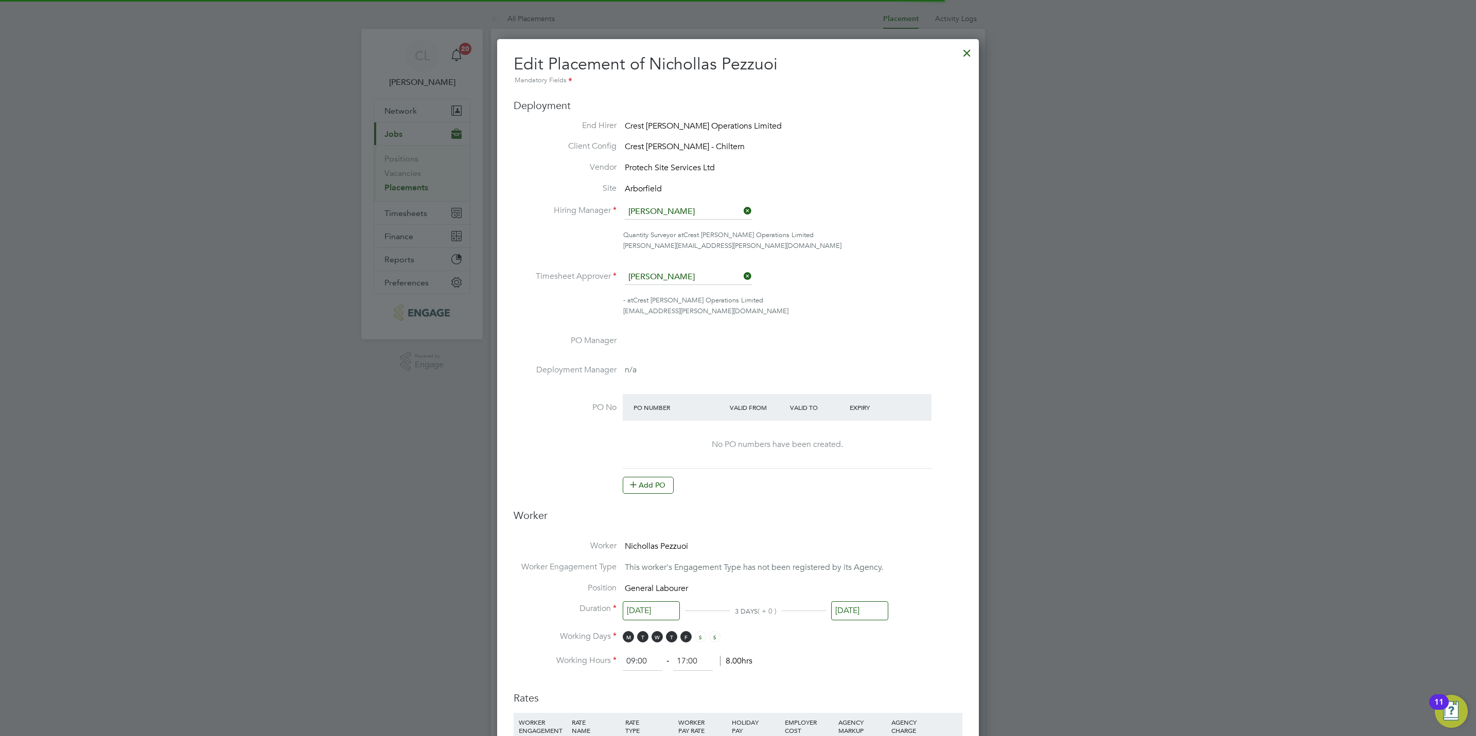
scroll to position [5, 5]
click at [640, 491] on button "Add PO" at bounding box center [648, 485] width 51 height 16
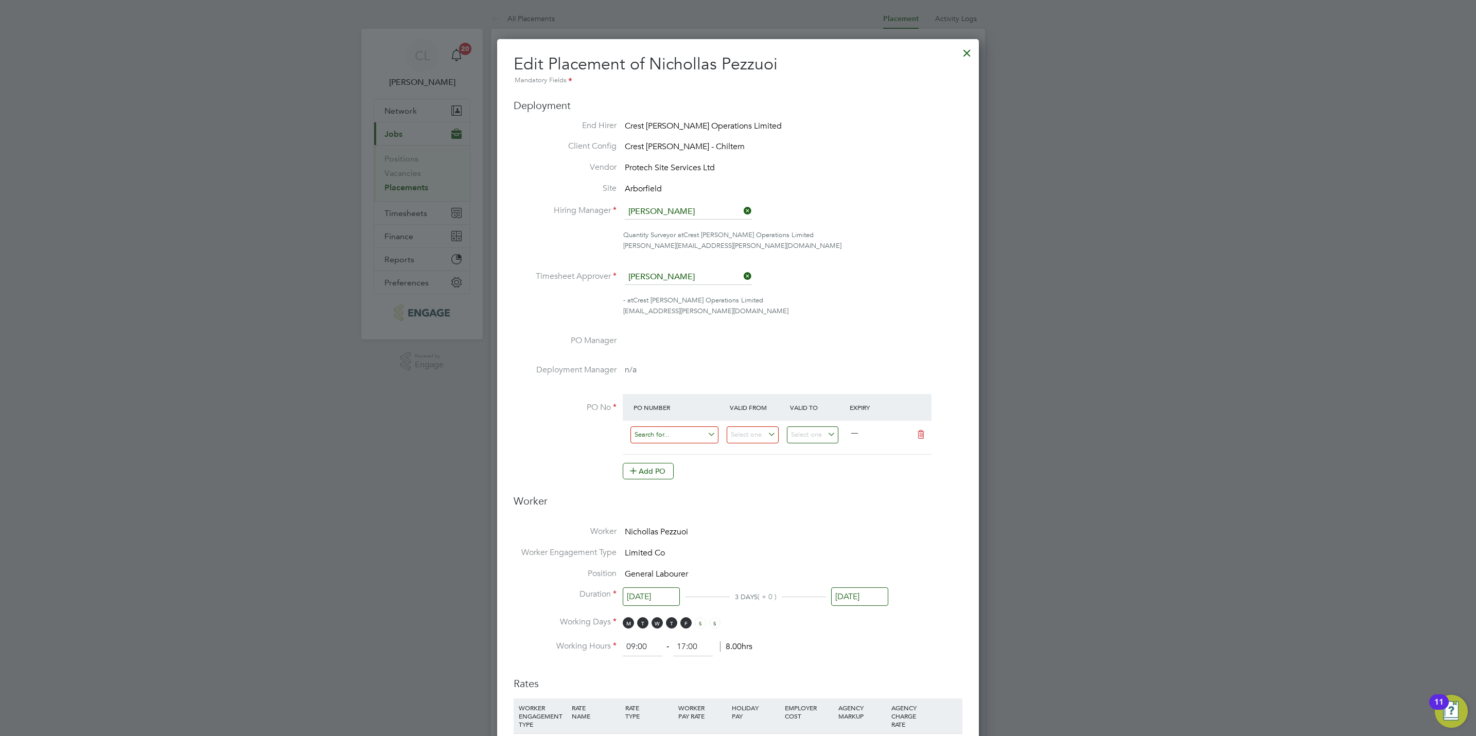
click at [661, 442] on input at bounding box center [674, 435] width 88 height 17
paste input "S/14981PA/0037"
type input "S/14981PA/0037"
click at [675, 463] on b "S/14981PA/0037" at bounding box center [661, 464] width 55 height 9
type input "[DATE]"
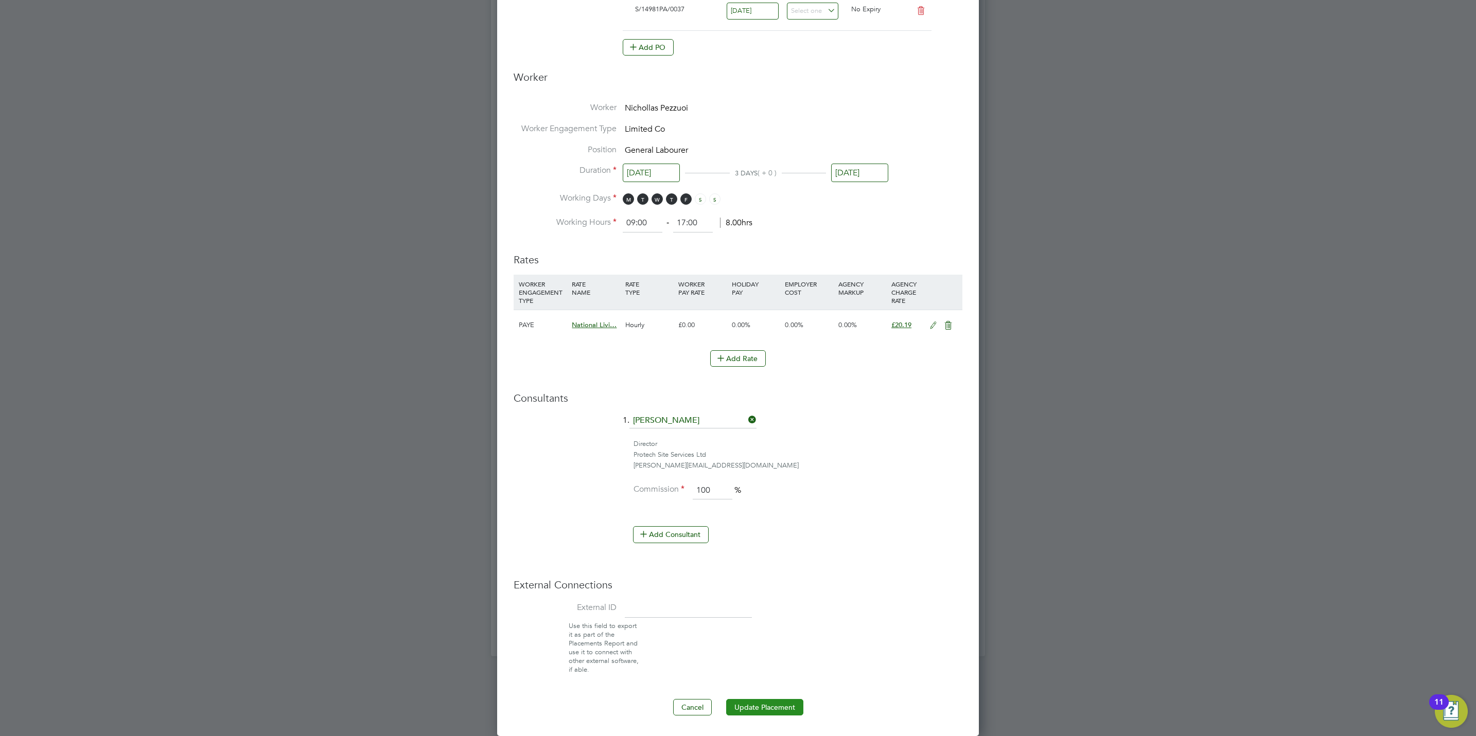
click at [763, 702] on button "Update Placement" at bounding box center [764, 707] width 77 height 16
